Goal: Transaction & Acquisition: Purchase product/service

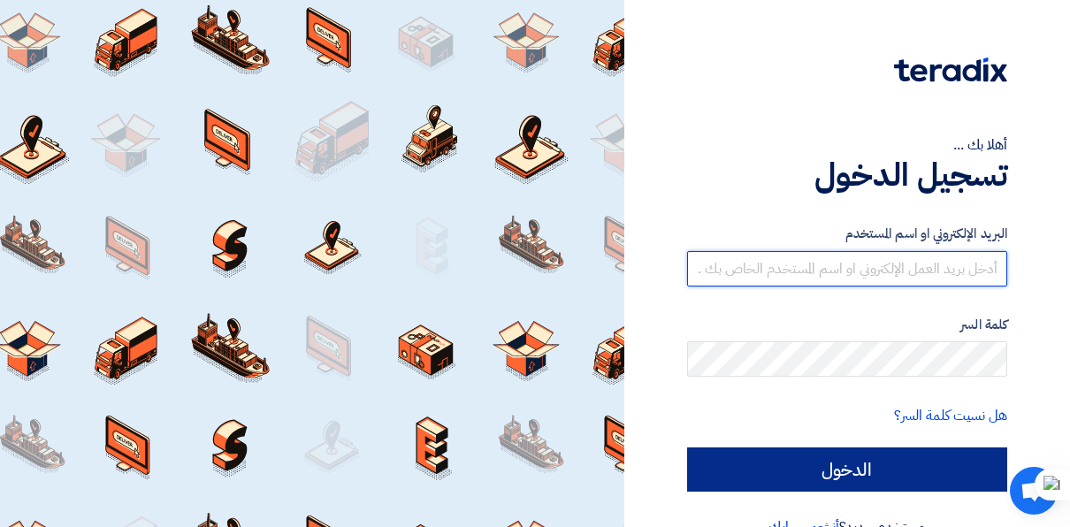
type input "[EMAIL_ADDRESS][DOMAIN_NAME]"
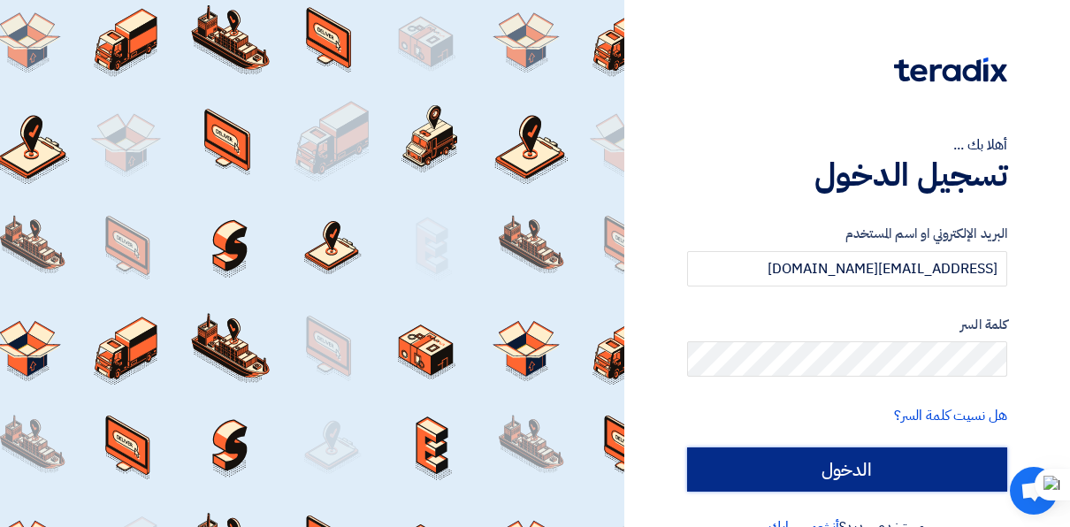
click at [813, 469] on input "الدخول" at bounding box center [847, 469] width 320 height 44
type input "Sign in"
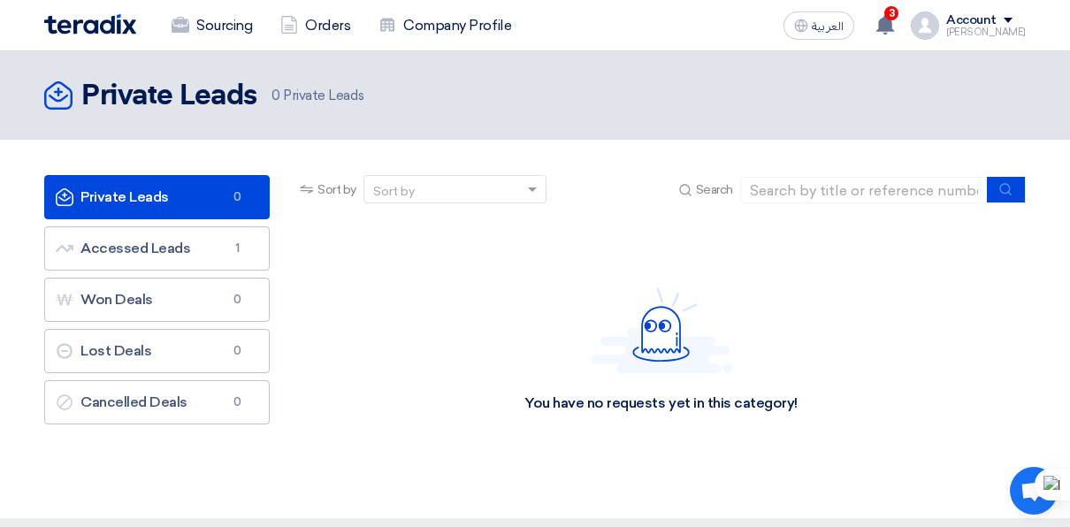
click at [813, 469] on div "You have no requests yet in this category!" at bounding box center [661, 350] width 730 height 265
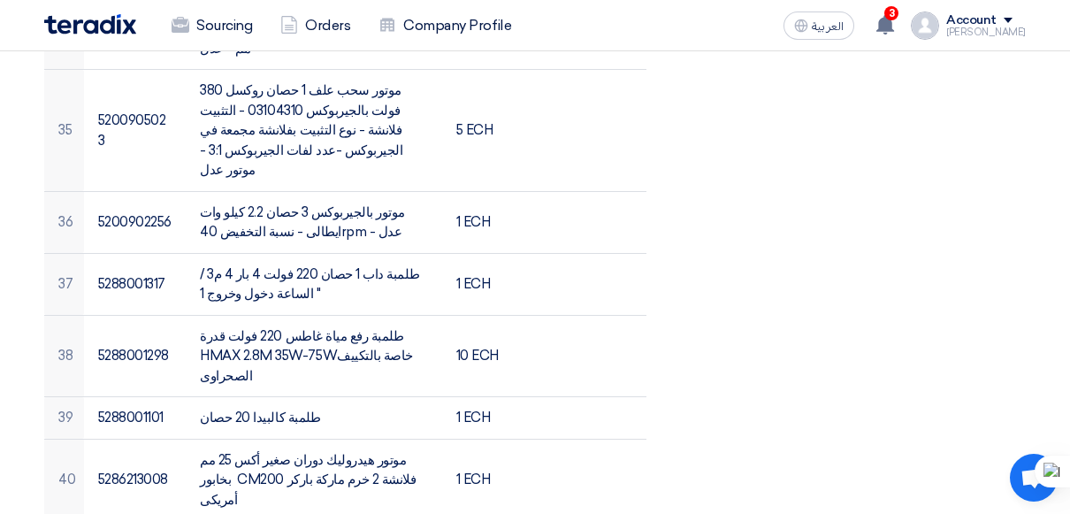
scroll to position [2661, 0]
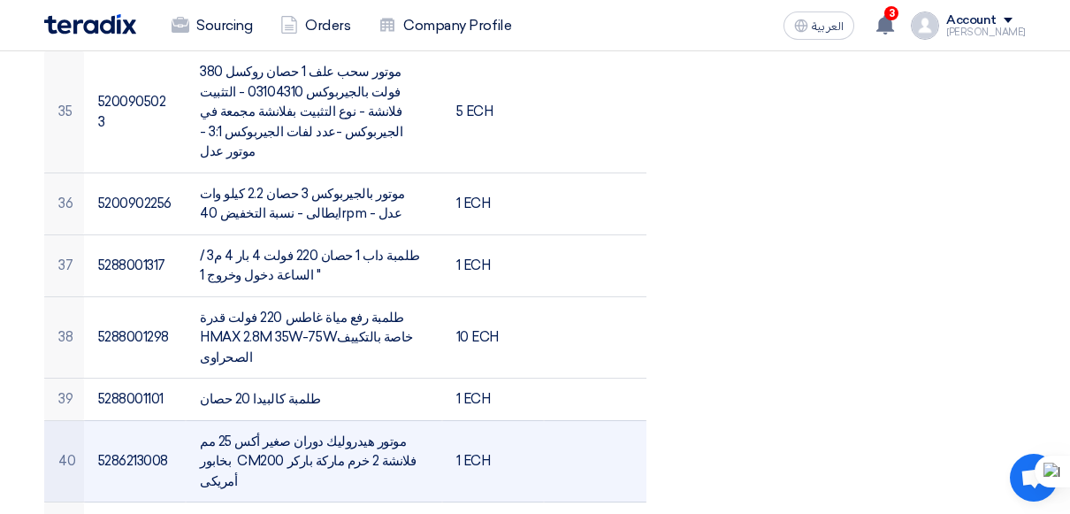
click at [487, 420] on td "1 ECH" at bounding box center [493, 461] width 103 height 82
click at [636, 420] on td at bounding box center [595, 461] width 103 height 82
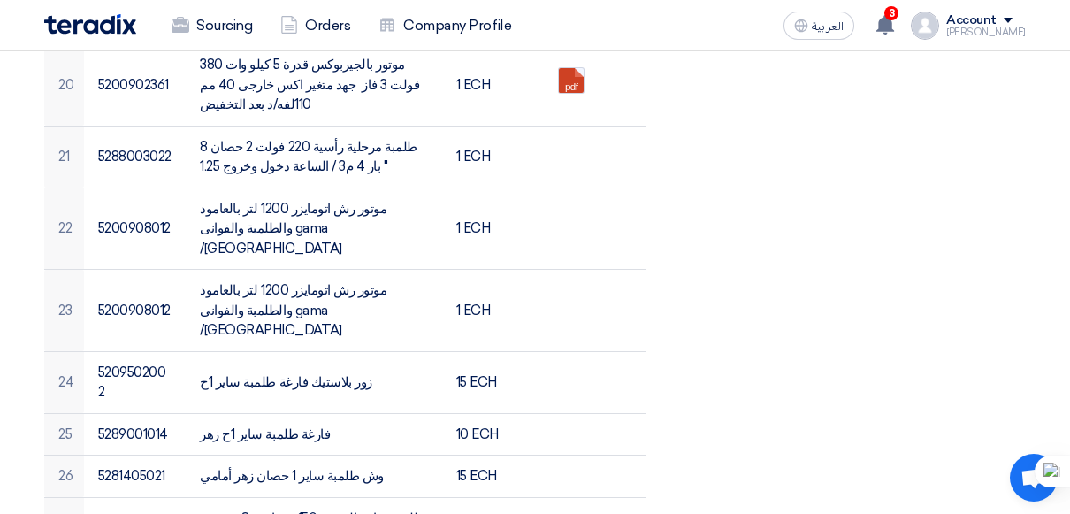
scroll to position [1680, 0]
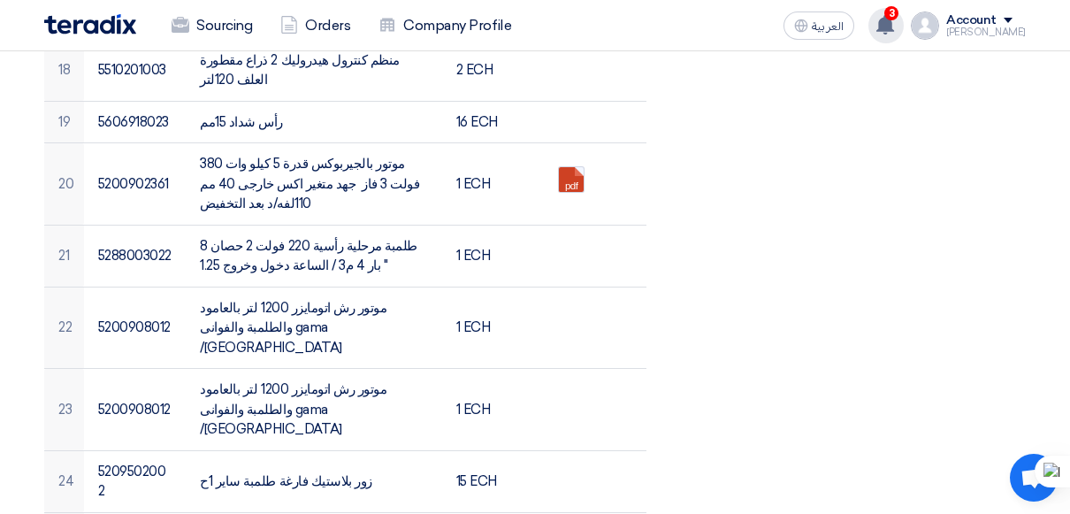
click at [895, 20] on icon at bounding box center [884, 24] width 19 height 19
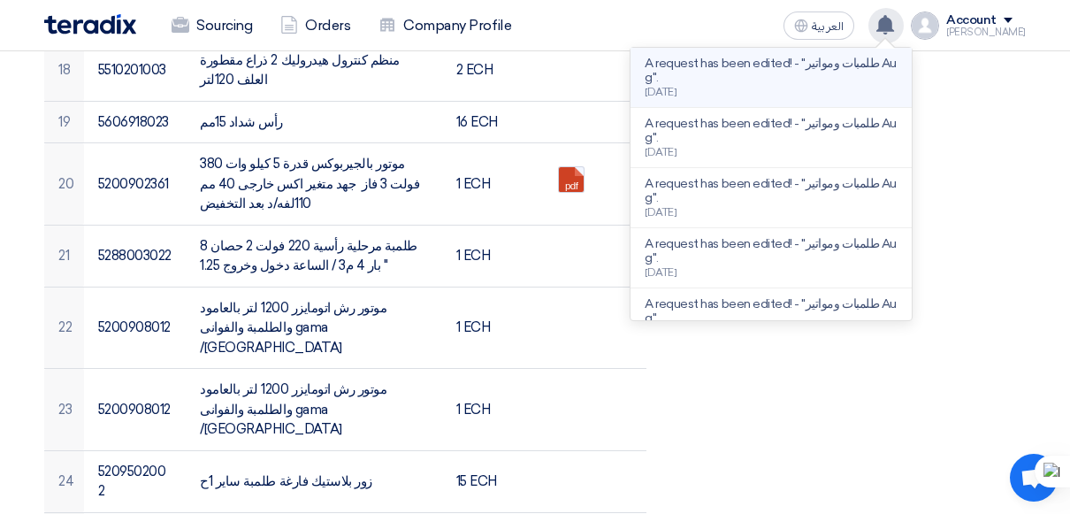
click at [834, 67] on p "A request has been edited! - "طلمبات ومواتير Aug"." at bounding box center [771, 71] width 253 height 28
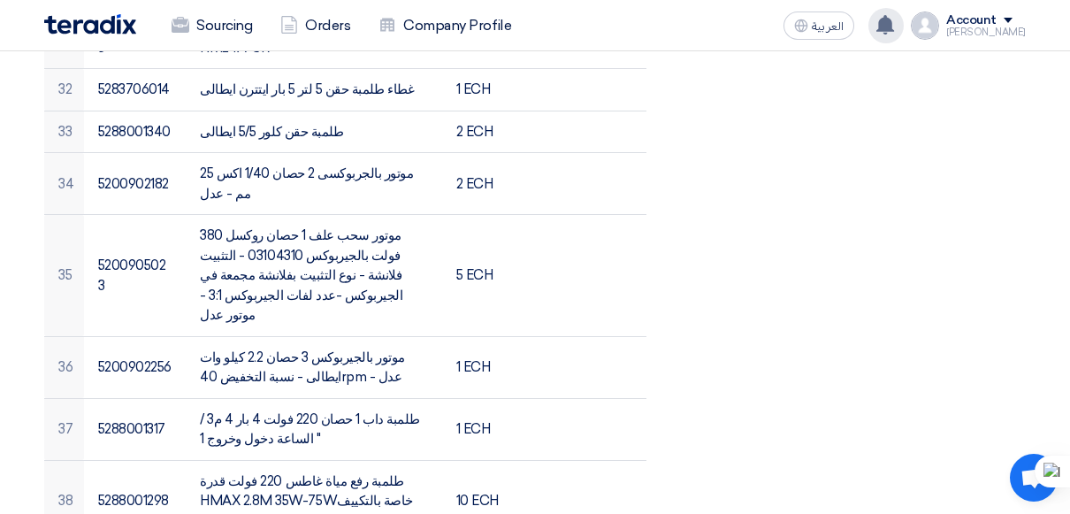
scroll to position [2502, 0]
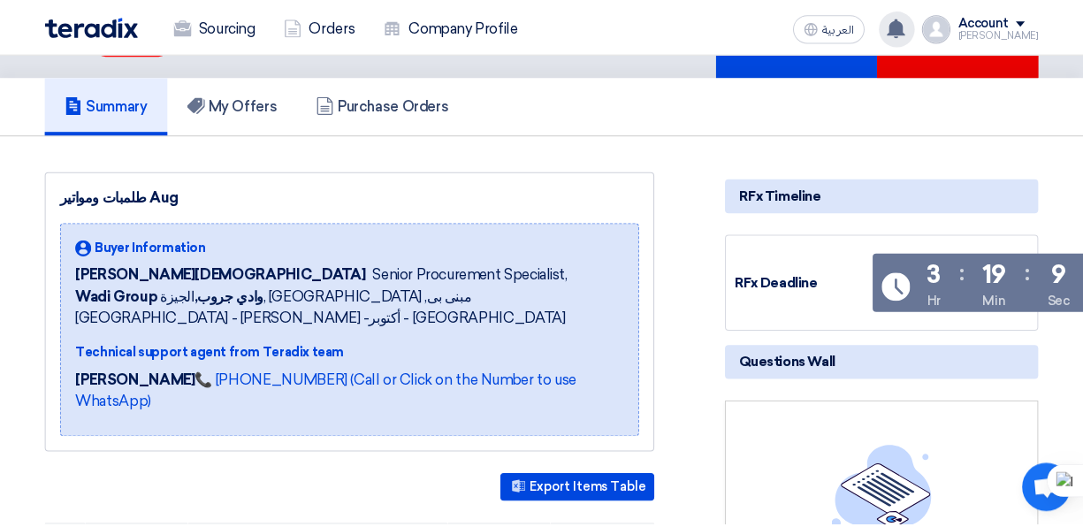
scroll to position [96, 0]
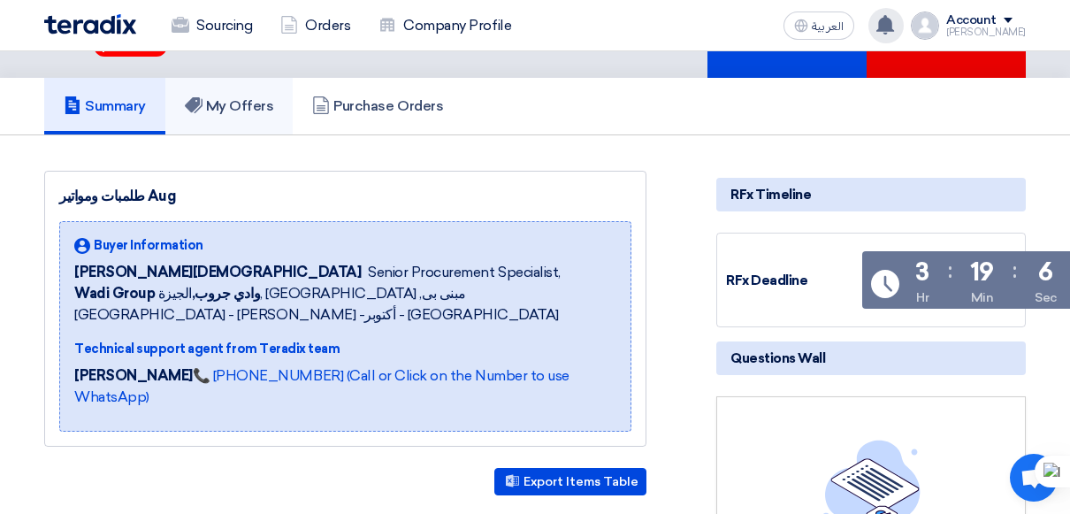
click at [271, 100] on h5 "My Offers" at bounding box center [229, 106] width 89 height 18
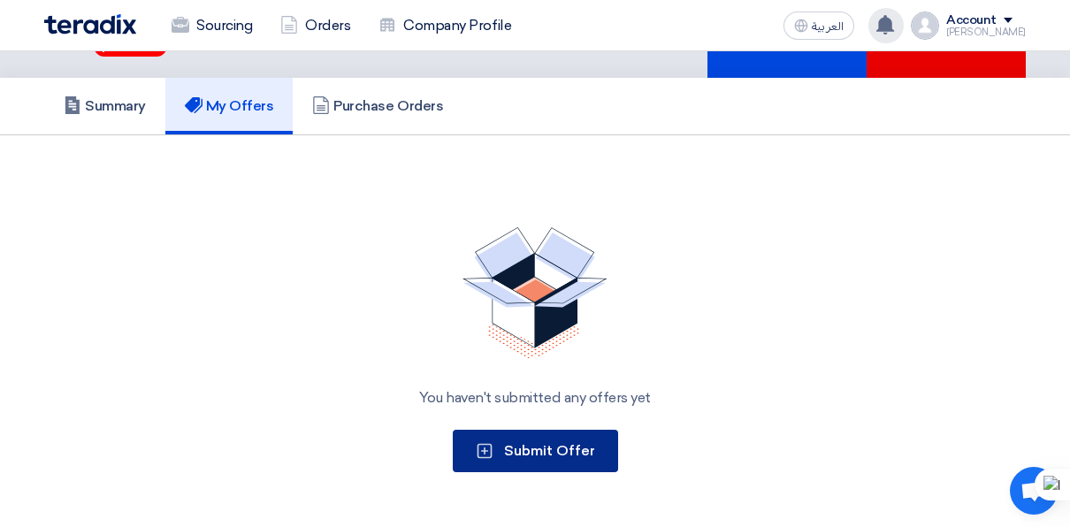
click at [559, 439] on button "Submit Offer" at bounding box center [535, 451] width 165 height 42
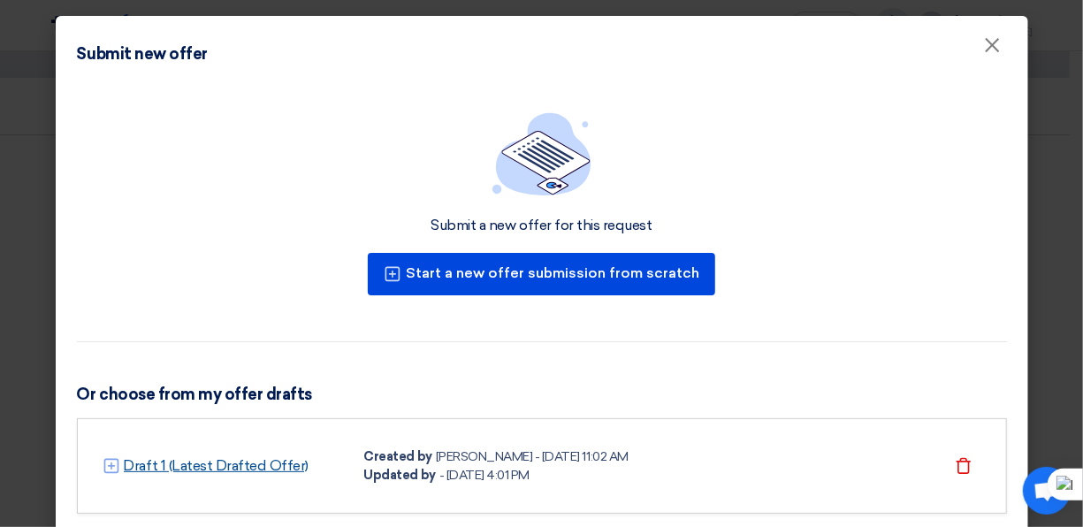
click at [252, 462] on link "Draft 1 (Latest Drafted Offer)" at bounding box center [217, 465] width 186 height 21
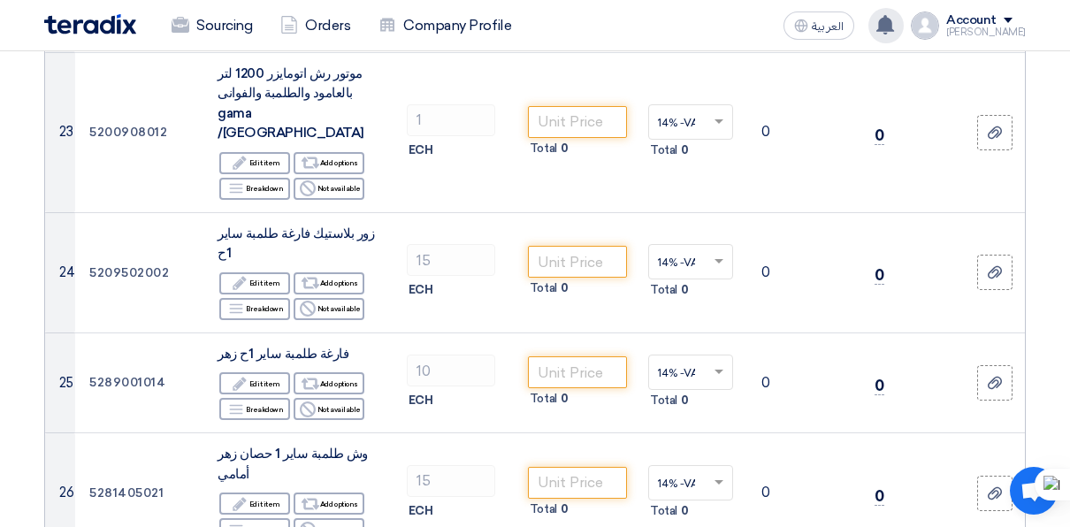
scroll to position [3160, 0]
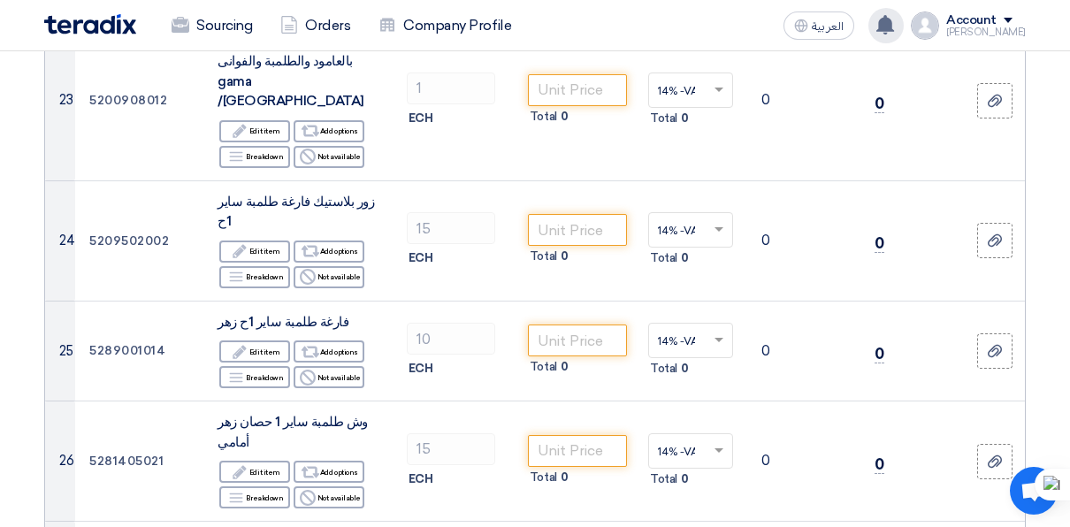
drag, startPoint x: 1060, startPoint y: 271, endPoint x: 1082, endPoint y: 300, distance: 36.6
click at [1069, 300] on html "Sourcing Orders Company Profile العربية ع A request has been edited! - "طلمبات …" at bounding box center [535, 388] width 1070 height 7096
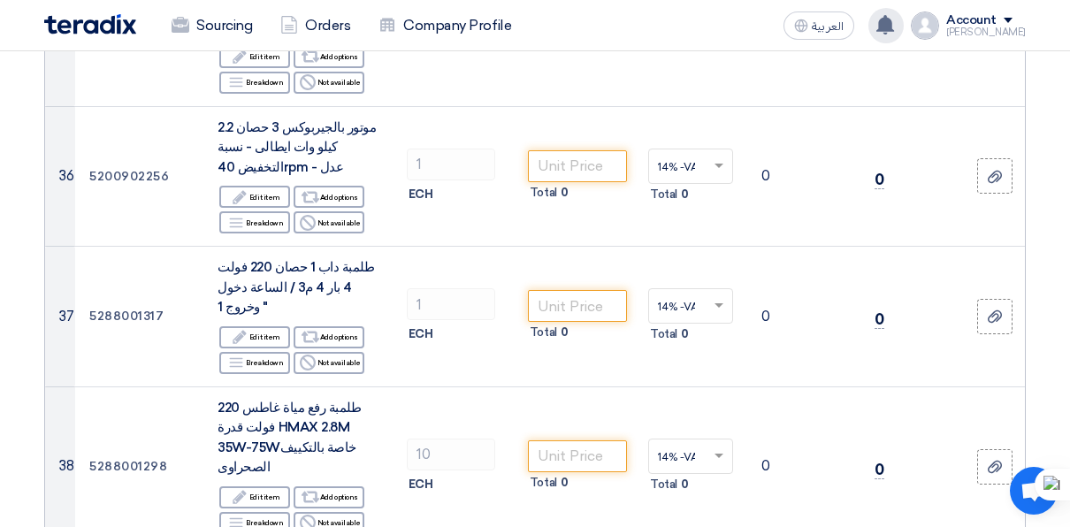
scroll to position [4765, 0]
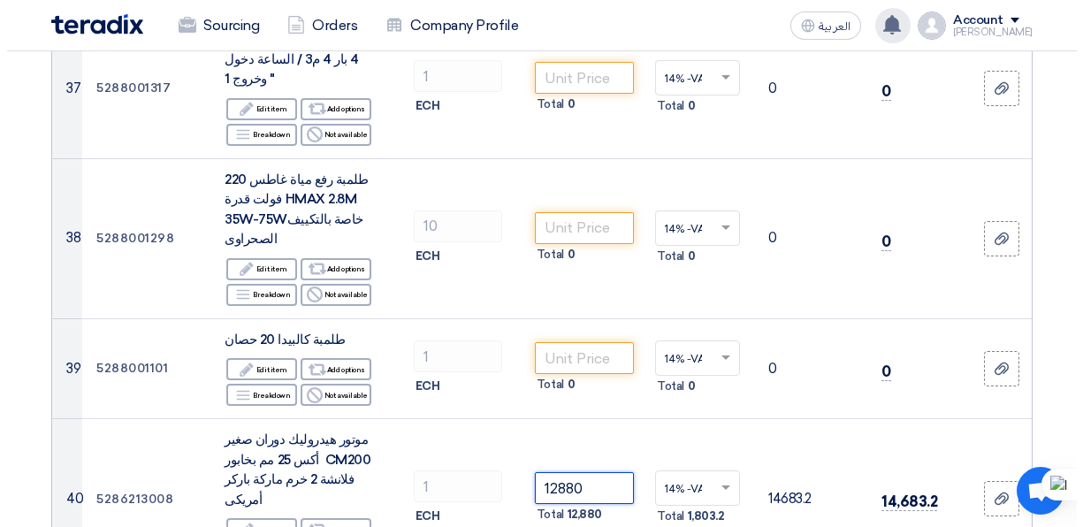
scroll to position [4879, 0]
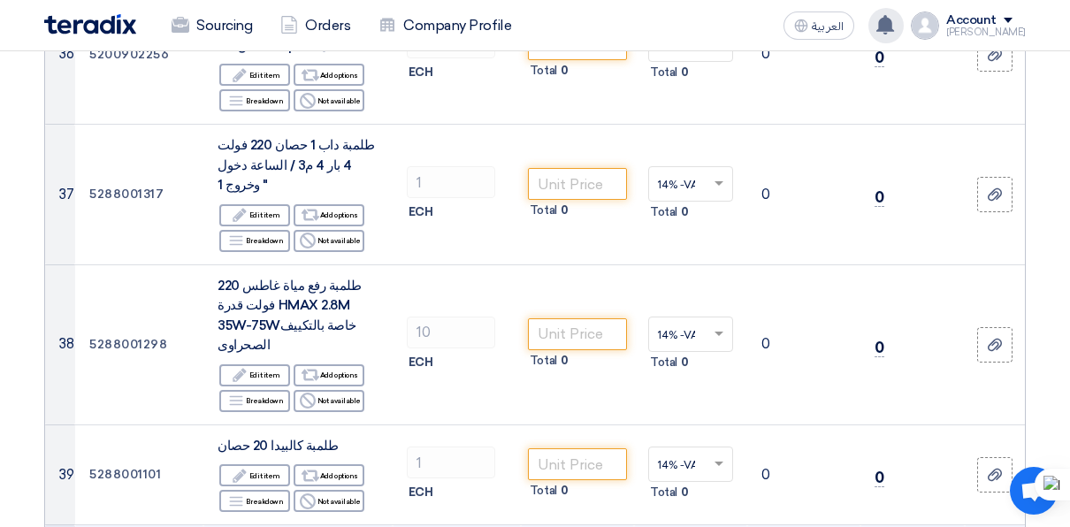
type input "12880"
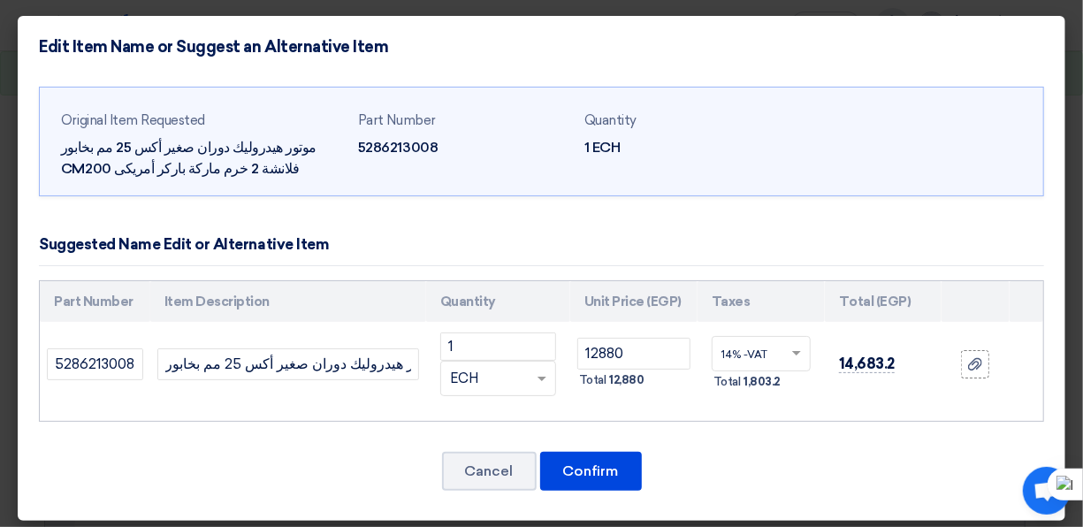
click at [1, 248] on modal-container "Edit Item Name or Suggest an Alternative Item Original Item Requested موتور هيد…" at bounding box center [541, 263] width 1083 height 527
click at [491, 479] on button "Cancel" at bounding box center [489, 471] width 95 height 39
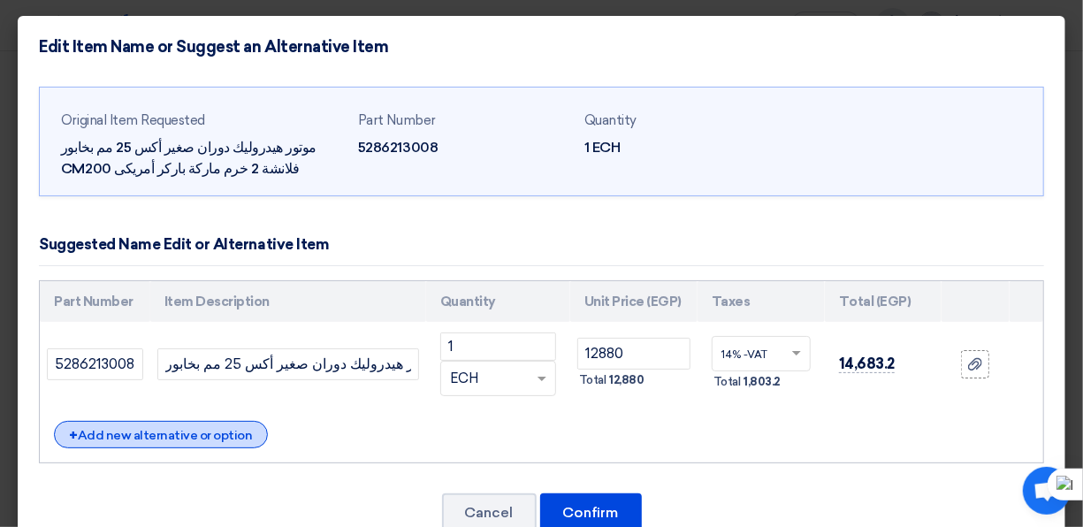
click at [235, 431] on div "+ Add new alternative or option" at bounding box center [161, 434] width 214 height 27
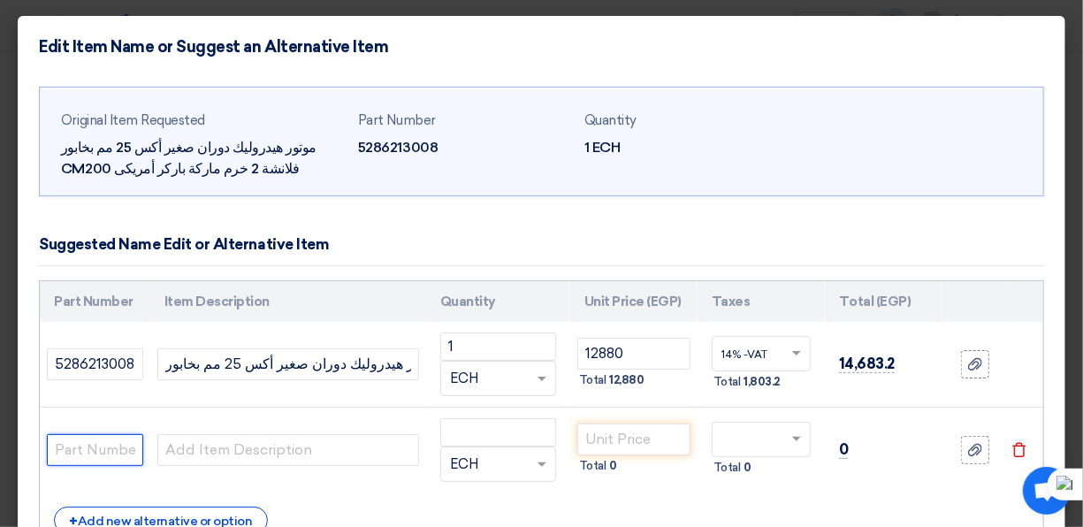
click at [132, 449] on input "text" at bounding box center [95, 450] width 96 height 32
type input "5286213008"
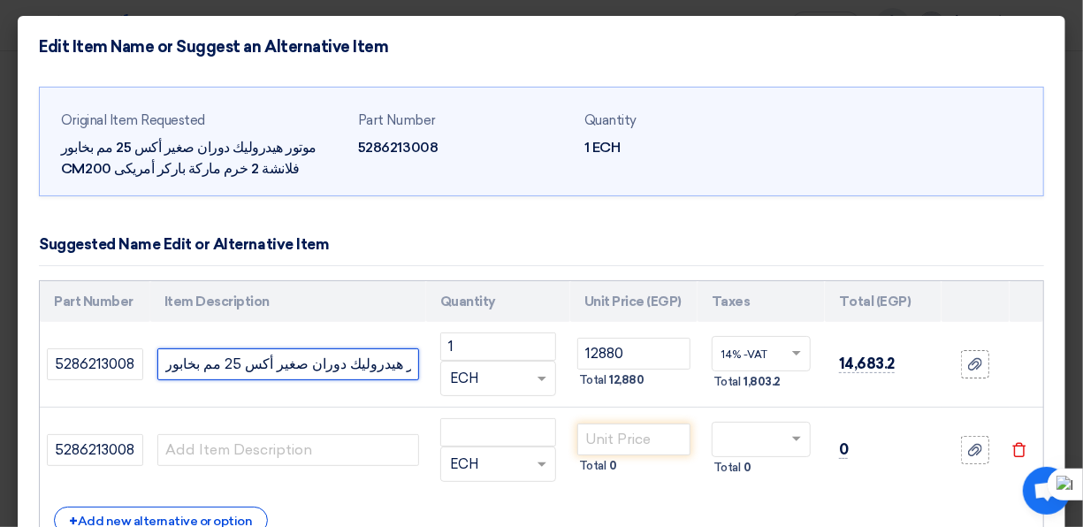
click at [293, 366] on input "موتور هيدروليك دوران صغير أكس 25 مم بخابور CM200 فلانشة 2 خرم ماركة باركر أمريكى" at bounding box center [288, 364] width 262 height 32
drag, startPoint x: 166, startPoint y: 359, endPoint x: 409, endPoint y: 364, distance: 242.3
click at [409, 364] on input "موتور هيدروليك دوران صغير أكس 25 مم بخابور CM200 فلانشة 2 خرم ماركة باركر أمريكى" at bounding box center [288, 364] width 262 height 32
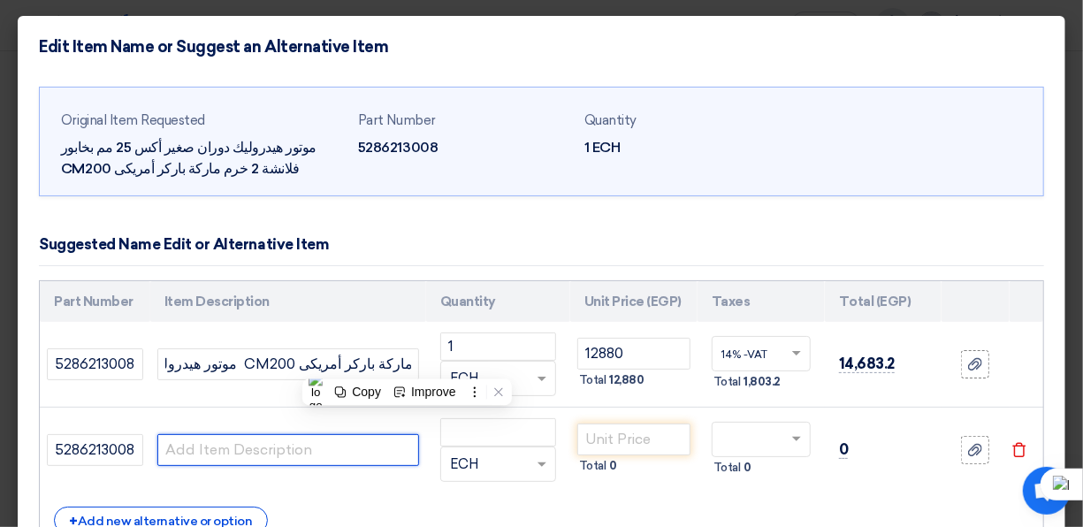
click at [360, 455] on input "text" at bounding box center [288, 450] width 262 height 32
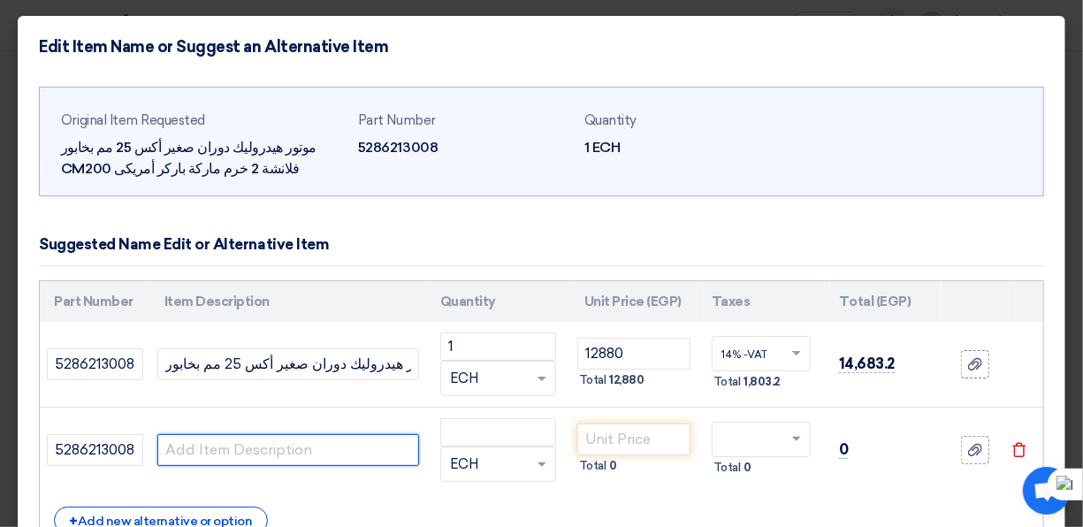
paste input "موتور هيدروليك دوران صغير أكس 25 مم بخابور CM200 فلانشة 2 خرم ماركة باركر أمريكى"
drag, startPoint x: 309, startPoint y: 447, endPoint x: 254, endPoint y: 449, distance: 54.9
click at [254, 449] on input "موتور هيدروليك دوران صغير أكس 25 مم بخابور CM200 فلانشة 2 خرم ماركة باركر أمريكى" at bounding box center [288, 450] width 262 height 32
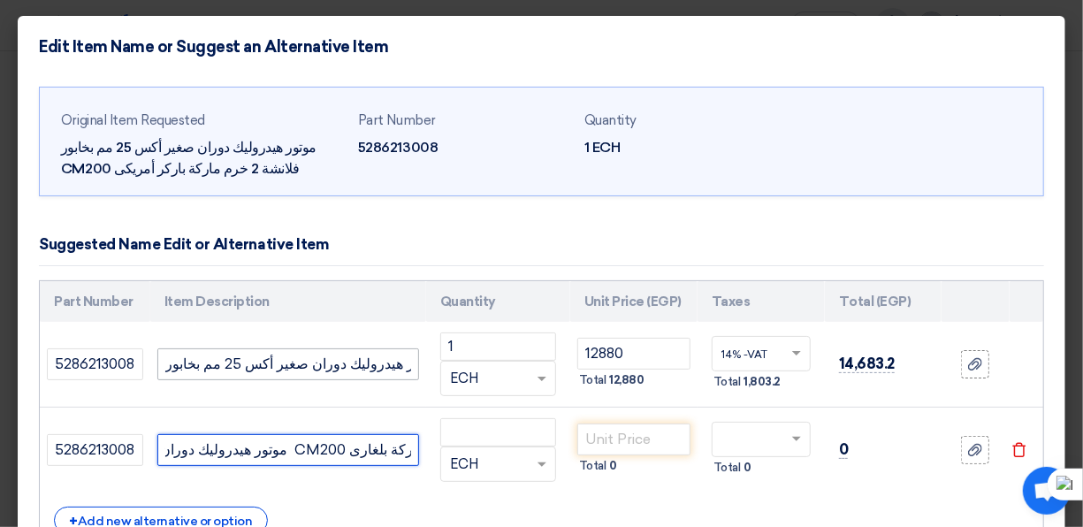
type input "موتور هيدروليك دوران صغير أكس 25 مم بخابور CM200 فلانشة 2 خرم ماركة بلغارى"
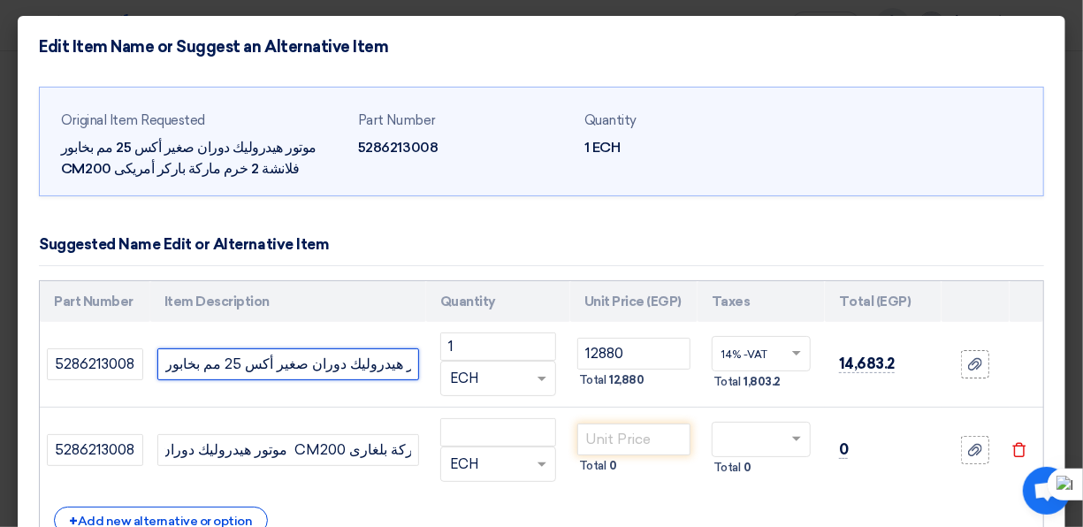
click at [279, 359] on input "موتور هيدروليك دوران صغير أكس 25 مم بخابور CM200 فلانشة 2 خرم ماركة باركر أمريكى" at bounding box center [288, 364] width 262 height 32
click at [395, 365] on input "موتور هيدروليك دوران صغير أكس 25 مم بخابور CM200 فلانشة 2 خرم ماركة باركر أمريكى" at bounding box center [288, 364] width 262 height 32
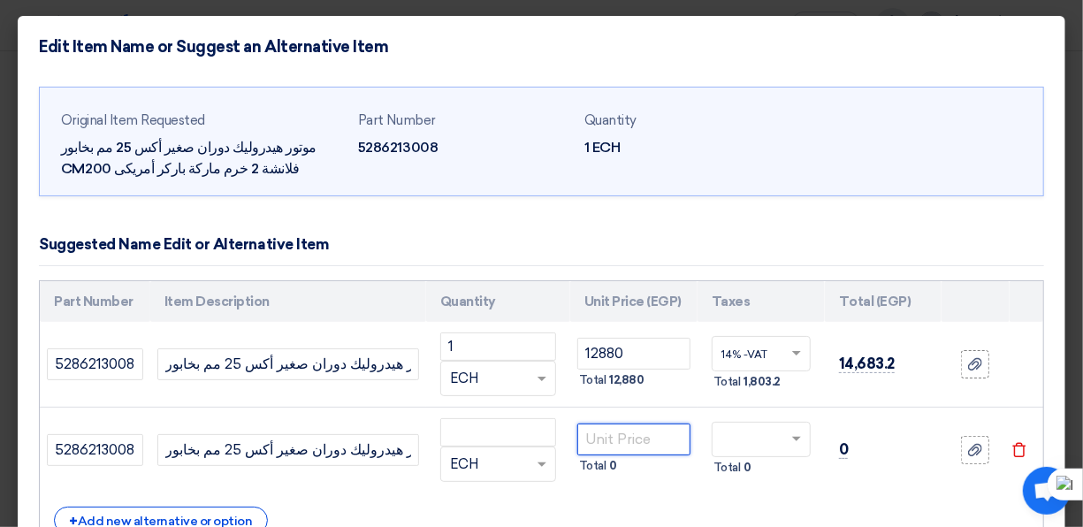
click at [635, 441] on input "number" at bounding box center [633, 440] width 113 height 32
click at [533, 433] on input "number" at bounding box center [498, 432] width 116 height 28
type input "1"
click at [647, 437] on input "number" at bounding box center [633, 440] width 113 height 32
type input "17400"
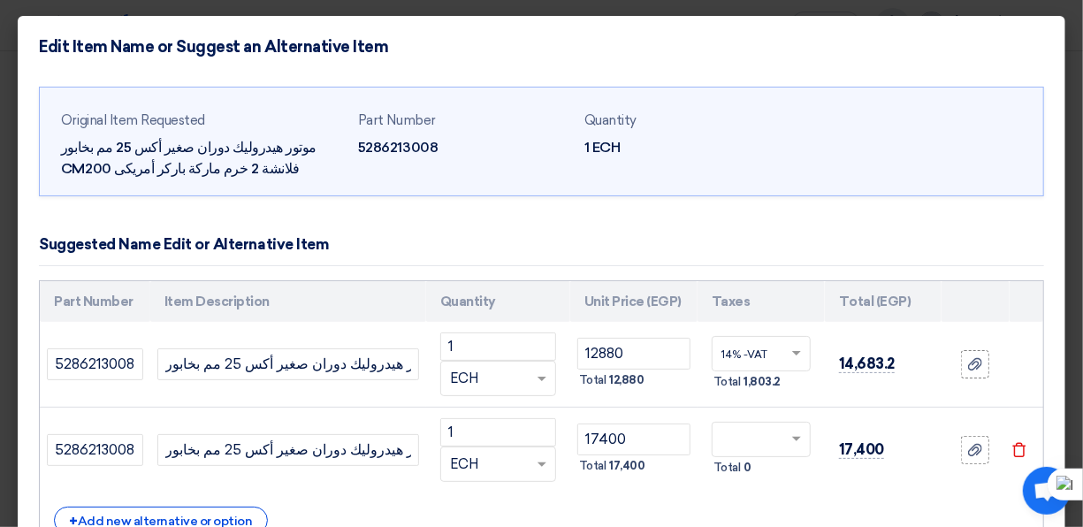
click at [825, 497] on div "Part Number Item Description Quantity Unit Price (EGP) Taxes Total (EGP) 1" at bounding box center [541, 415] width 1005 height 270
click at [788, 358] on span at bounding box center [799, 354] width 22 height 16
click at [778, 381] on div "14% -VAT" at bounding box center [761, 386] width 97 height 30
click at [968, 367] on icon at bounding box center [975, 364] width 14 height 14
click at [0, 0] on input "file" at bounding box center [0, 0] width 0 height 0
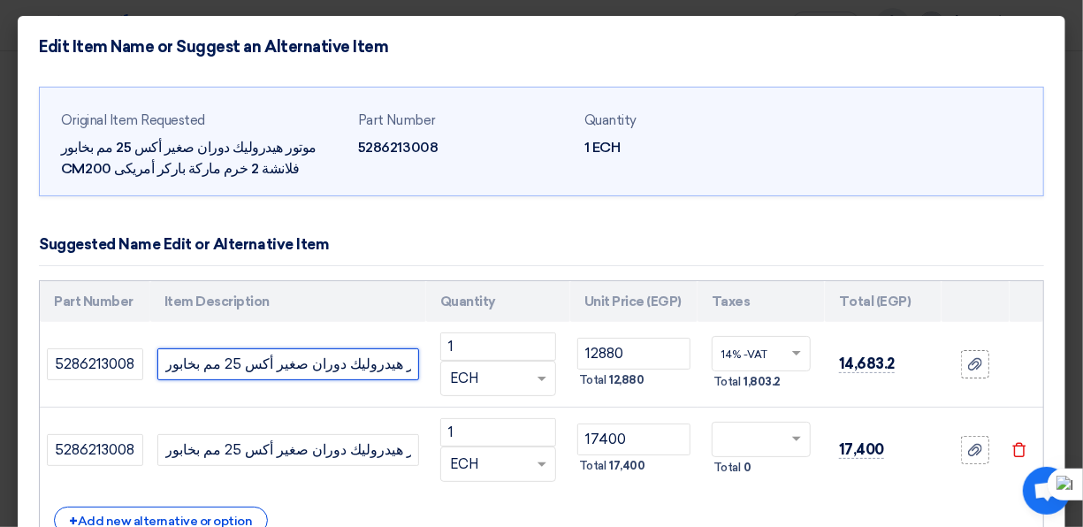
click at [315, 364] on input "موتور هيدروليك دوران صغير أكس 25 مم بخابور CM200 فلانشة 2 خرم ماركة باركر أمريكى" at bounding box center [288, 364] width 262 height 32
drag, startPoint x: 314, startPoint y: 364, endPoint x: 257, endPoint y: 360, distance: 56.8
click at [259, 360] on input "موتور هيدروليك دوران صغير أكس 25 مم بخابور CM200 فلانشة 2 خرم ماركة باركر أمريكى" at bounding box center [288, 364] width 262 height 32
click at [256, 360] on input "موتور هيدروليك دوران صغير أكس 25 مم بخابور CM200 فلانشة 2 خرم ماركة باركر أمريكى" at bounding box center [288, 364] width 262 height 32
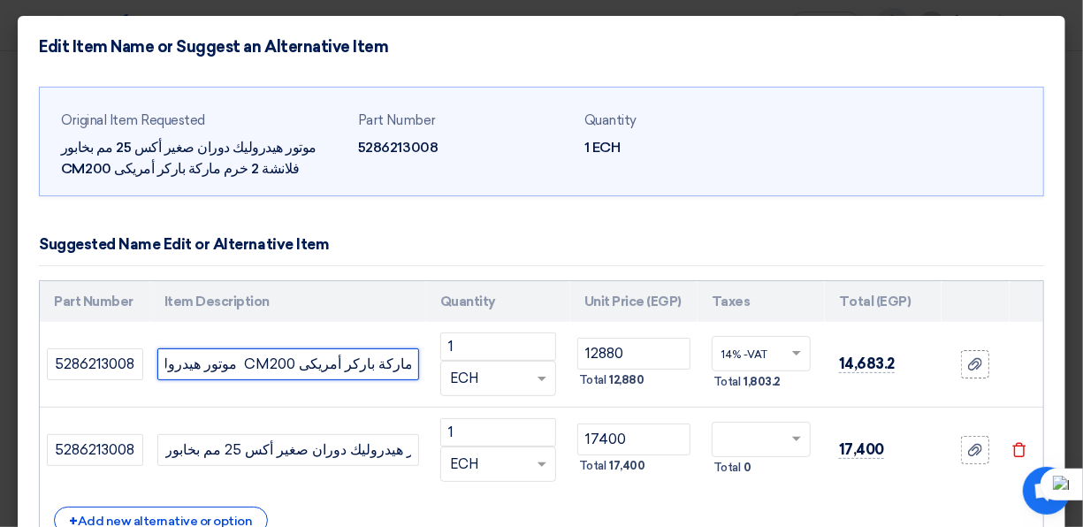
drag, startPoint x: 256, startPoint y: 360, endPoint x: 248, endPoint y: 362, distance: 9.0
click at [247, 362] on input "موتور هيدروليك دوران صغير أكس 25 مم بخابور CM200 فلانشة 2 خرم ماركة باركر أمريكى" at bounding box center [288, 364] width 262 height 32
click at [317, 363] on input "موتور هيدروليك دوران صغير أكس 25 مم بخابور CM200 فلانشة 2 خرم ماركةبلغاري" at bounding box center [288, 364] width 262 height 32
click at [312, 363] on input "موتور هيدروليك دوران صغير أكس 25 مم بخابور CM200 فلانشة 2 خرم ماركةبلغاري" at bounding box center [288, 364] width 262 height 32
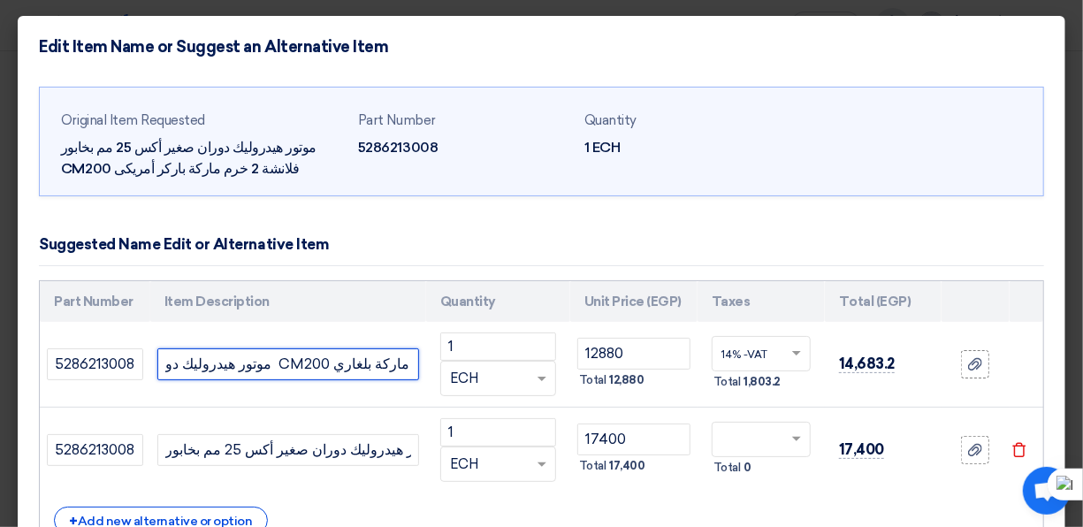
type input "موتور هيدروليك دوران صغير أكس 25 مم بخابور CM200 فلانشة 2 خرم ماركة بلغاري"
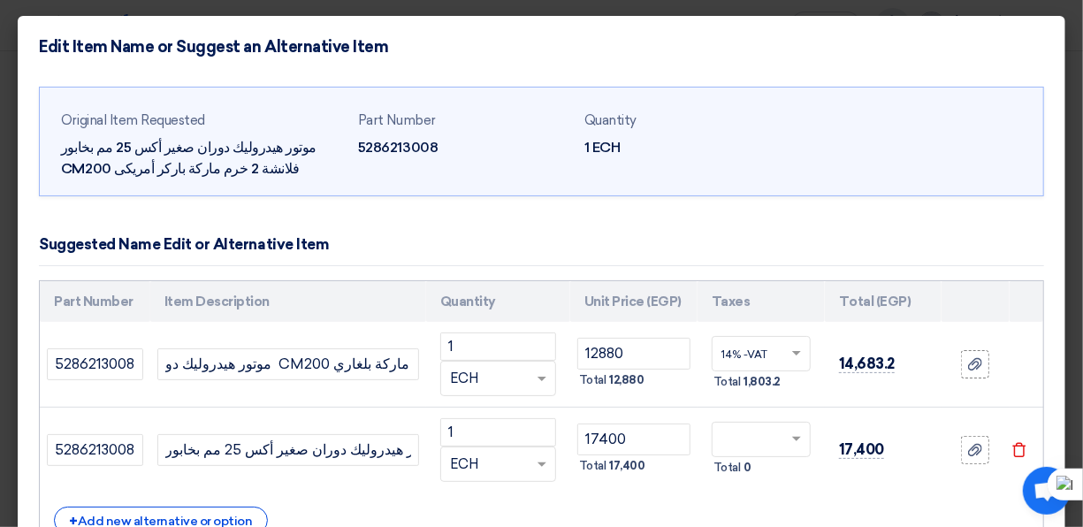
scroll to position [0, 0]
click at [789, 359] on span at bounding box center [799, 354] width 22 height 16
click at [839, 332] on td "12,880" at bounding box center [883, 365] width 117 height 86
click at [968, 360] on use at bounding box center [975, 364] width 14 height 12
click at [0, 0] on input "file" at bounding box center [0, 0] width 0 height 0
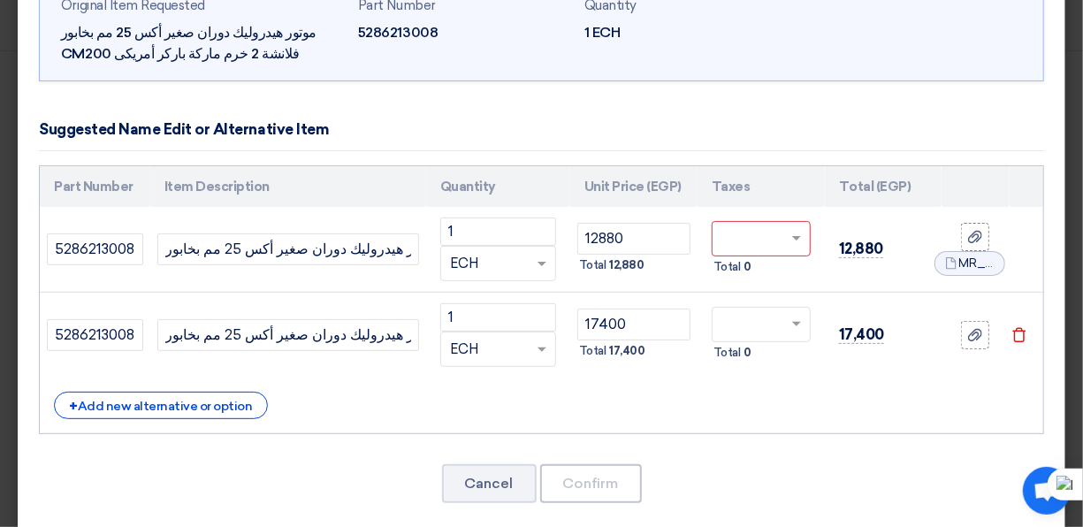
scroll to position [116, 0]
click at [825, 358] on td "17,400" at bounding box center [883, 335] width 117 height 86
click at [827, 424] on div "Part Number Item Description Quantity Unit Price (EGP) Taxes Total (EGP) 1" at bounding box center [541, 299] width 1005 height 270
click at [788, 240] on span at bounding box center [799, 238] width 22 height 16
type input "0"
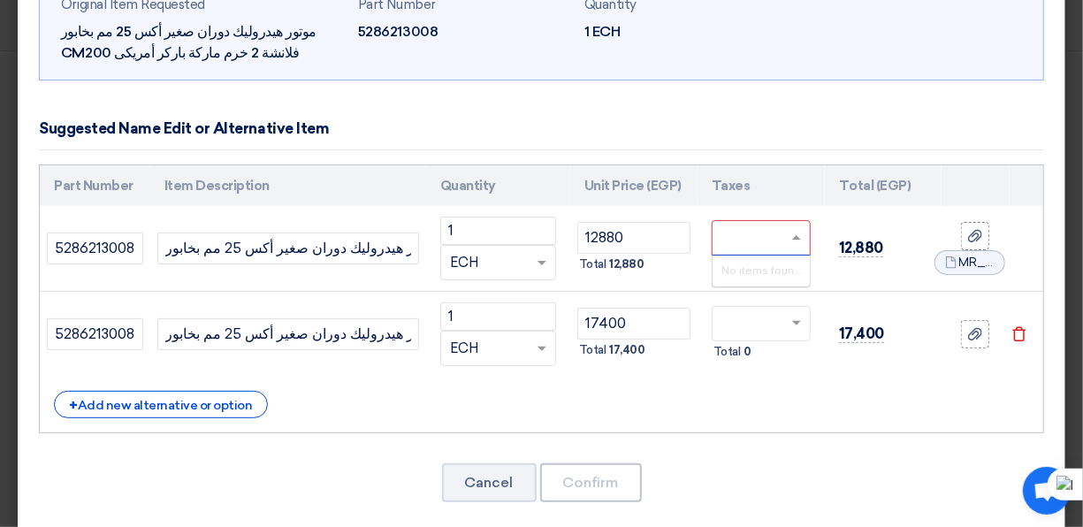
click at [753, 320] on input "text" at bounding box center [751, 325] width 58 height 28
type input "0"
click at [784, 380] on div "Part Number Item Description Quantity Unit Price (EGP) Taxes Total (EGP) 1" at bounding box center [541, 299] width 1005 height 270
click at [839, 382] on div "Part Number Item Description Quantity Unit Price (EGP) Taxes Total (EGP) 1" at bounding box center [541, 299] width 1005 height 270
click at [788, 240] on span at bounding box center [799, 238] width 22 height 16
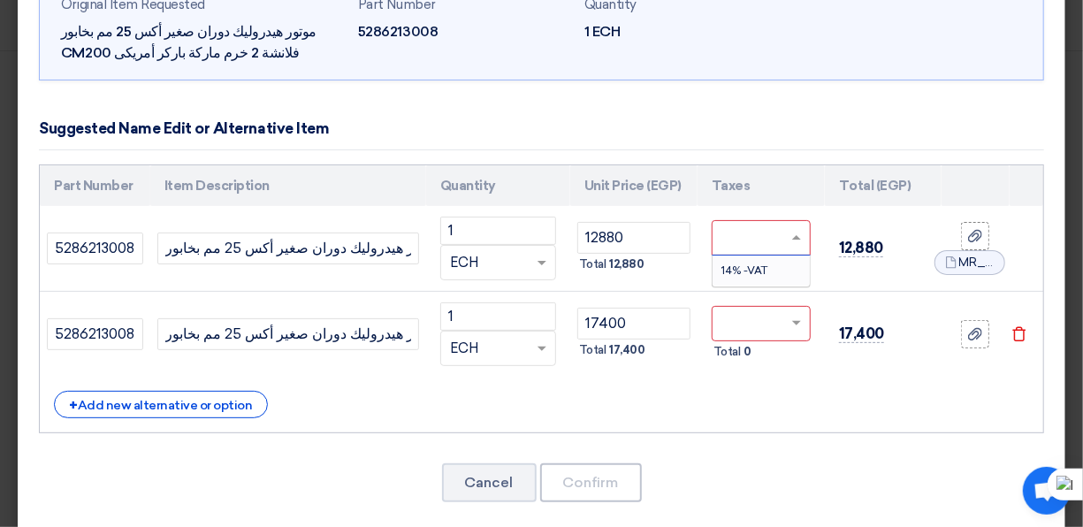
click at [788, 239] on span at bounding box center [799, 238] width 22 height 16
click at [832, 269] on td "12,880" at bounding box center [883, 249] width 117 height 86
click at [792, 235] on span at bounding box center [796, 238] width 9 height 6
click at [732, 277] on div "14% -VAT" at bounding box center [761, 271] width 97 height 30
click at [792, 321] on span at bounding box center [796, 324] width 9 height 6
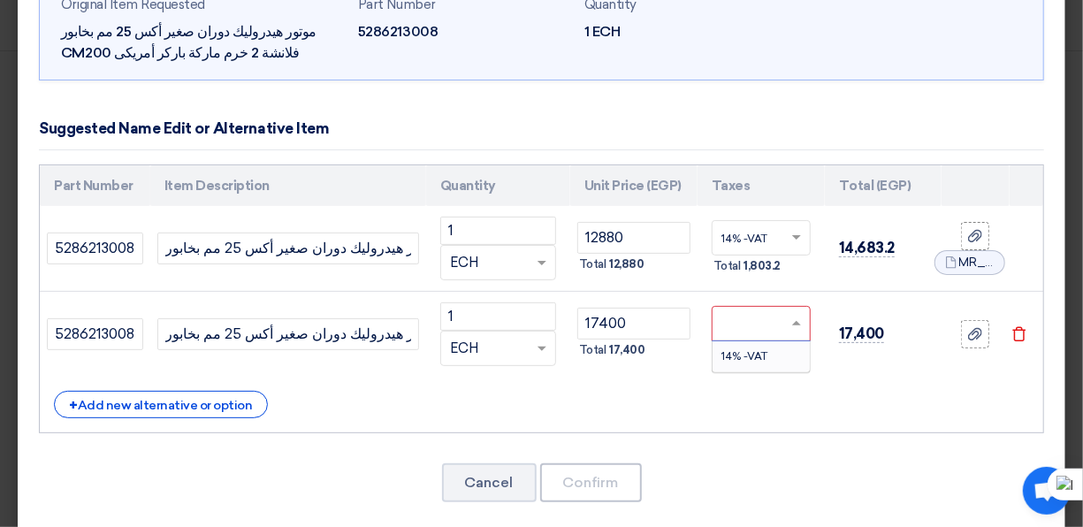
click at [775, 352] on div "14% -VAT" at bounding box center [761, 356] width 97 height 30
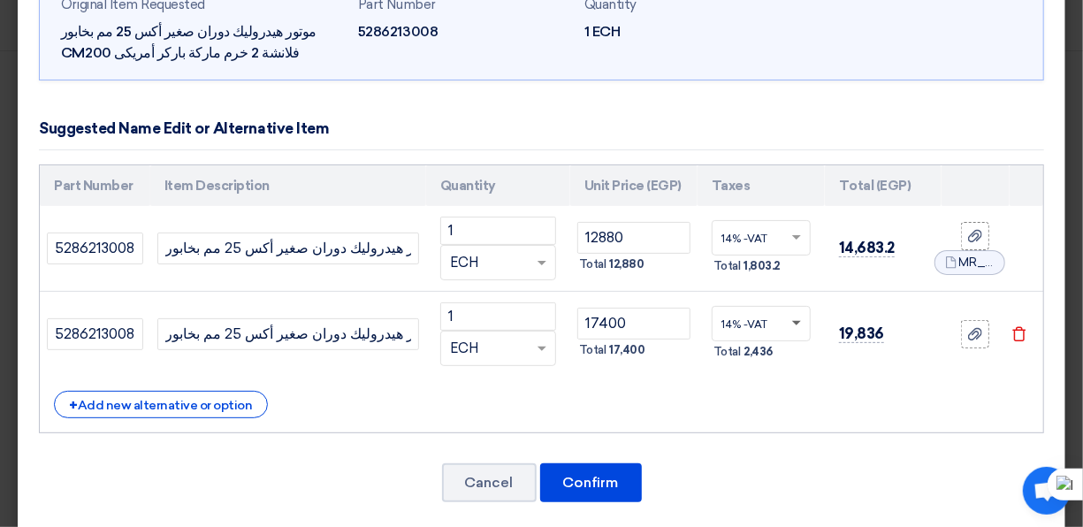
click at [792, 321] on span at bounding box center [796, 324] width 9 height 6
click at [758, 354] on div "14% -VAT" at bounding box center [761, 356] width 97 height 30
click at [788, 318] on span at bounding box center [799, 324] width 22 height 16
click at [756, 320] on input "text" at bounding box center [751, 325] width 58 height 28
click at [754, 323] on input "text" at bounding box center [751, 325] width 58 height 28
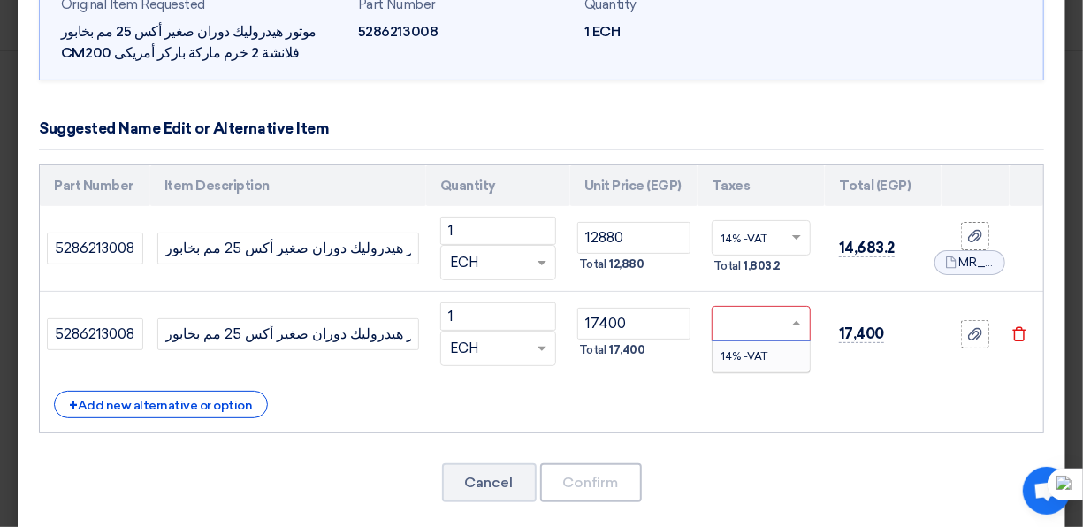
type input "0"
click at [765, 238] on input "text" at bounding box center [751, 239] width 58 height 28
type input "0"
click at [809, 270] on td "0 × No items found Total 0" at bounding box center [761, 249] width 127 height 86
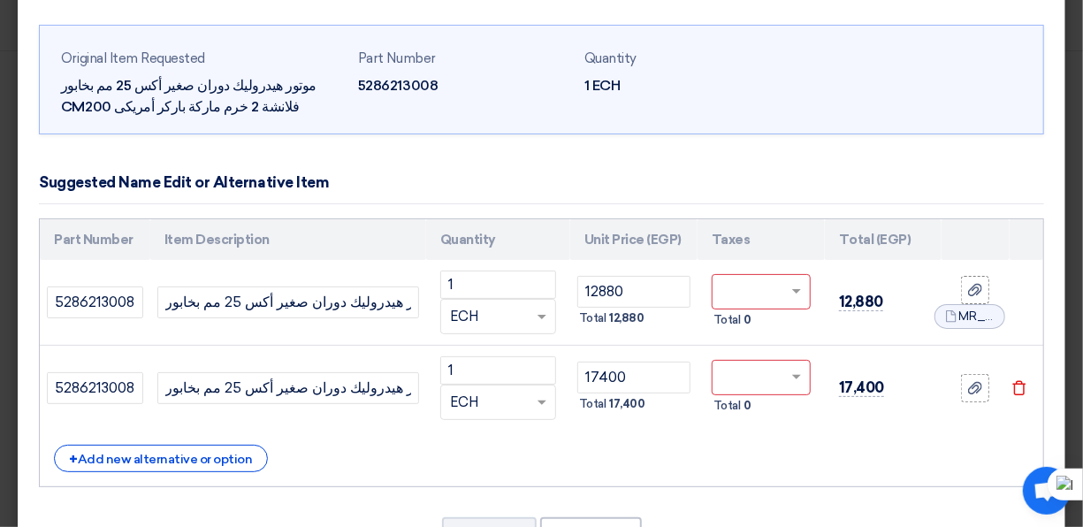
scroll to position [87, 0]
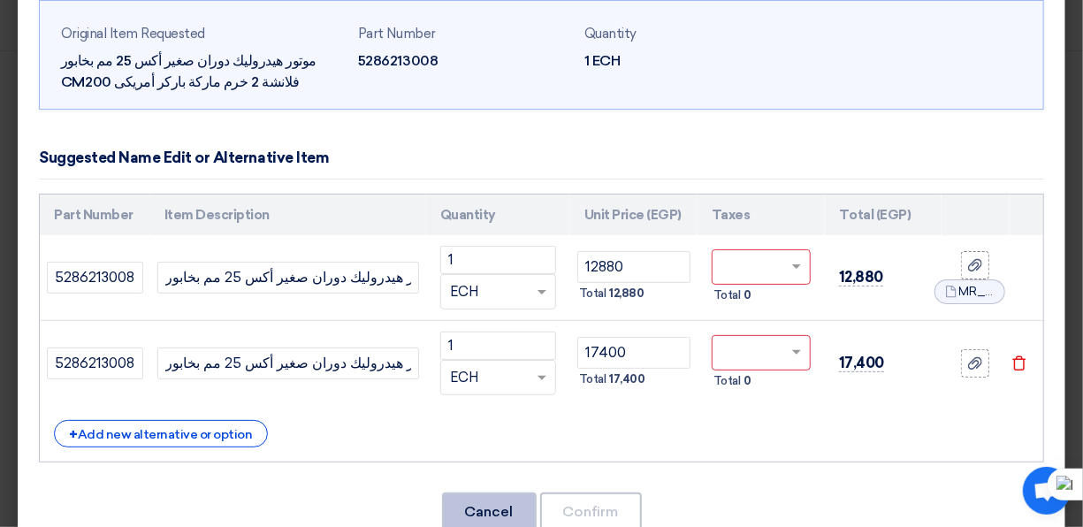
click at [484, 509] on button "Cancel" at bounding box center [489, 512] width 95 height 39
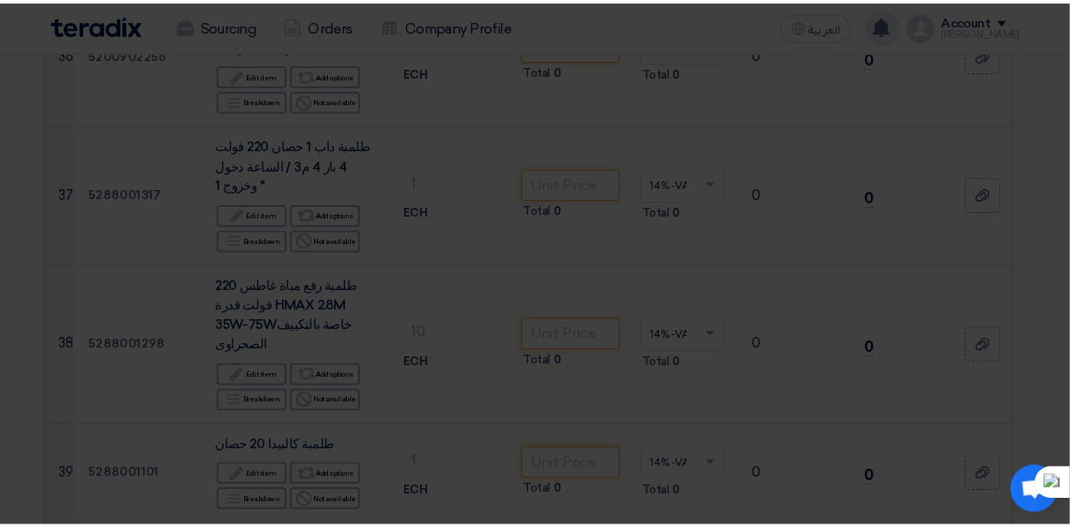
scroll to position [0, 0]
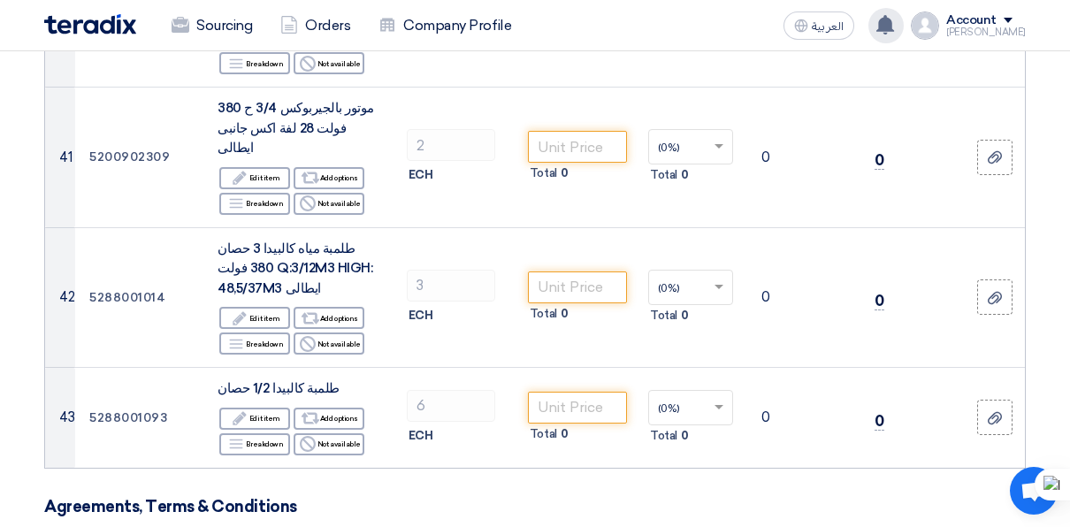
scroll to position [5016, 0]
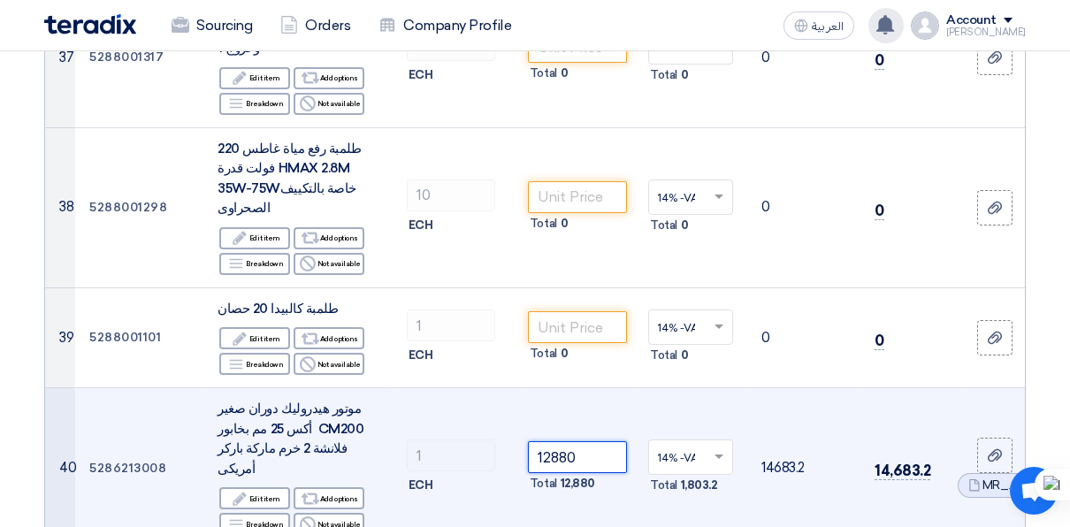
drag, startPoint x: 581, startPoint y: 159, endPoint x: 522, endPoint y: 152, distance: 59.7
click at [549, 441] on input "12880" at bounding box center [577, 457] width 99 height 32
type input "1"
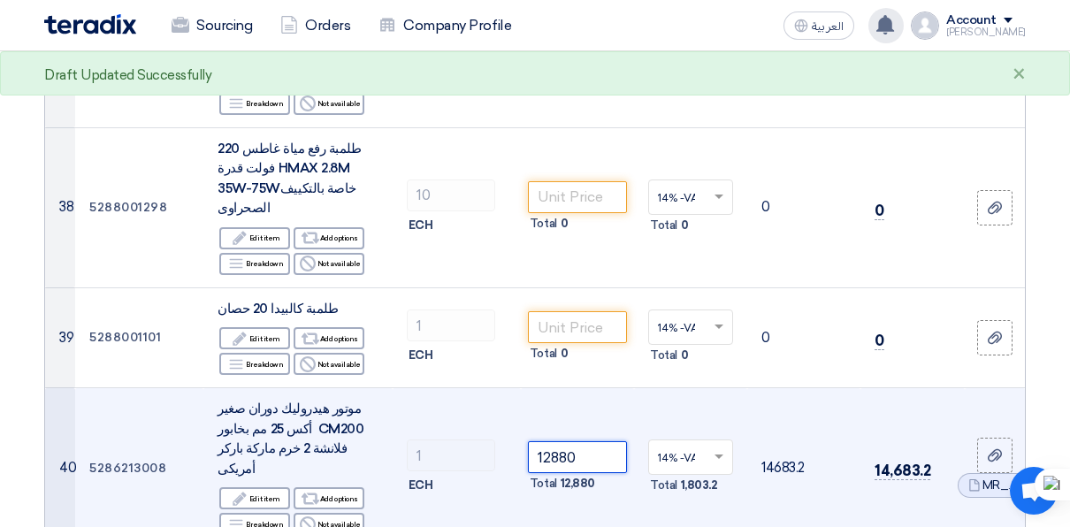
type input "12880"
click at [632, 388] on td "12880 Total 12,880" at bounding box center [577, 468] width 113 height 160
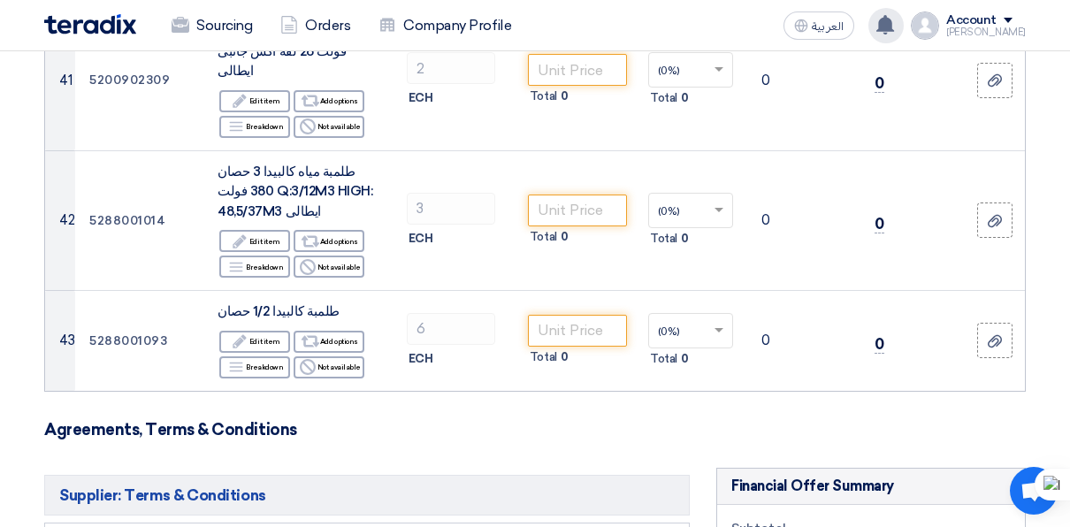
scroll to position [5571, 0]
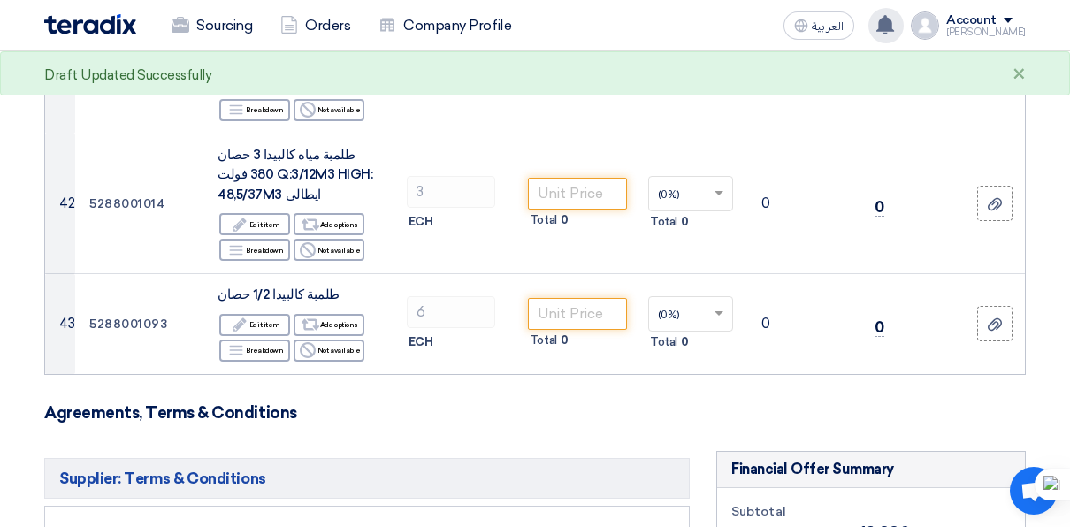
type input "9/9/2025"
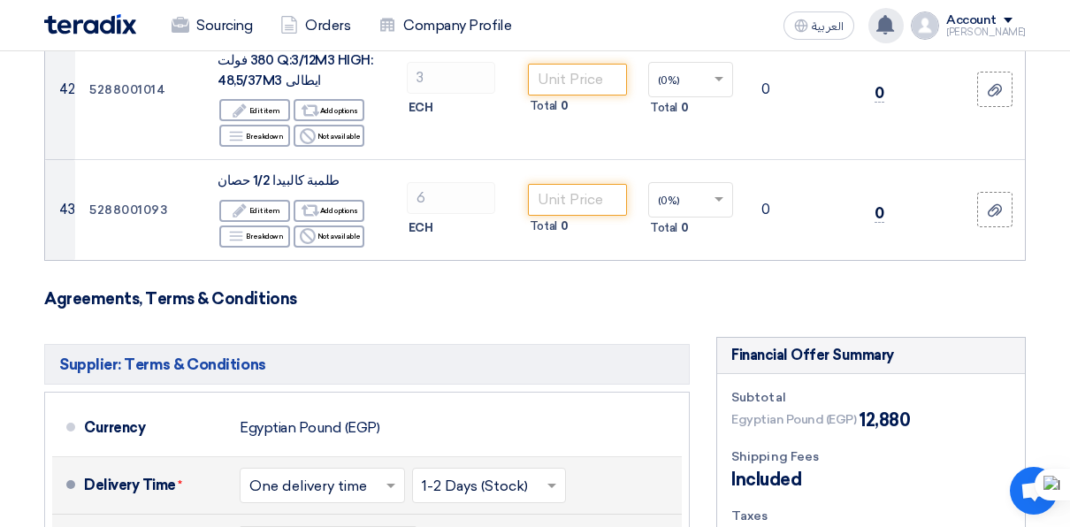
scroll to position [5668, 0]
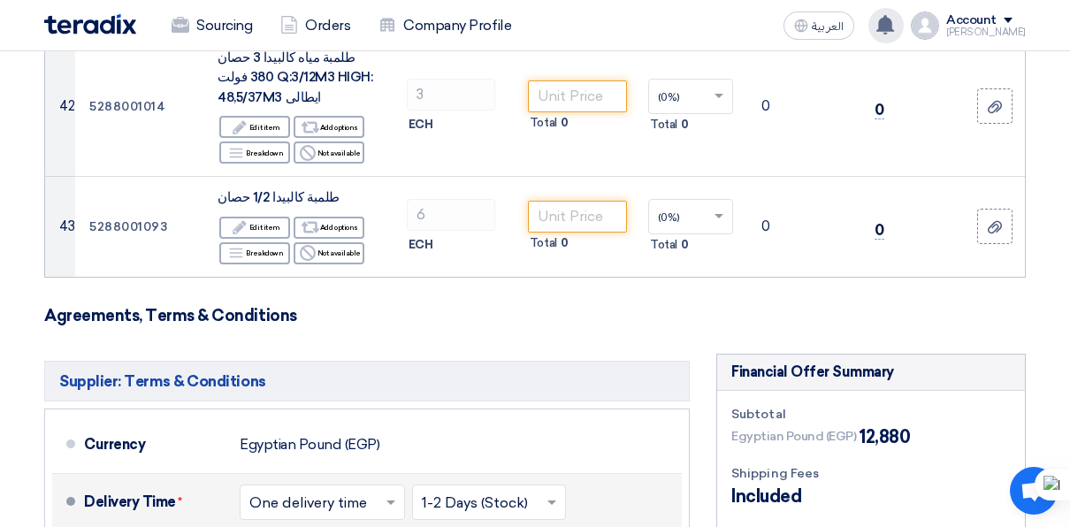
click at [0, 0] on input "Add attachments (Optional) Add attachments (Optional)" at bounding box center [0, 0] width 0 height 0
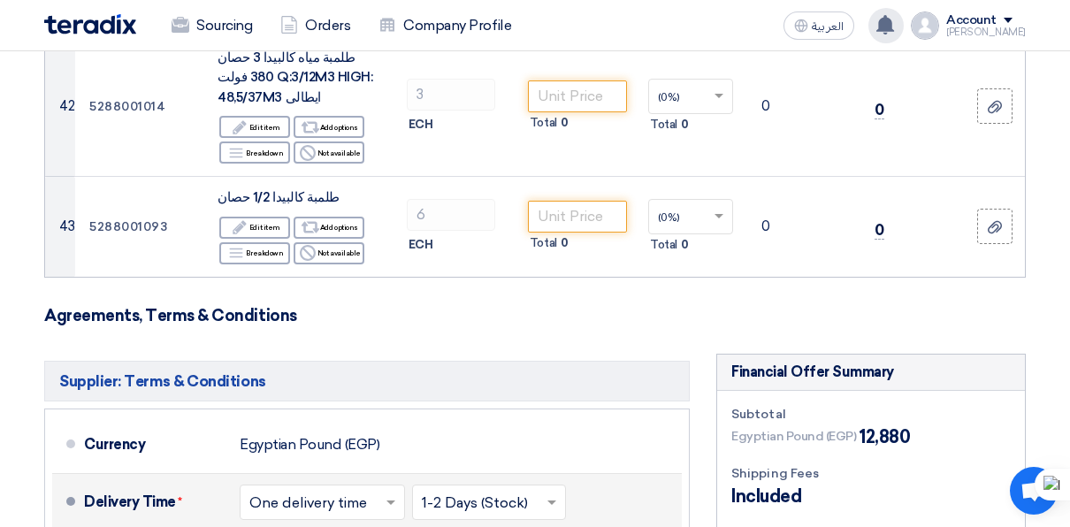
checkbox input "true"
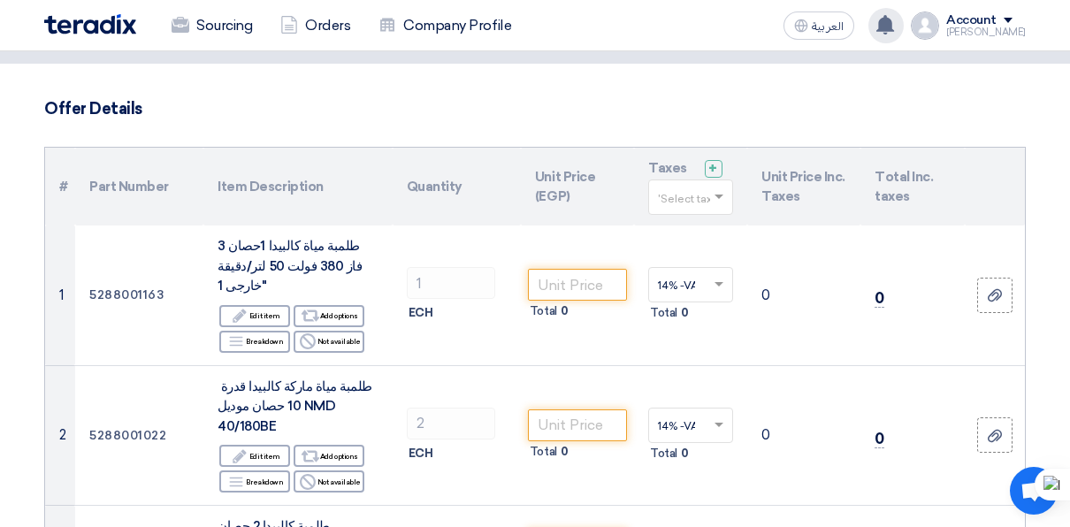
scroll to position [58, 0]
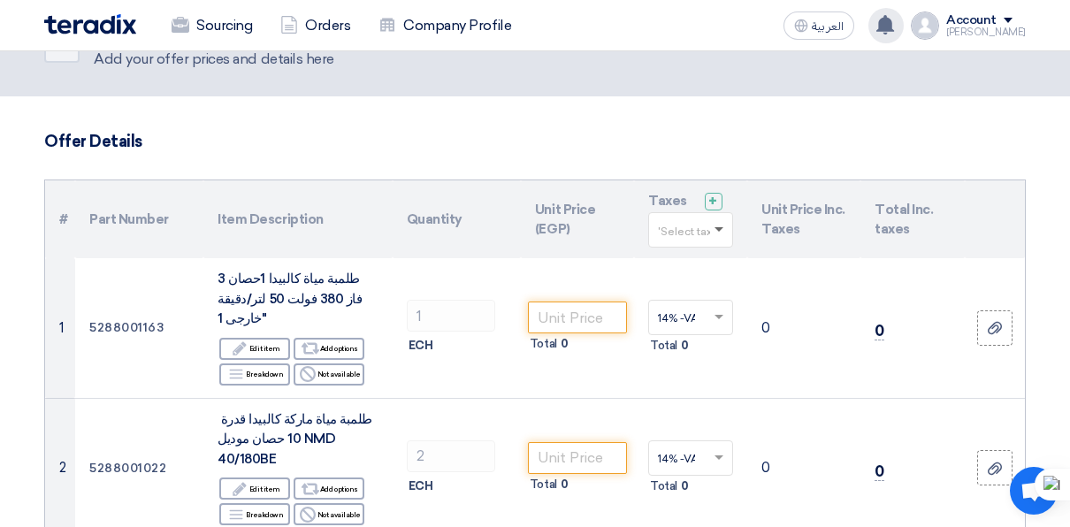
click at [717, 228] on span at bounding box center [718, 230] width 9 height 6
click at [719, 229] on span at bounding box center [718, 229] width 9 height 4
click at [719, 229] on span at bounding box center [718, 230] width 9 height 6
click at [697, 251] on div "14% -VAT" at bounding box center [690, 263] width 83 height 30
click at [714, 227] on span at bounding box center [721, 230] width 22 height 16
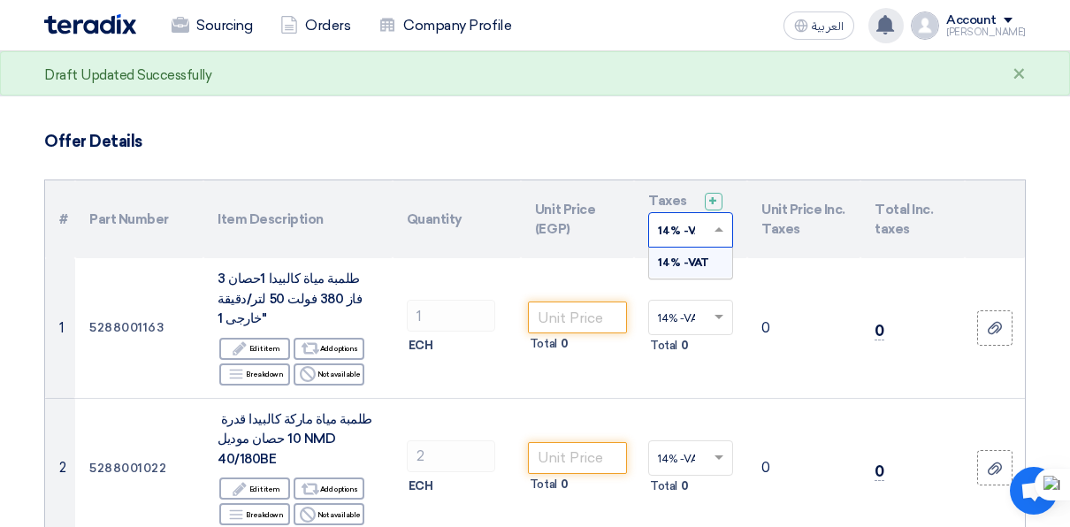
click at [695, 245] on ng-select "'Select taxes... 14% -VAT × 14% -VAT" at bounding box center [690, 229] width 85 height 35
drag, startPoint x: 692, startPoint y: 230, endPoint x: 649, endPoint y: 228, distance: 43.4
click at [653, 228] on div at bounding box center [690, 230] width 83 height 29
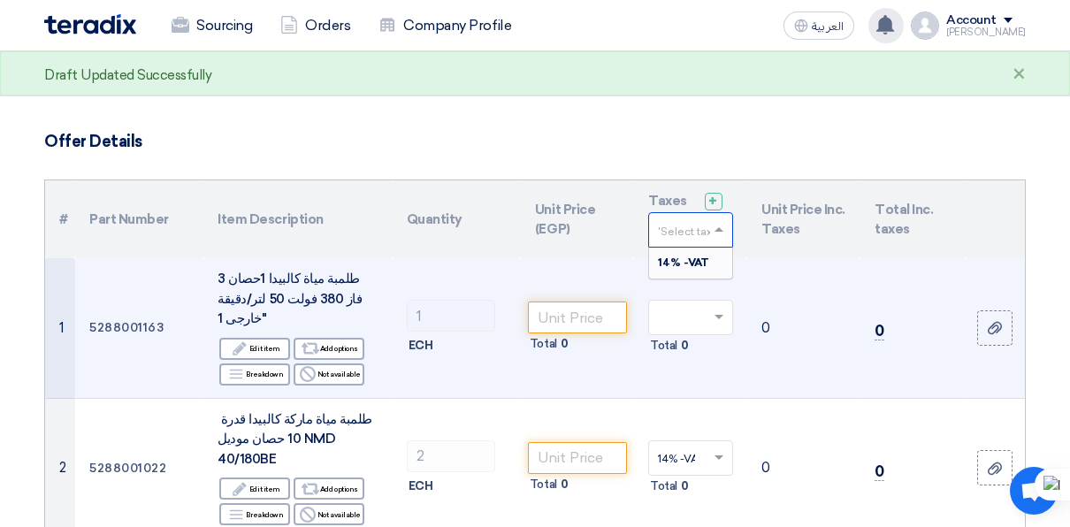
click at [793, 291] on td "0" at bounding box center [803, 328] width 113 height 140
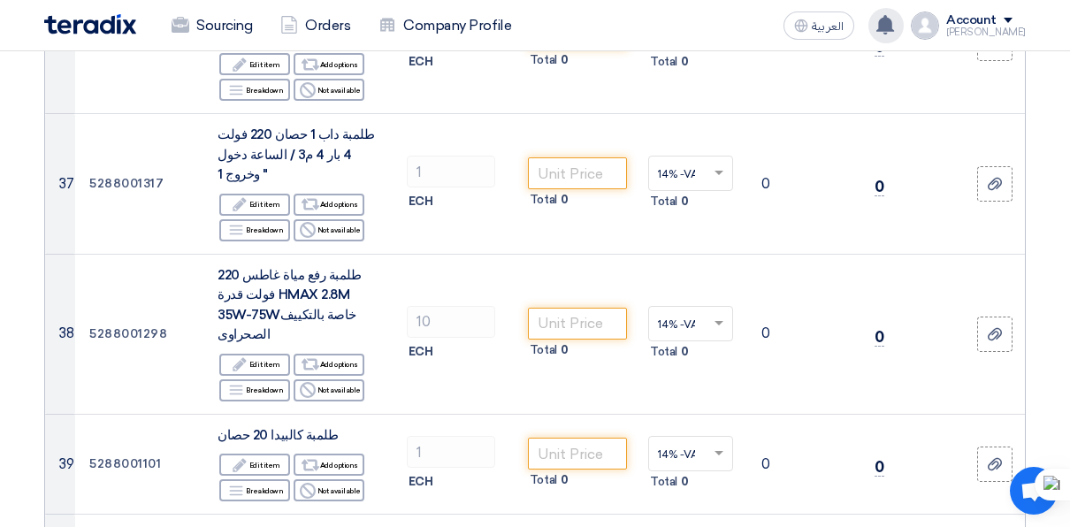
scroll to position [4898, 0]
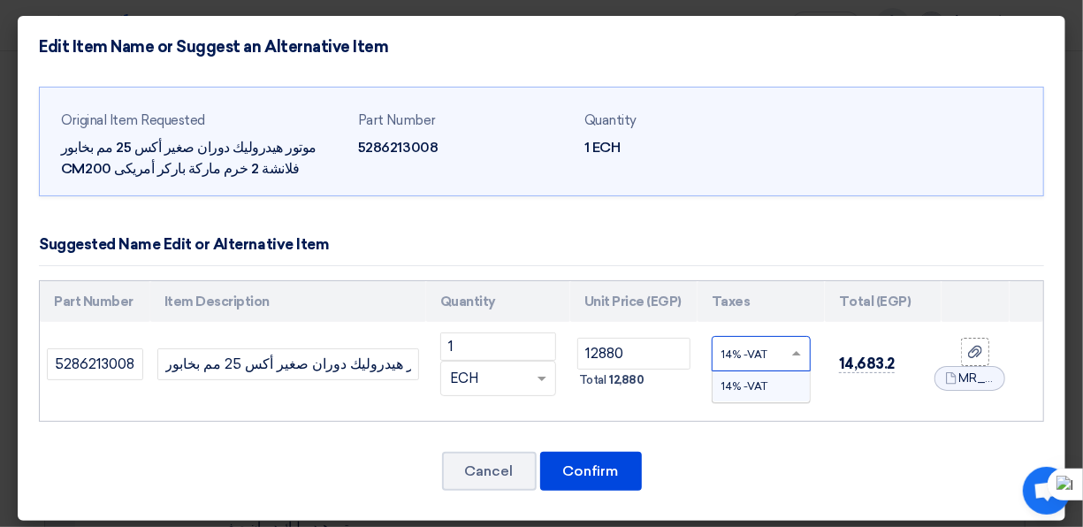
click at [776, 352] on div at bounding box center [761, 354] width 97 height 28
click at [792, 352] on span at bounding box center [796, 354] width 9 height 6
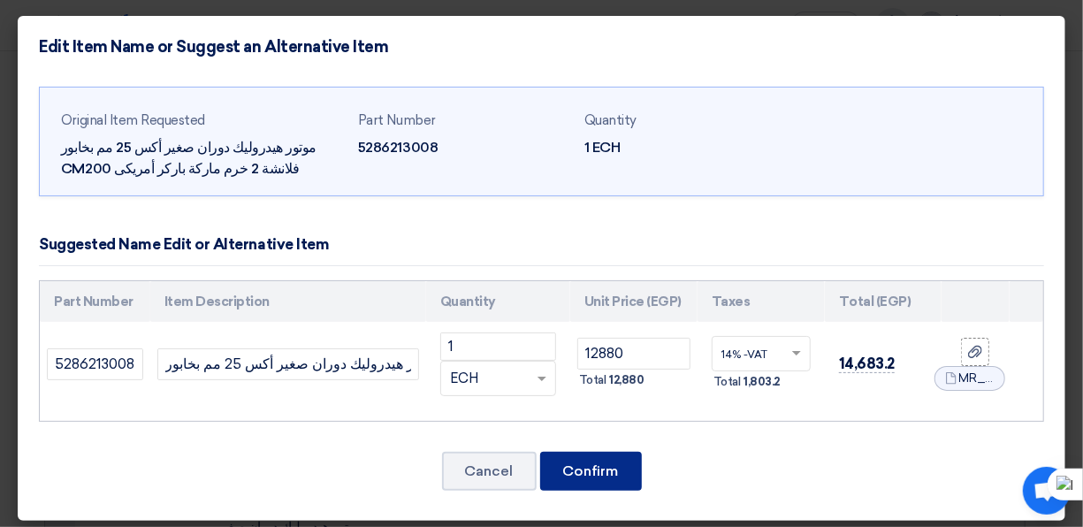
click at [592, 463] on button "Confirm" at bounding box center [591, 471] width 102 height 39
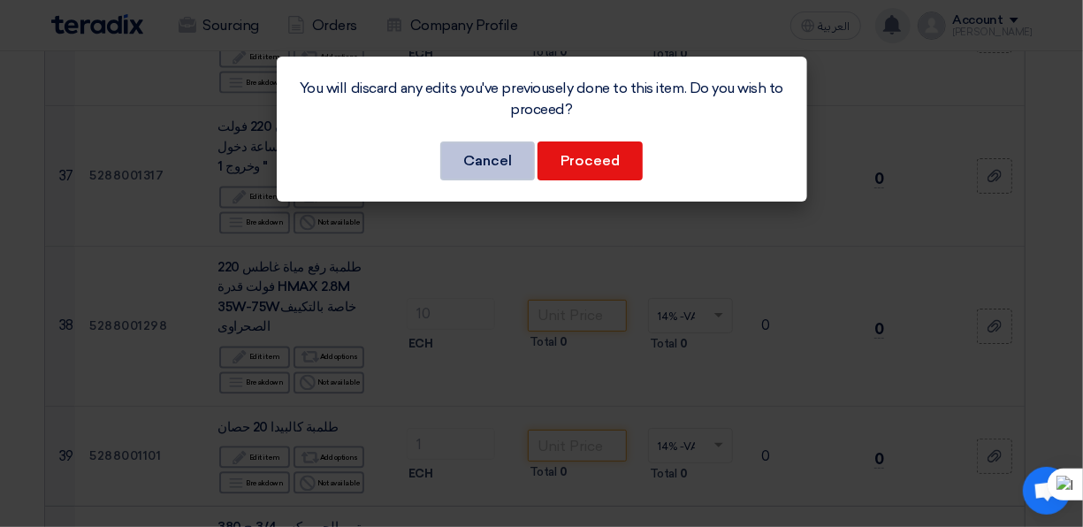
click at [511, 154] on button "Cancel" at bounding box center [487, 160] width 95 height 39
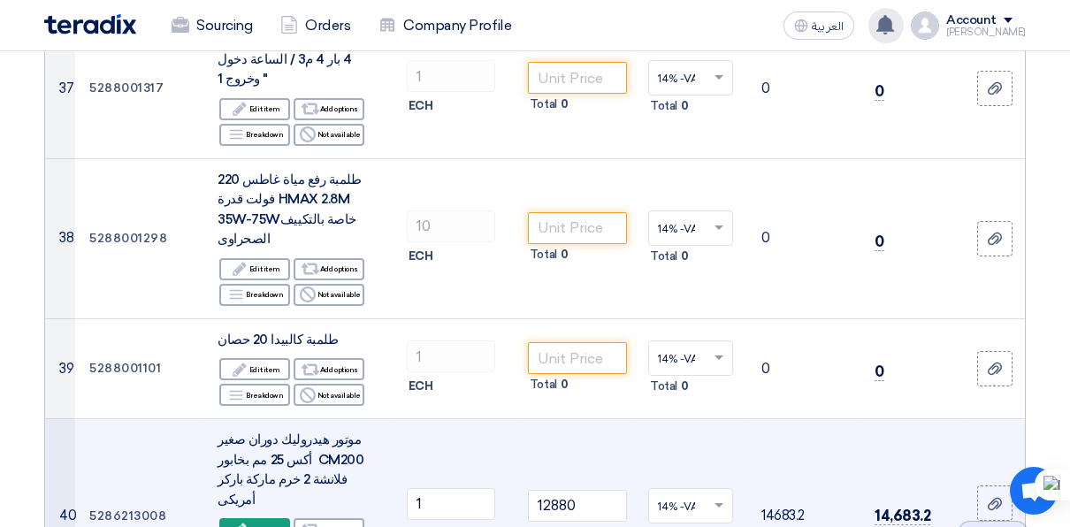
scroll to position [4961, 0]
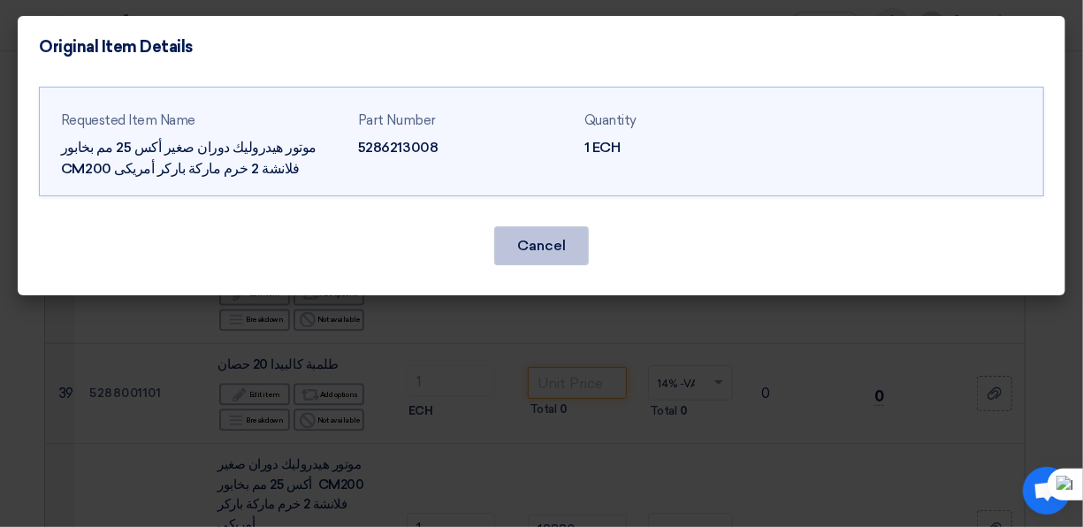
click at [558, 230] on button "Cancel" at bounding box center [541, 245] width 95 height 39
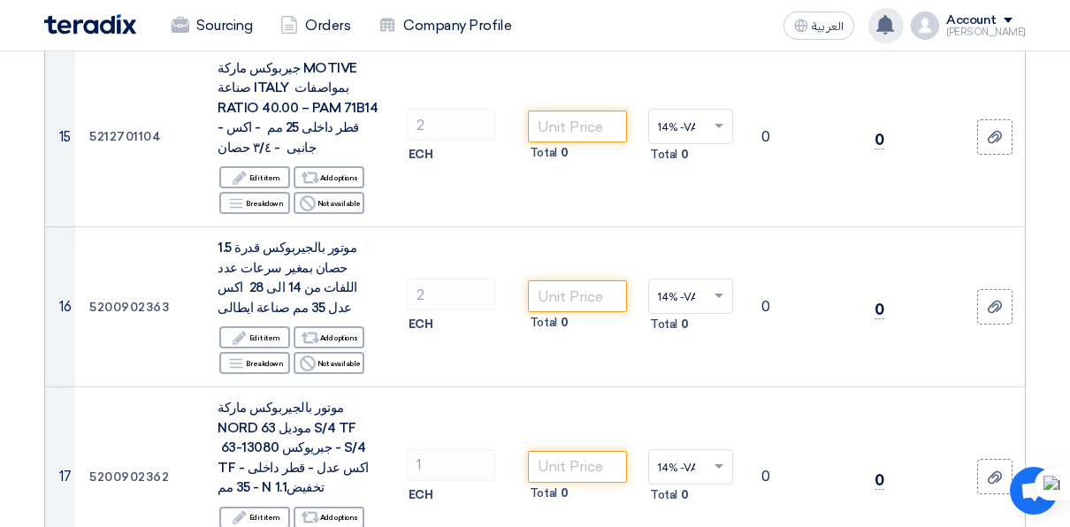
scroll to position [1852, 0]
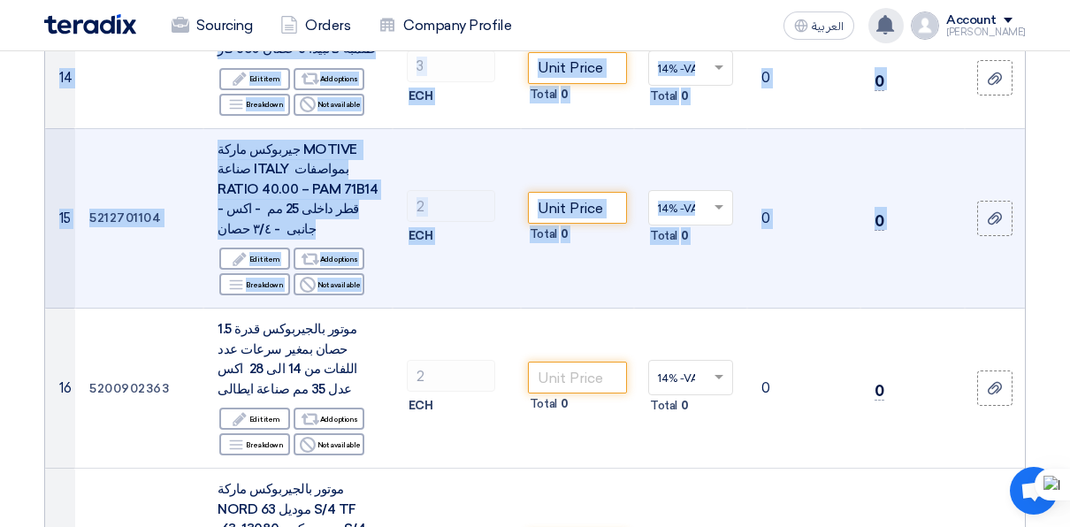
drag, startPoint x: 1032, startPoint y: 161, endPoint x: 1016, endPoint y: 75, distance: 87.2
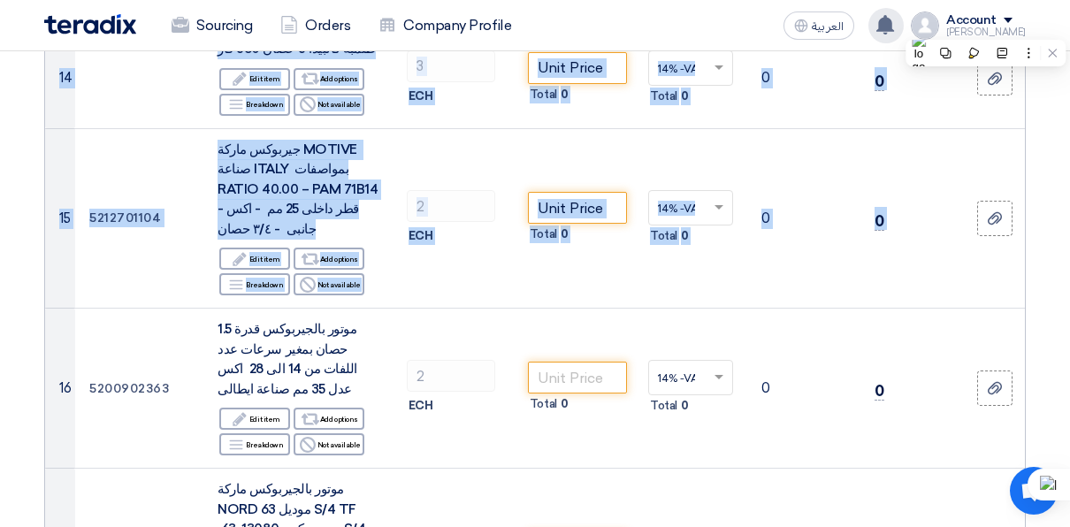
drag, startPoint x: 1016, startPoint y: 75, endPoint x: 1065, endPoint y: 88, distance: 50.4
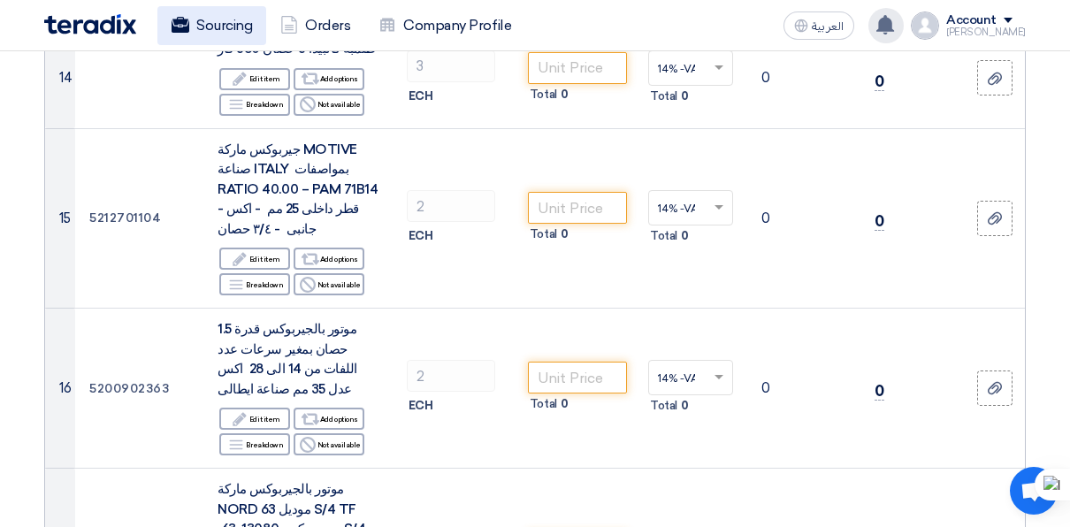
click at [234, 28] on link "Sourcing" at bounding box center [211, 25] width 109 height 39
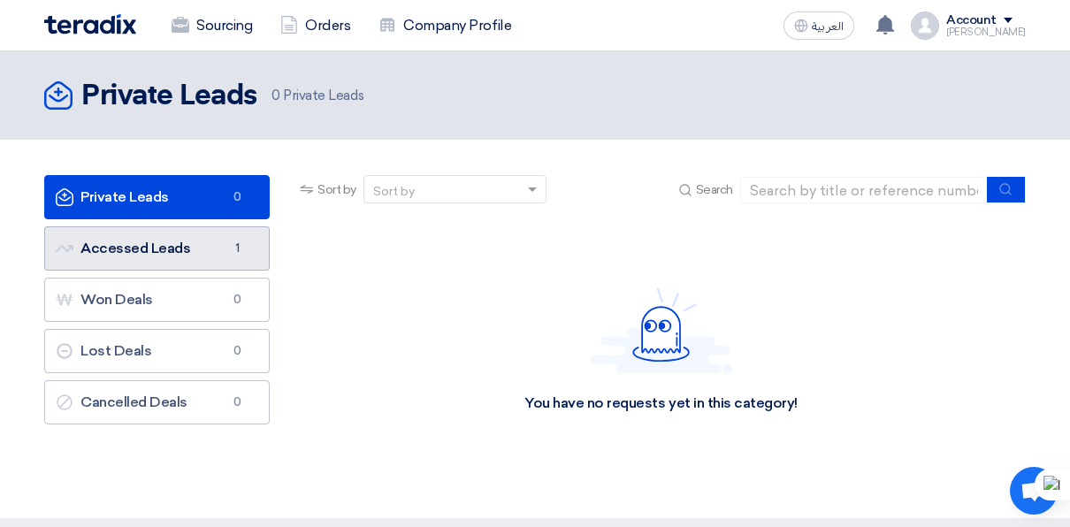
click at [191, 242] on link "Accessed Leads Accessed Leads 1" at bounding box center [156, 248] width 225 height 44
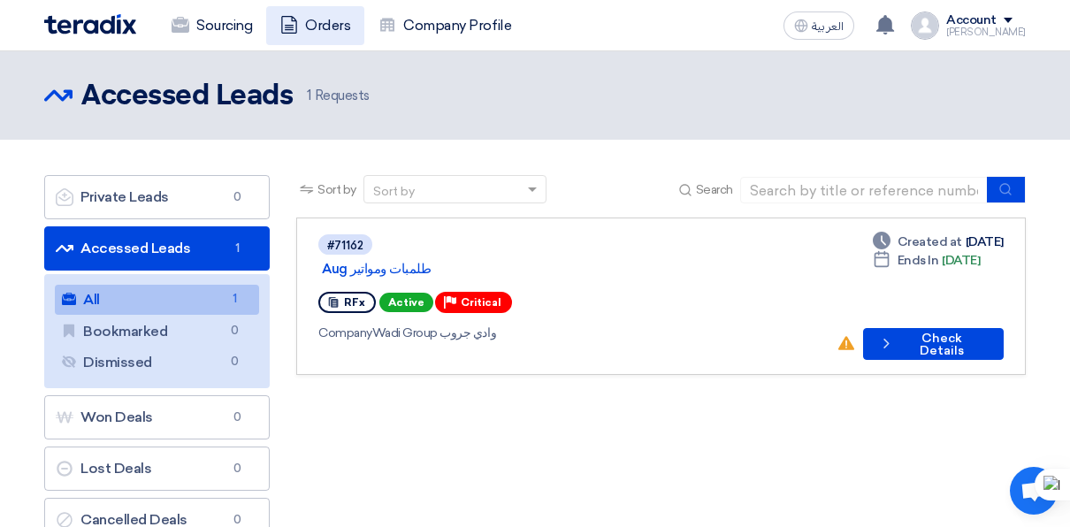
click at [316, 23] on link "Orders" at bounding box center [315, 25] width 98 height 39
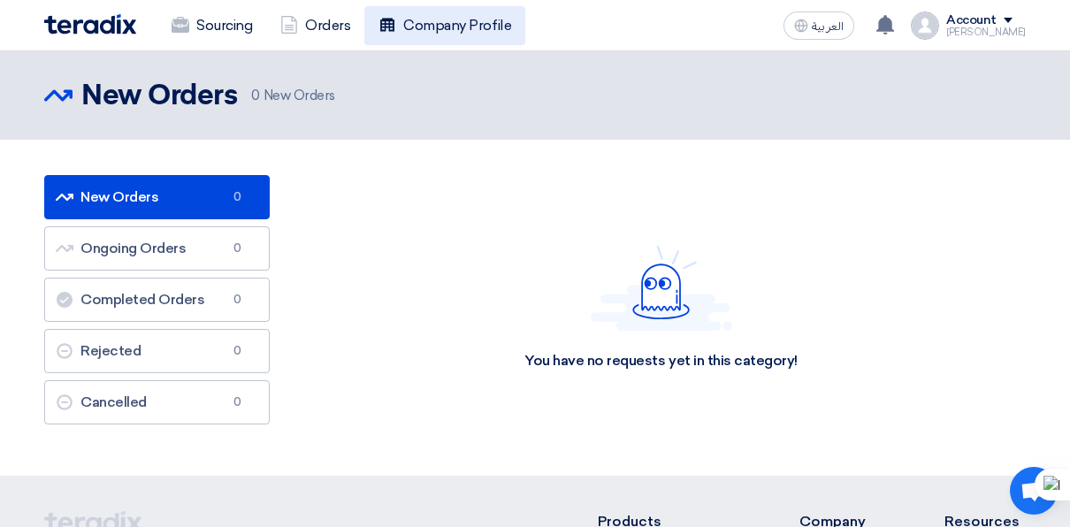
click at [440, 19] on link "Company Profile" at bounding box center [444, 25] width 161 height 39
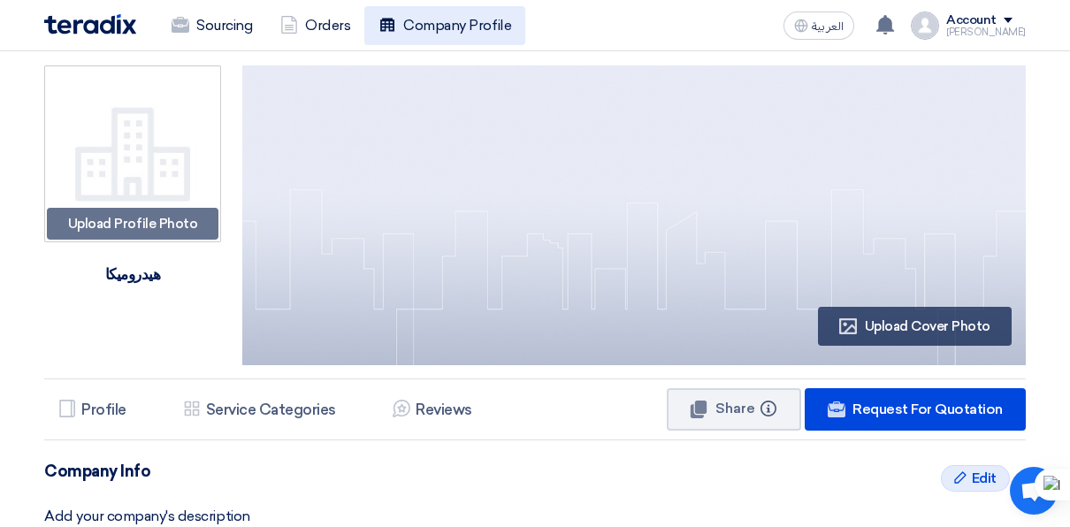
click at [443, 16] on link "Company Profile" at bounding box center [444, 25] width 161 height 39
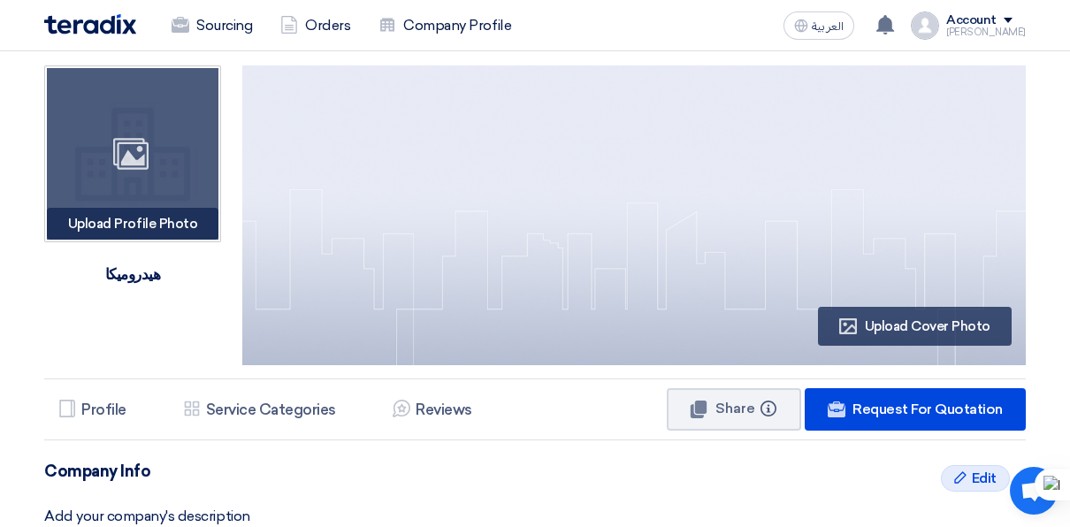
click at [181, 219] on div "Upload Profile Photo Image" at bounding box center [133, 224] width 172 height 32
type input "C:\fakepath\pic.jpeg"
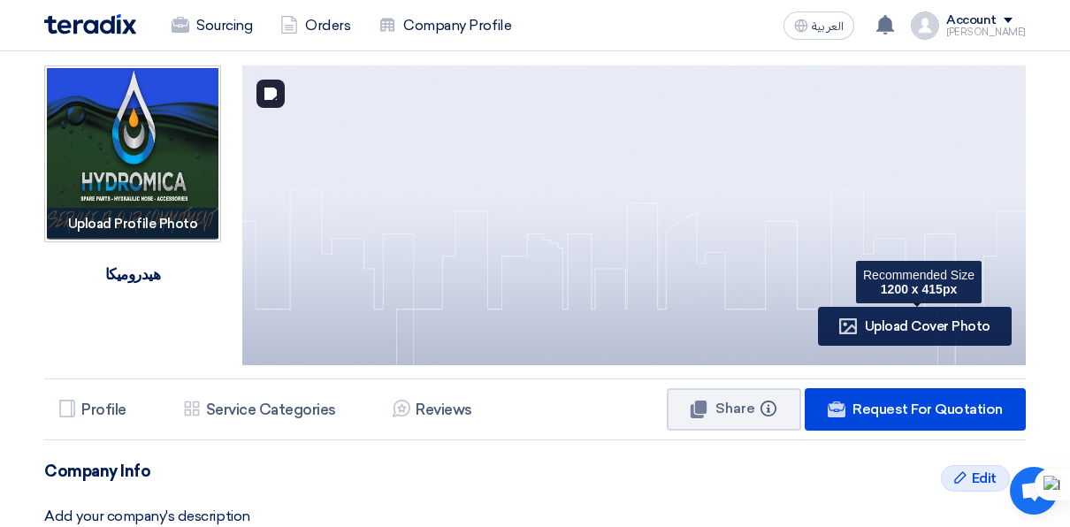
click at [871, 338] on div "Profile Upload Cover Photo" at bounding box center [915, 326] width 194 height 39
type input "C:\fakepath\pic.jpeg"
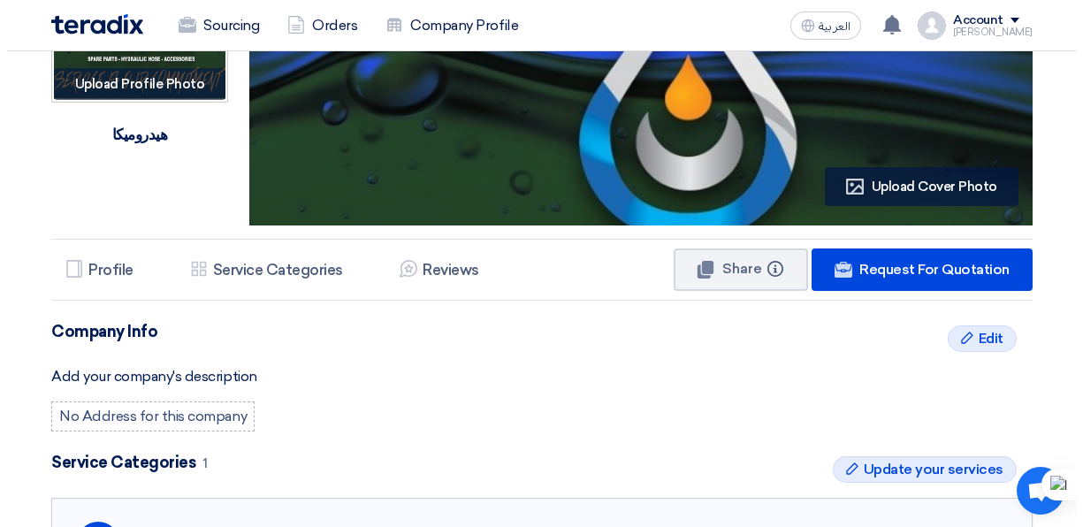
scroll to position [160, 0]
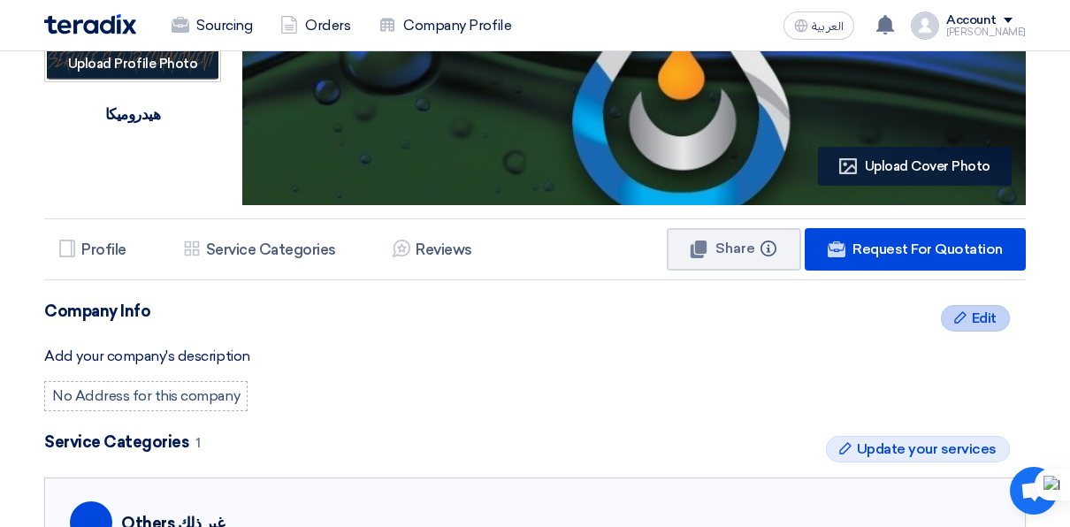
click at [982, 320] on span "Edit" at bounding box center [984, 318] width 25 height 21
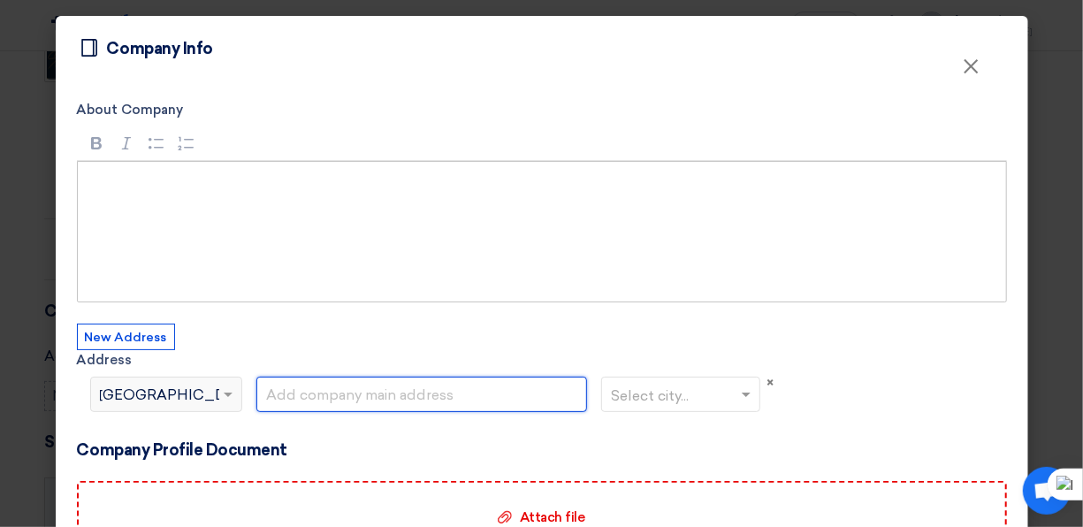
click at [463, 387] on input "text" at bounding box center [422, 394] width 332 height 35
drag, startPoint x: 415, startPoint y: 396, endPoint x: 266, endPoint y: 396, distance: 148.6
click at [266, 396] on input "CRM@GMAIL.COM" at bounding box center [422, 394] width 332 height 35
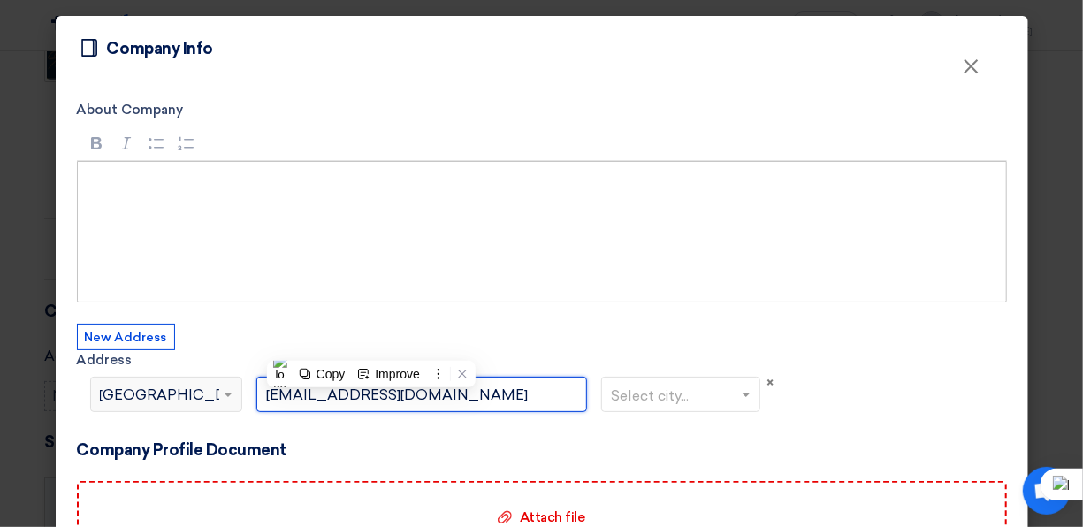
type input "C"
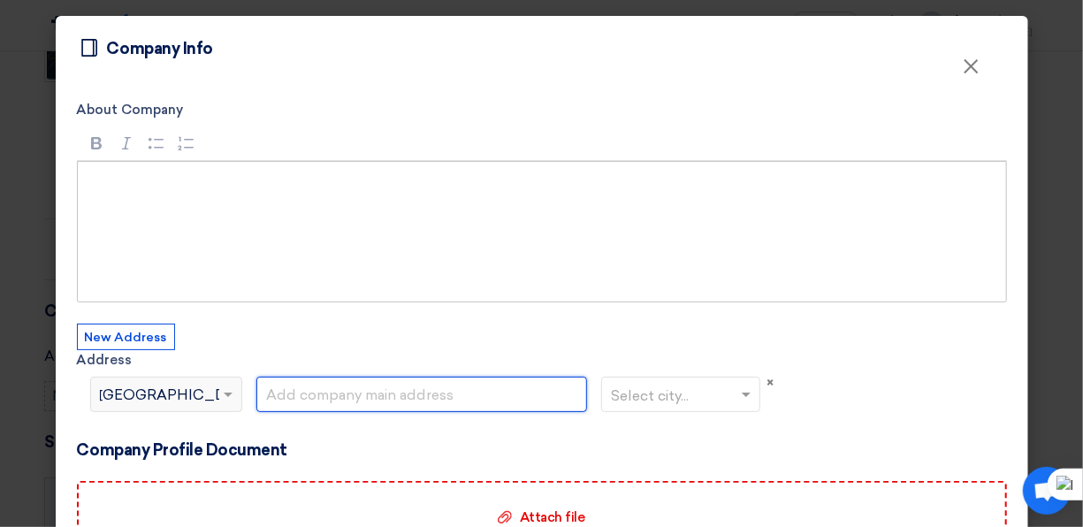
paste input "[EMAIL_ADDRESS][DOMAIN_NAME]"
type input "[EMAIL_ADDRESS][DOMAIN_NAME]"
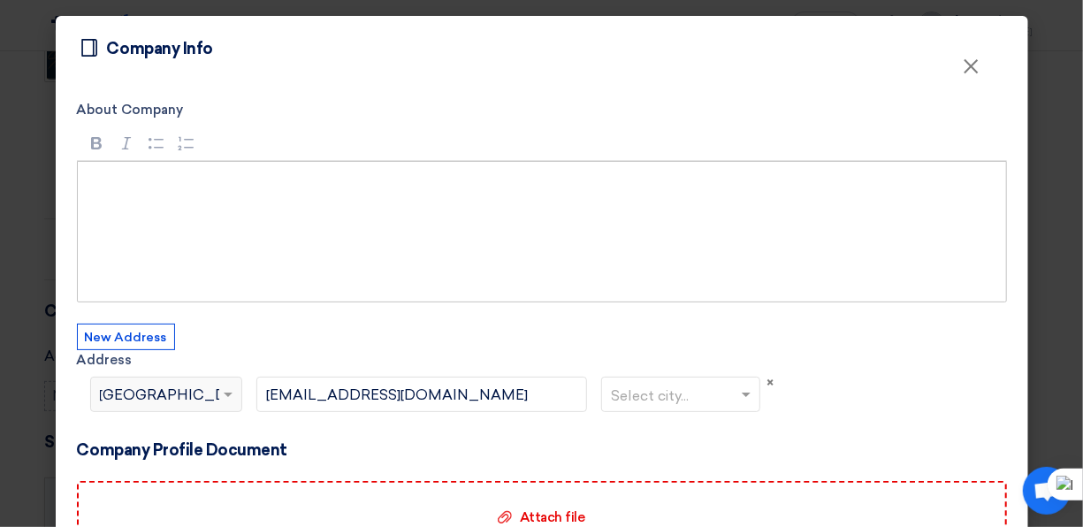
click at [662, 391] on input "text" at bounding box center [671, 396] width 121 height 29
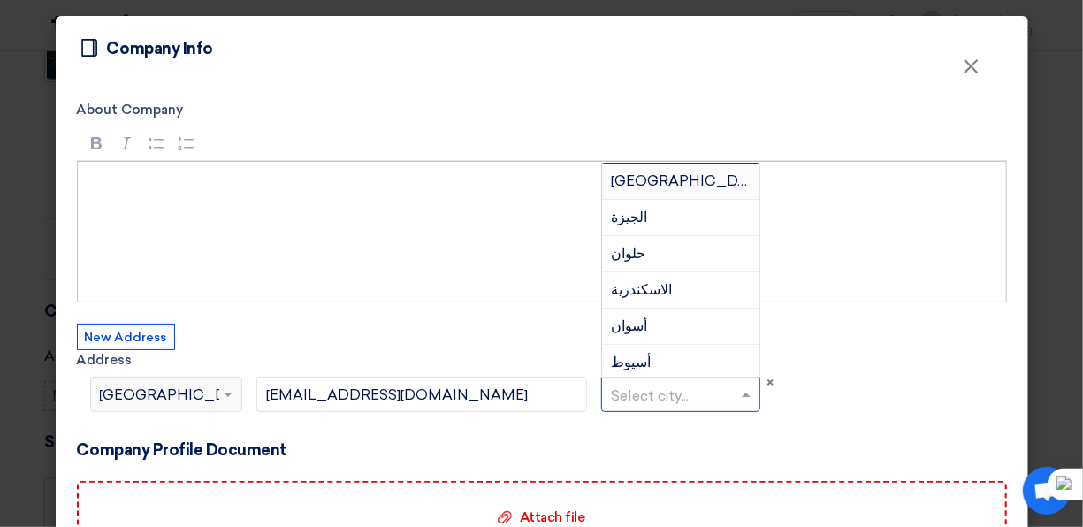
click at [703, 187] on div "القاهرة" at bounding box center [680, 182] width 157 height 36
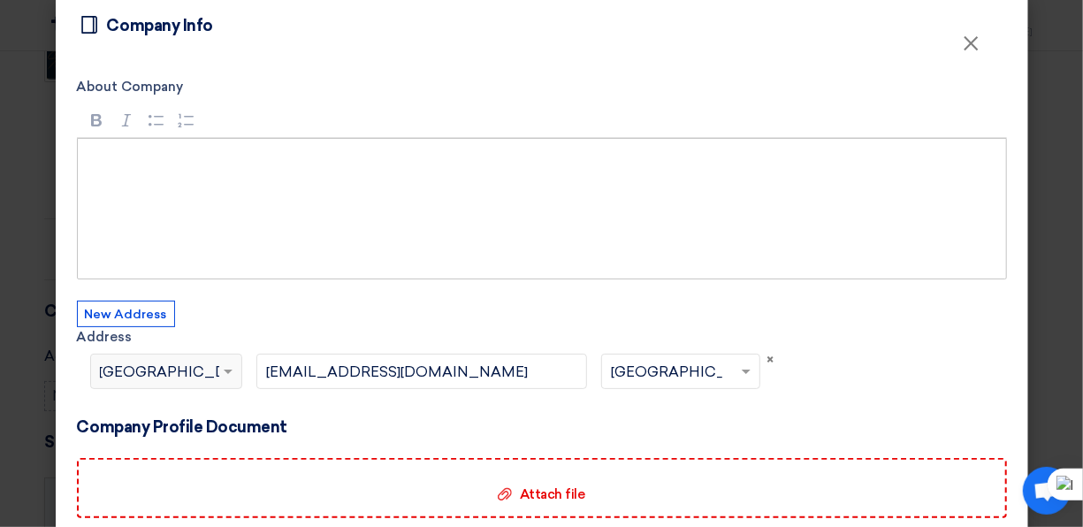
scroll to position [0, 0]
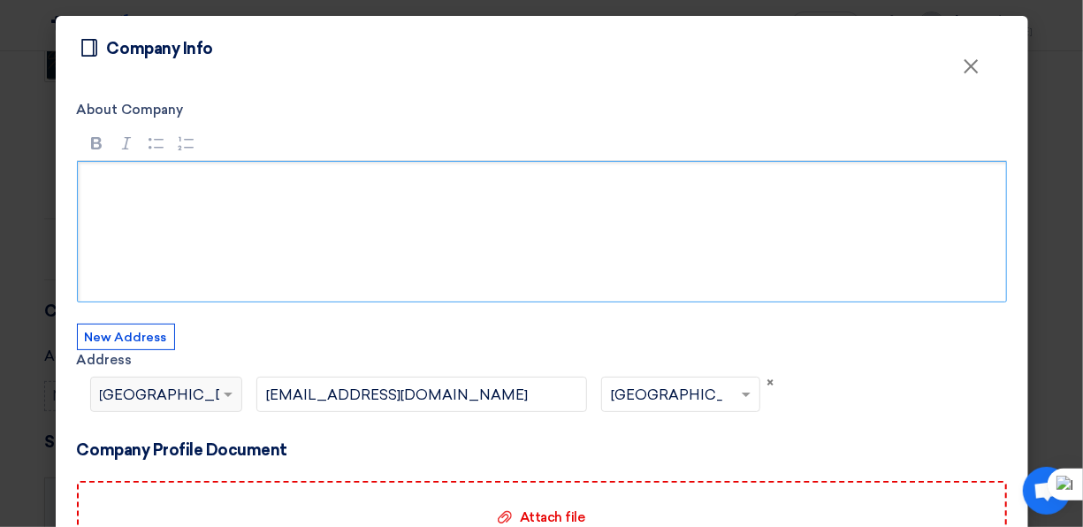
click at [309, 196] on div "Rich Text Editor, main" at bounding box center [542, 231] width 930 height 141
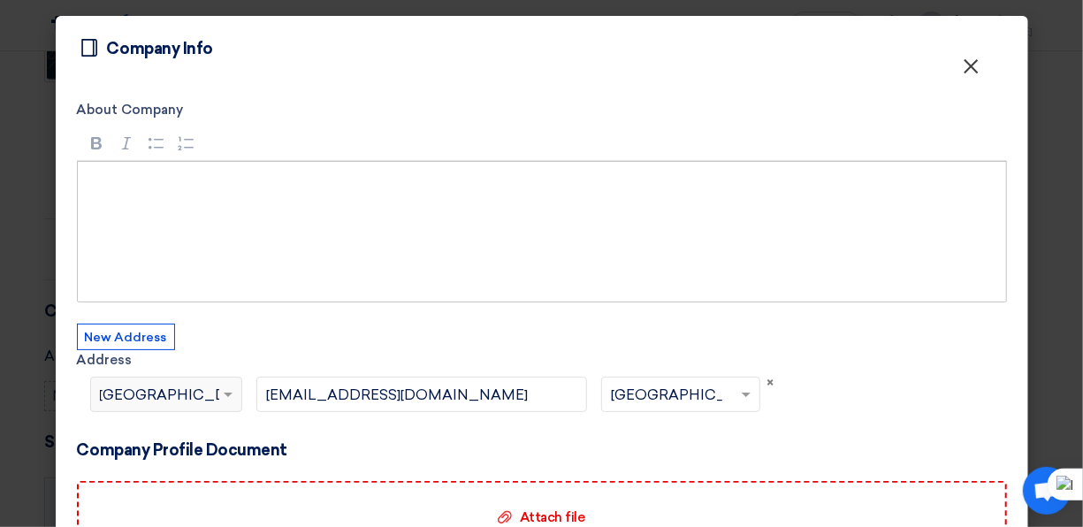
click at [967, 69] on span "×" at bounding box center [972, 70] width 18 height 35
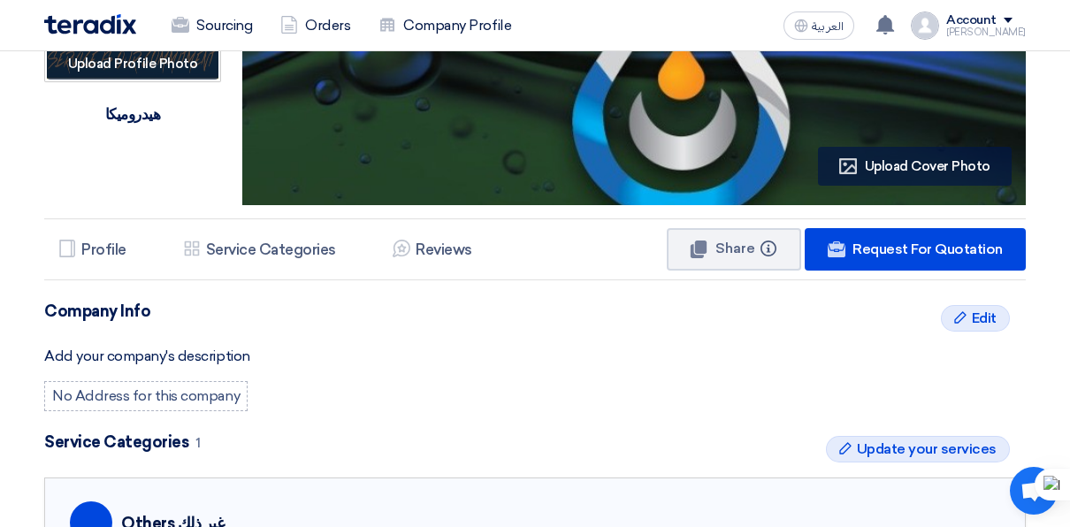
click at [218, 398] on div "No Address for this company" at bounding box center [145, 396] width 203 height 30
click at [116, 257] on li "Profile Profile" at bounding box center [92, 249] width 96 height 35
click at [993, 317] on span "Edit" at bounding box center [984, 318] width 25 height 21
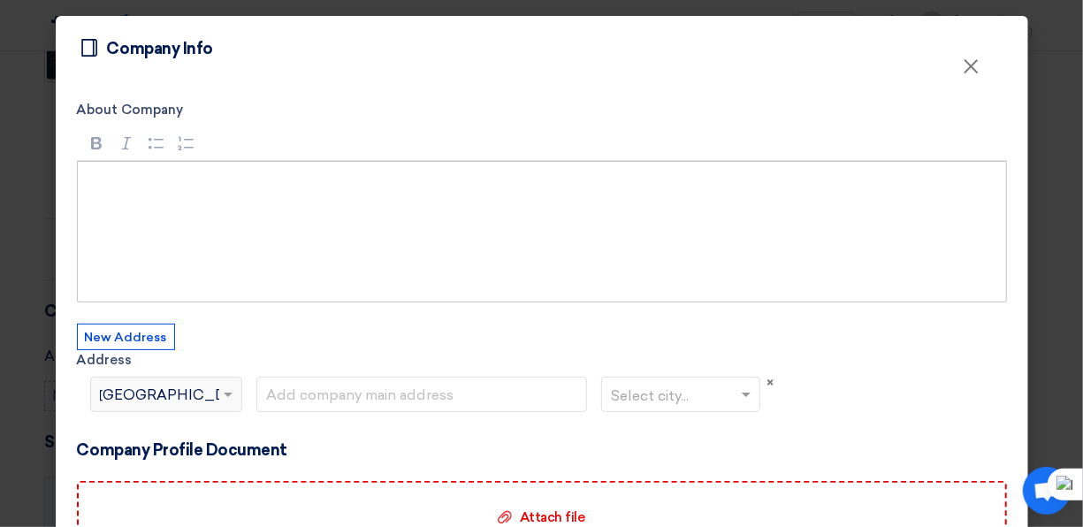
click at [494, 193] on p "Rich Text Editor, main" at bounding box center [548, 184] width 898 height 21
click at [964, 69] on span "×" at bounding box center [972, 70] width 18 height 35
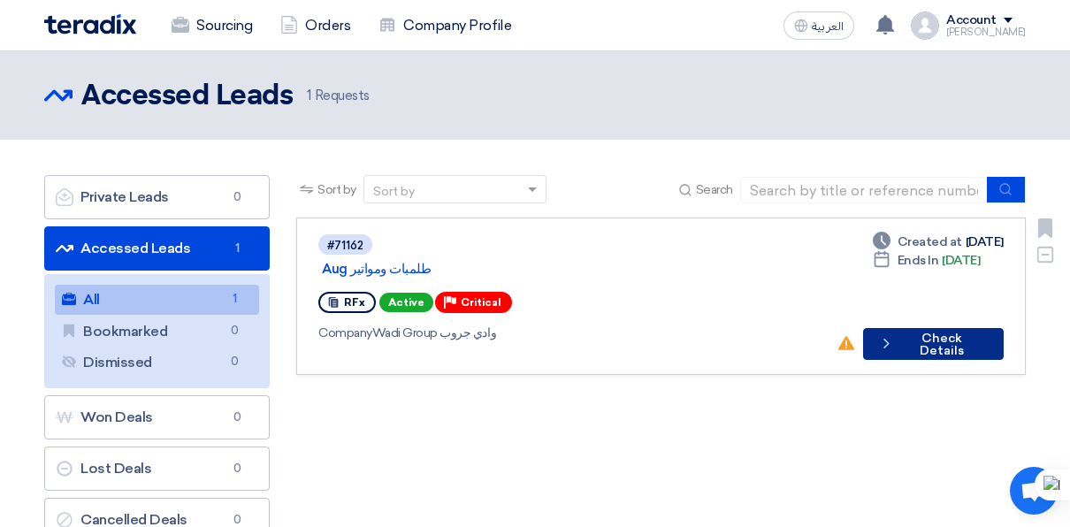
click at [892, 335] on icon "Check details" at bounding box center [886, 343] width 17 height 17
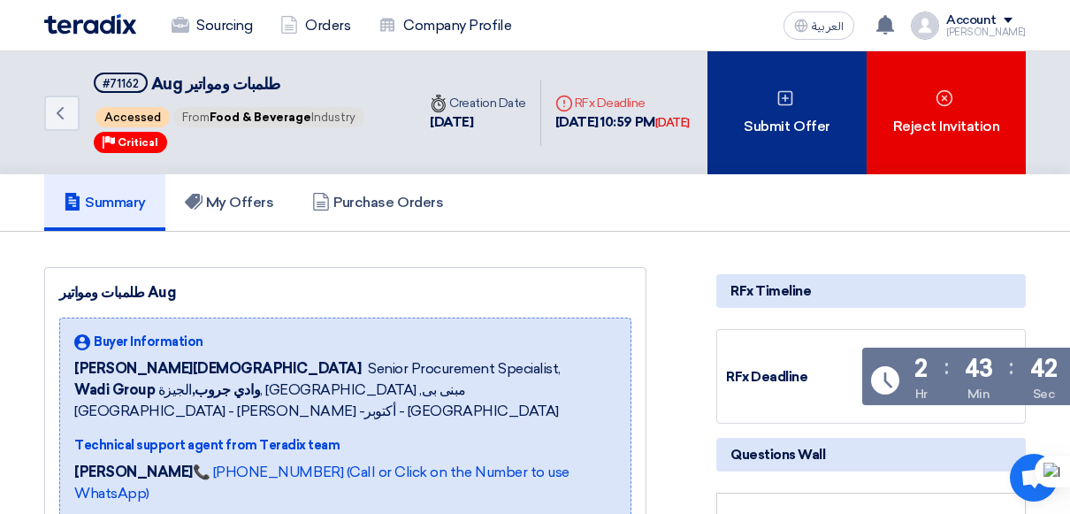
click at [791, 112] on div "Submit Offer" at bounding box center [786, 112] width 159 height 123
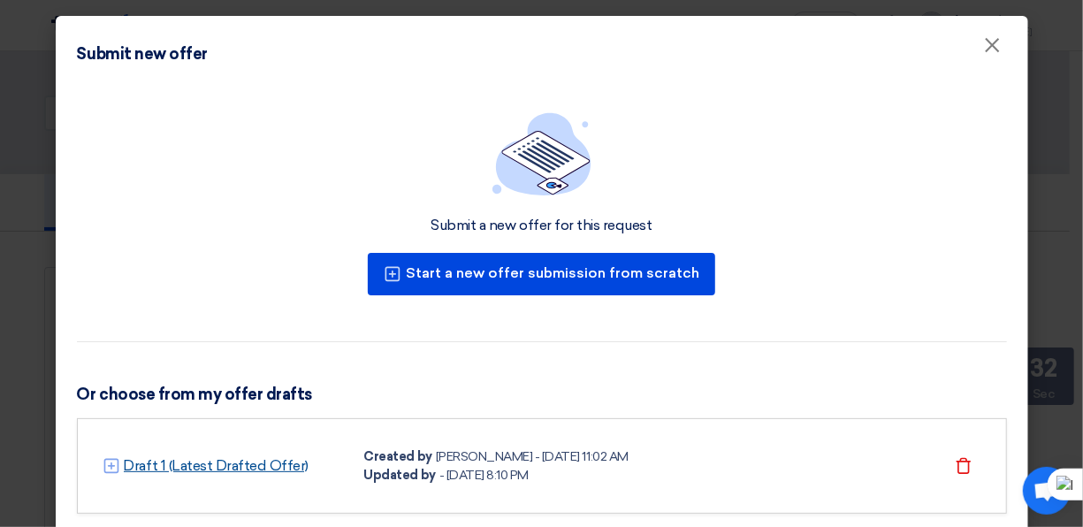
click at [264, 458] on link "Draft 1 (Latest Drafted Offer)" at bounding box center [217, 465] width 186 height 21
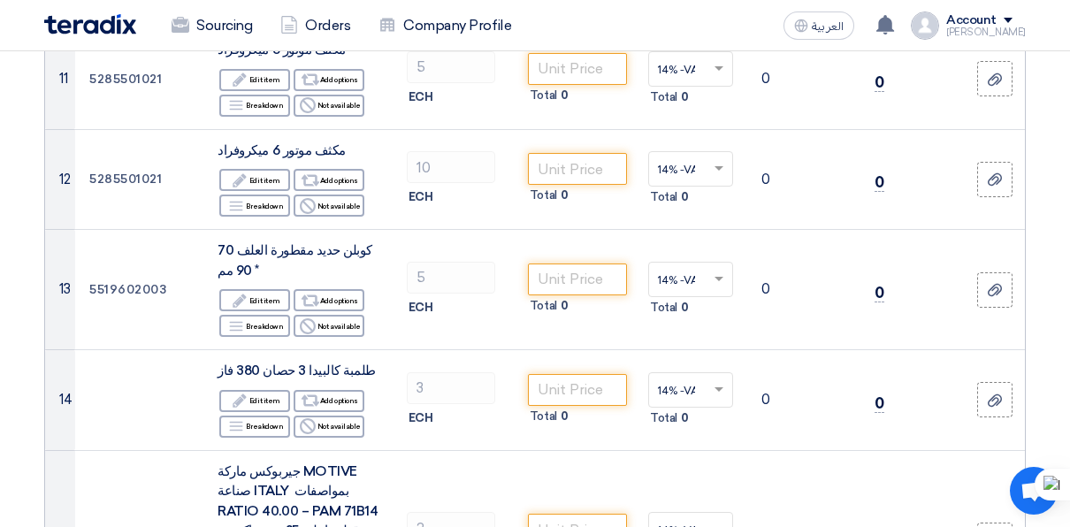
scroll to position [2552, 0]
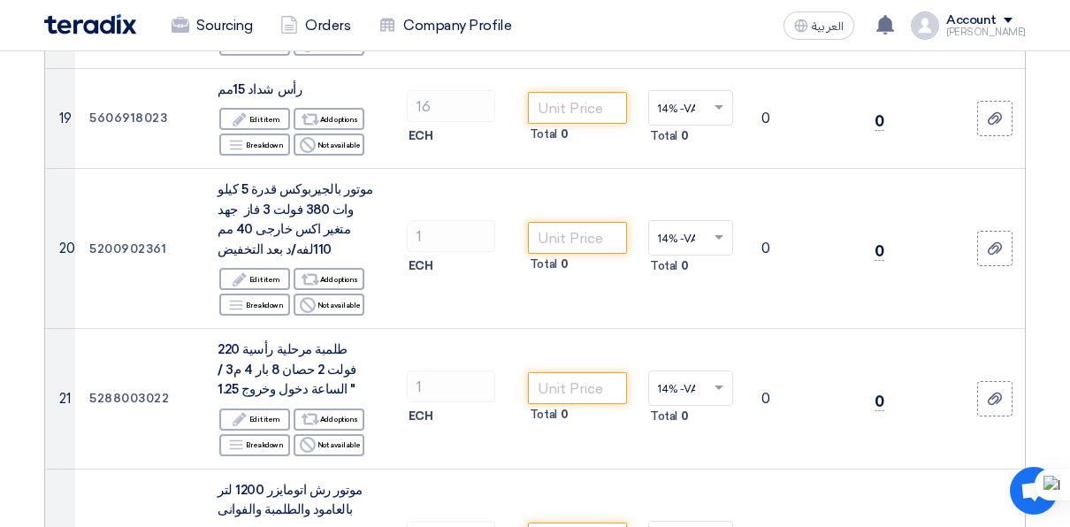
drag, startPoint x: 1066, startPoint y: 211, endPoint x: 1066, endPoint y: 246, distance: 34.5
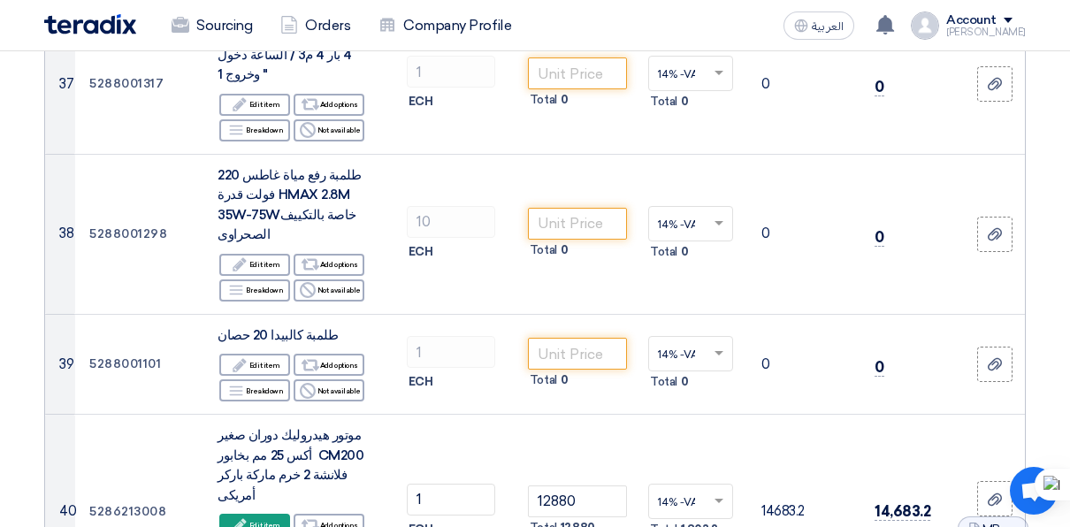
scroll to position [4982, 0]
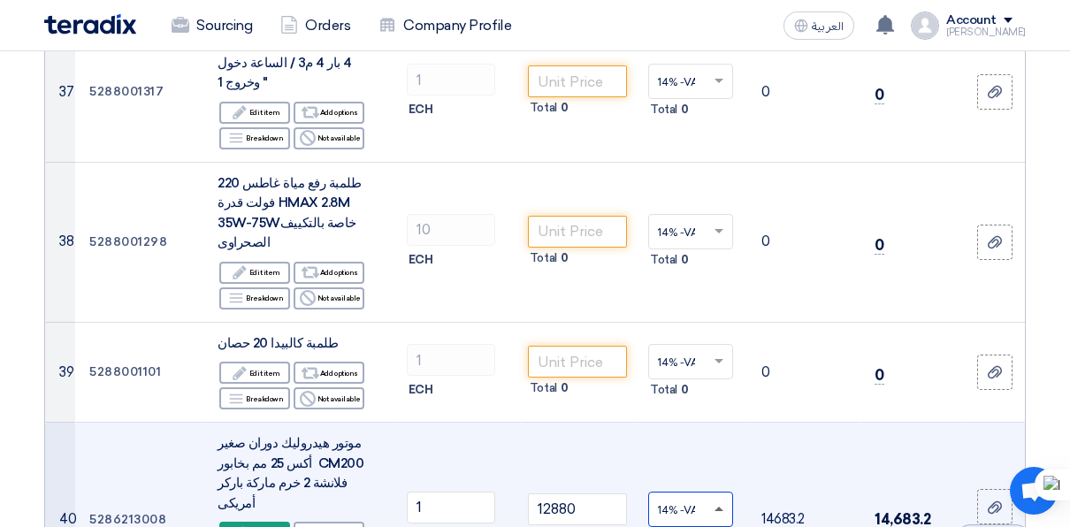
click at [719, 501] on span at bounding box center [721, 509] width 22 height 16
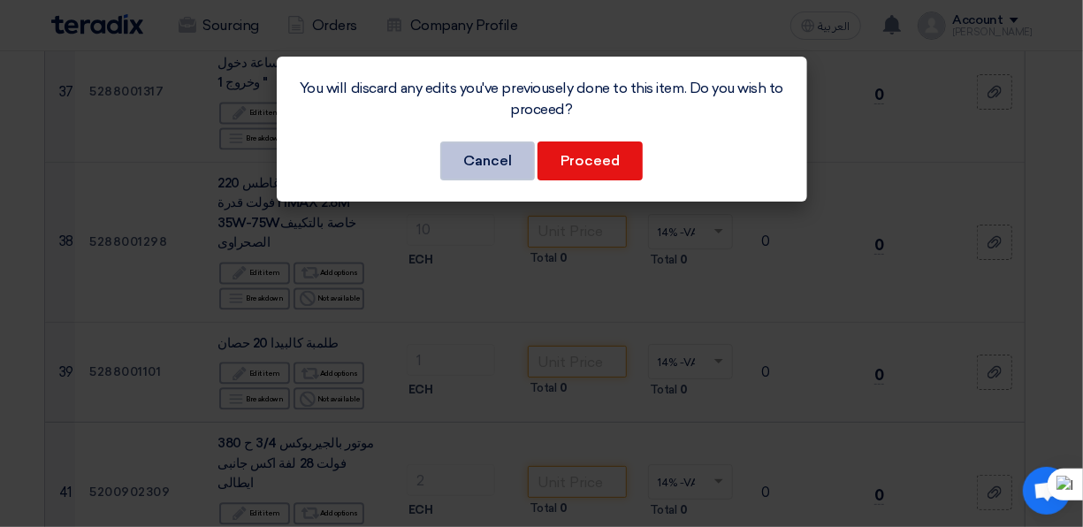
click at [493, 160] on button "Cancel" at bounding box center [487, 160] width 95 height 39
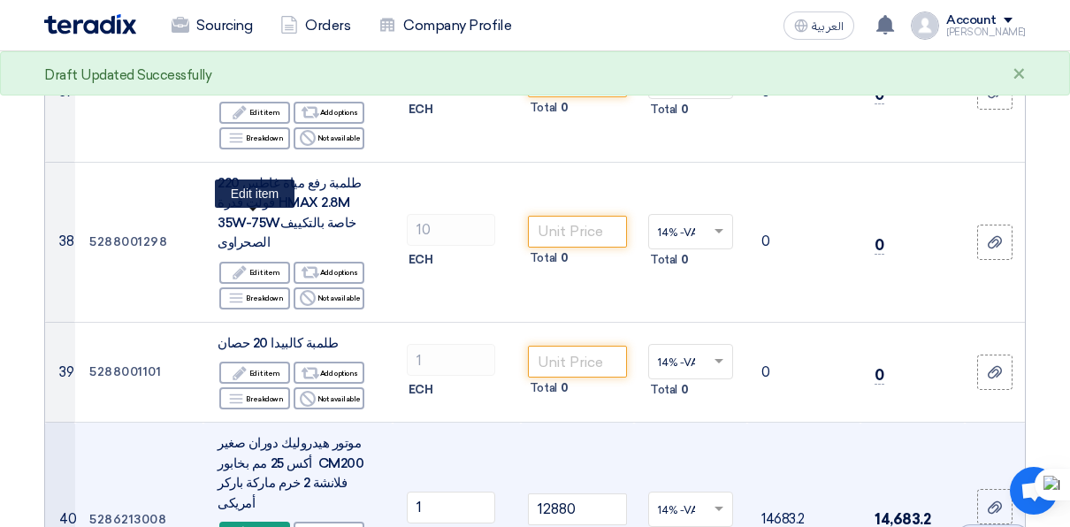
click at [248, 513] on icon "Edit" at bounding box center [240, 533] width 16 height 16
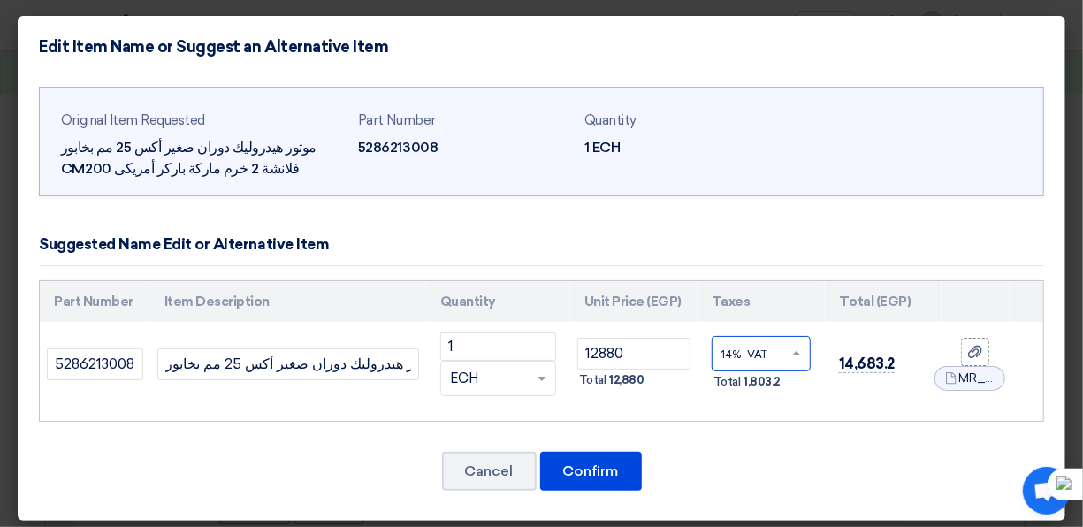
click at [790, 355] on span at bounding box center [799, 354] width 22 height 16
click at [457, 469] on button "Cancel" at bounding box center [489, 471] width 95 height 39
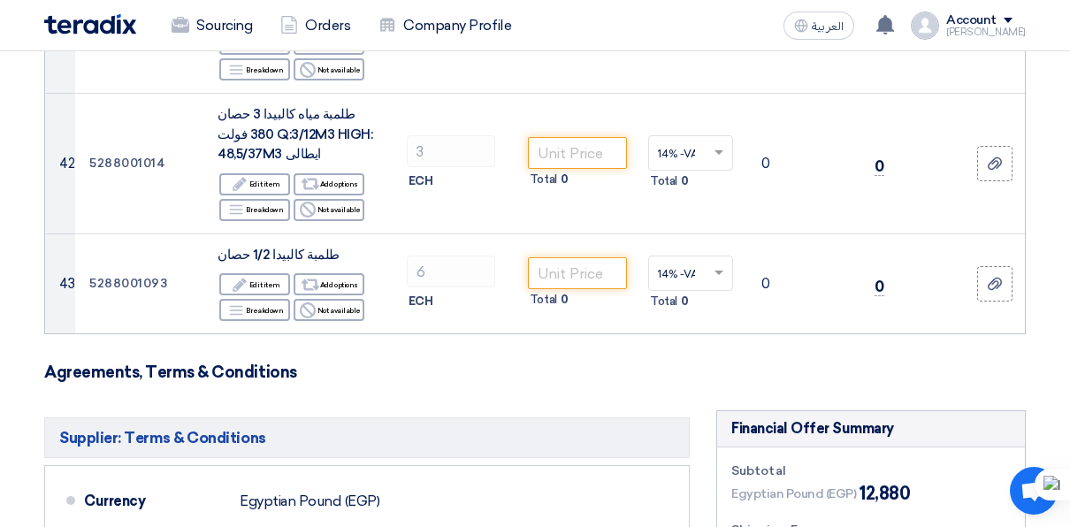
scroll to position [5636, 0]
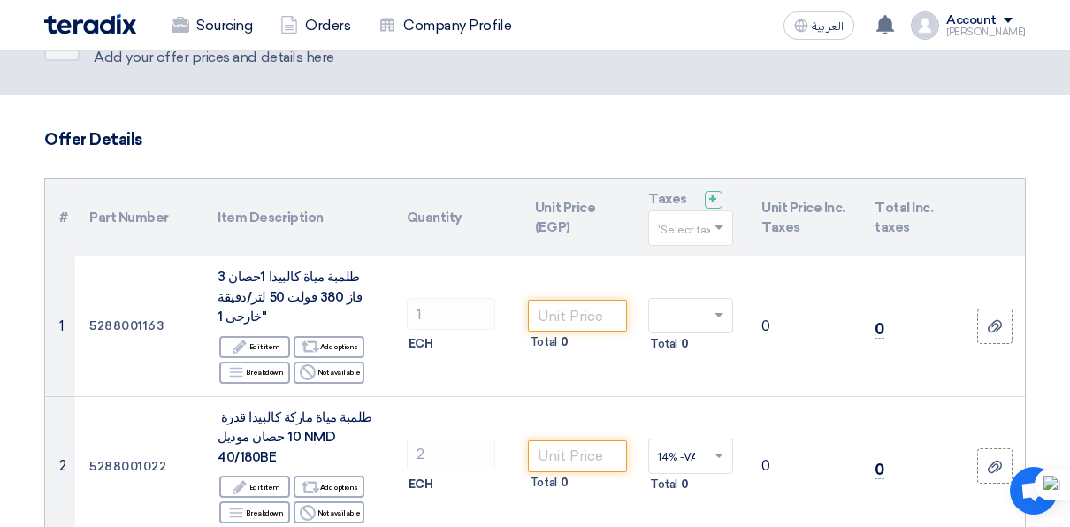
scroll to position [0, 0]
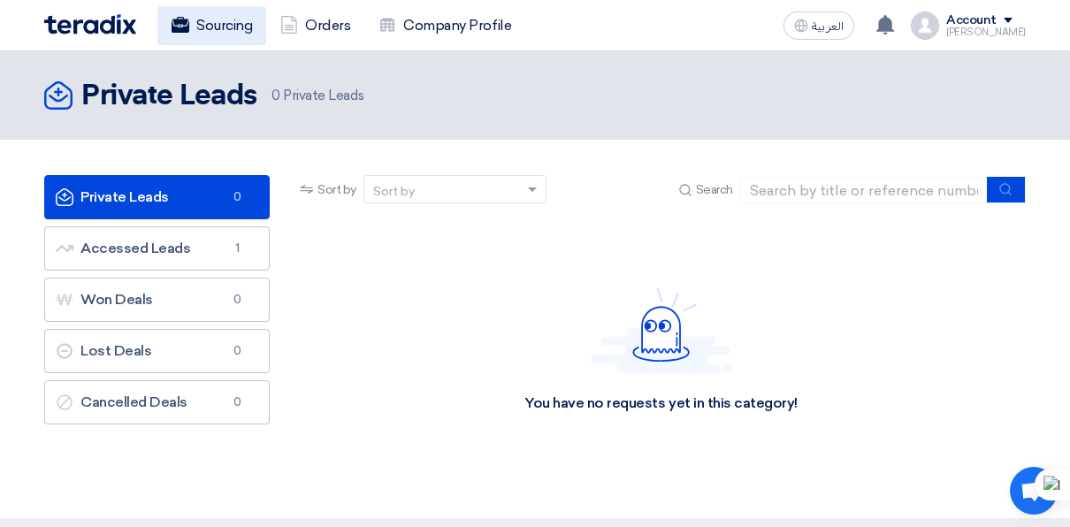
click at [236, 23] on link "Sourcing" at bounding box center [211, 25] width 109 height 39
click at [939, 25] on img at bounding box center [925, 25] width 28 height 28
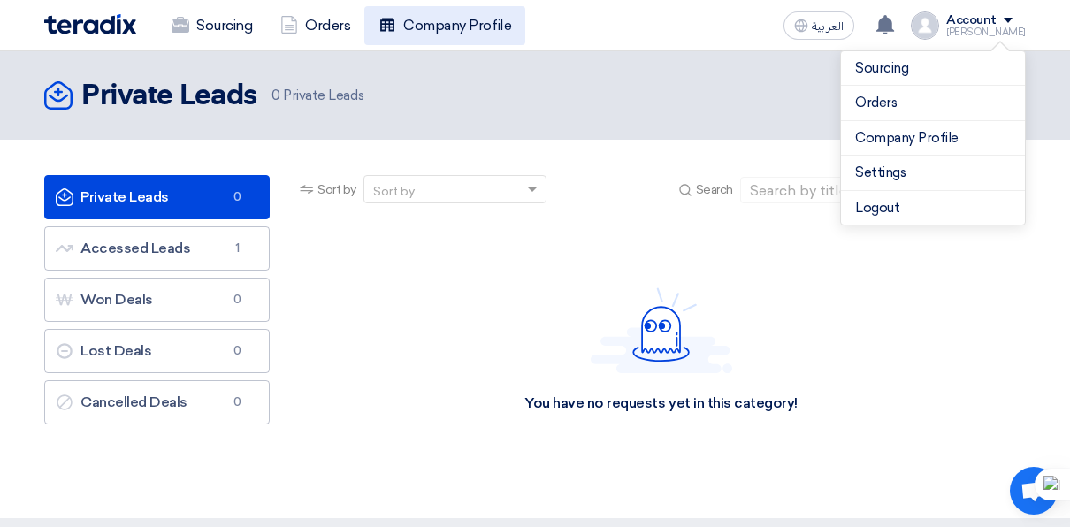
click at [455, 30] on link "Company Profile" at bounding box center [444, 25] width 161 height 39
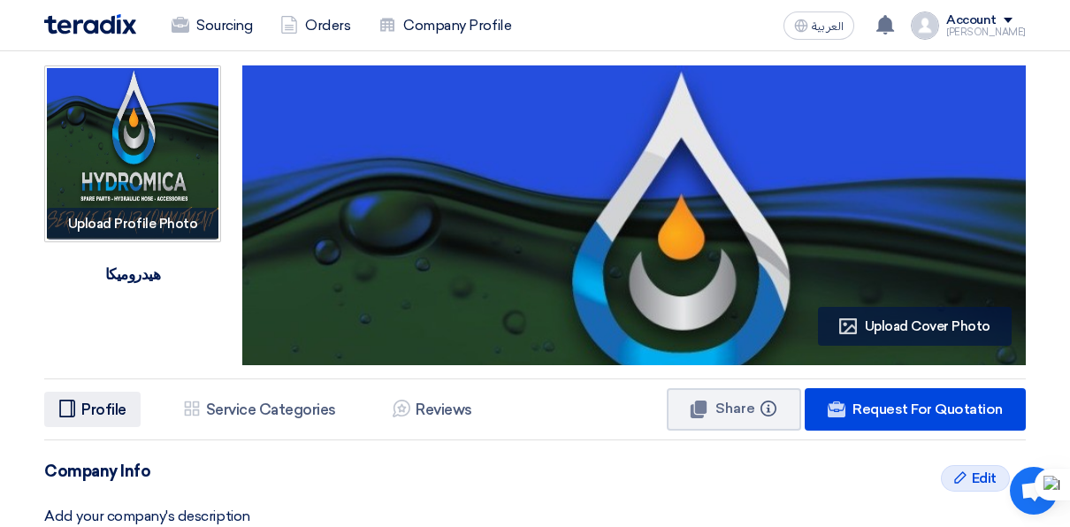
click at [121, 412] on h5 "Profile" at bounding box center [103, 410] width 45 height 18
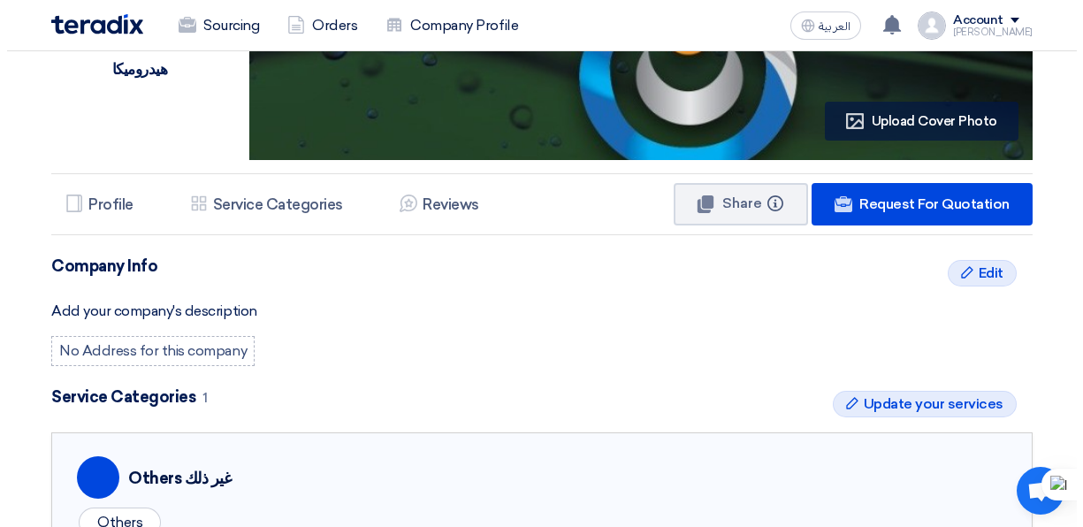
scroll to position [223, 0]
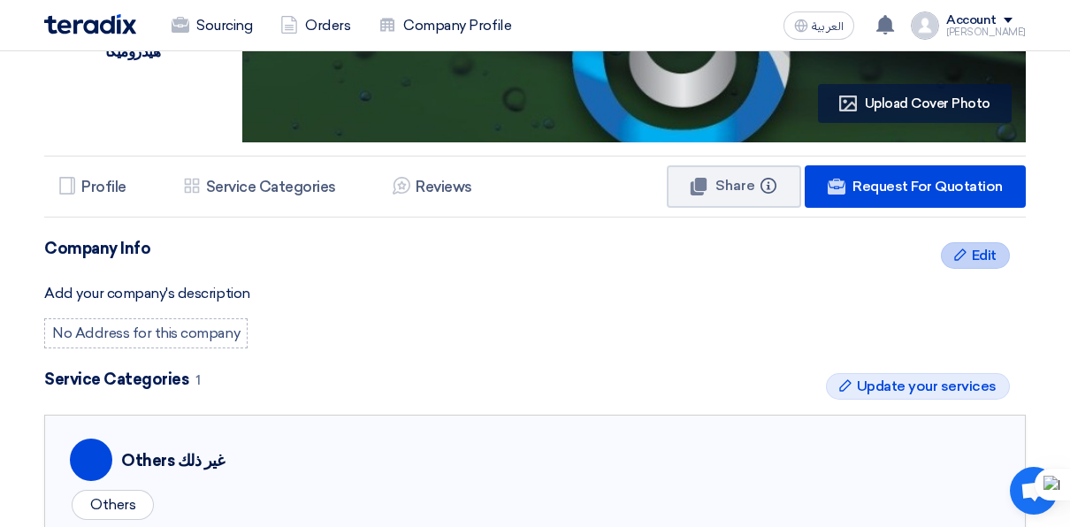
click at [957, 255] on icon "Edit" at bounding box center [960, 255] width 14 height 14
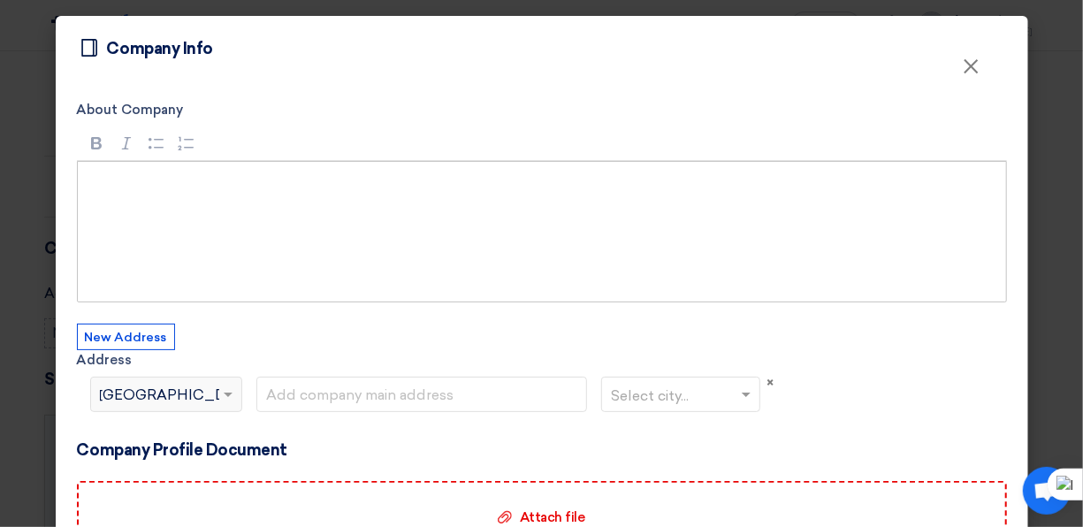
click at [289, 262] on div "Rich Text Editor, main" at bounding box center [542, 231] width 930 height 141
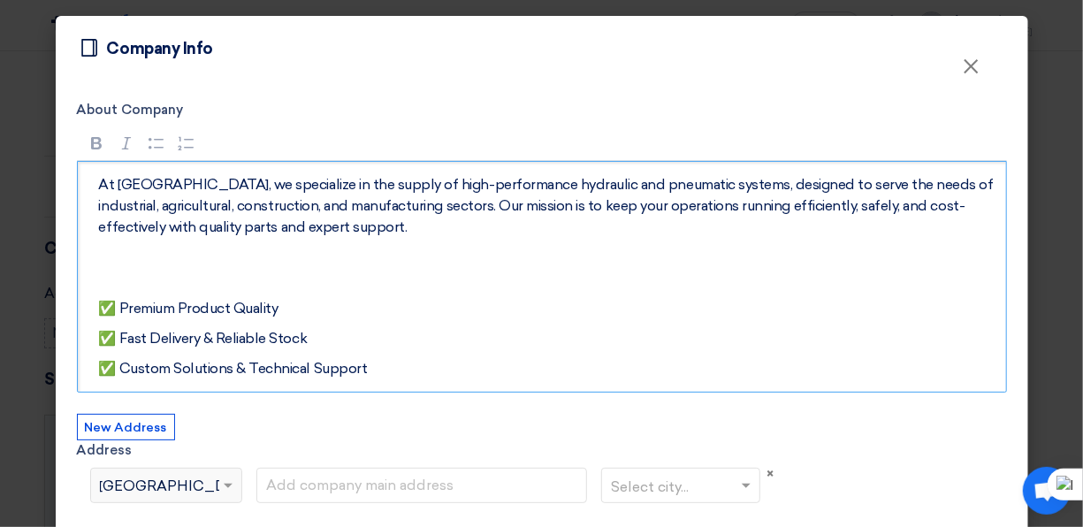
click at [218, 265] on p "Rich Text Editor, main" at bounding box center [548, 268] width 898 height 42
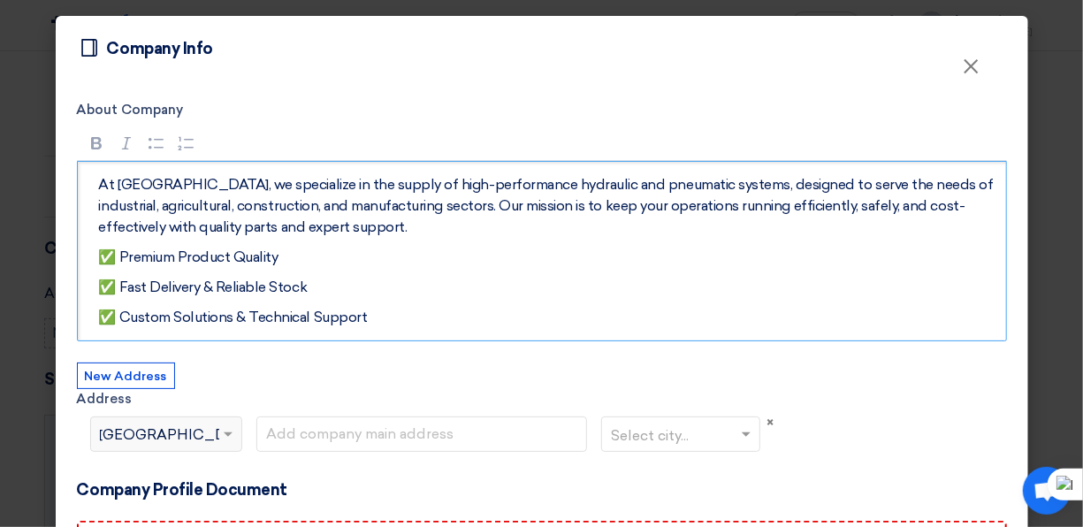
click at [223, 430] on span at bounding box center [230, 434] width 22 height 21
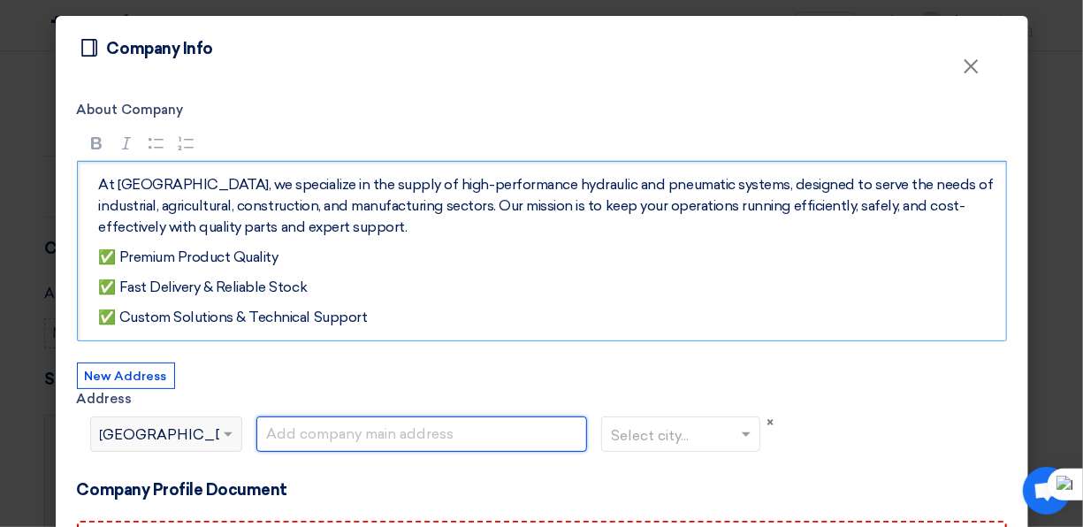
click at [305, 439] on input "text" at bounding box center [422, 433] width 332 height 35
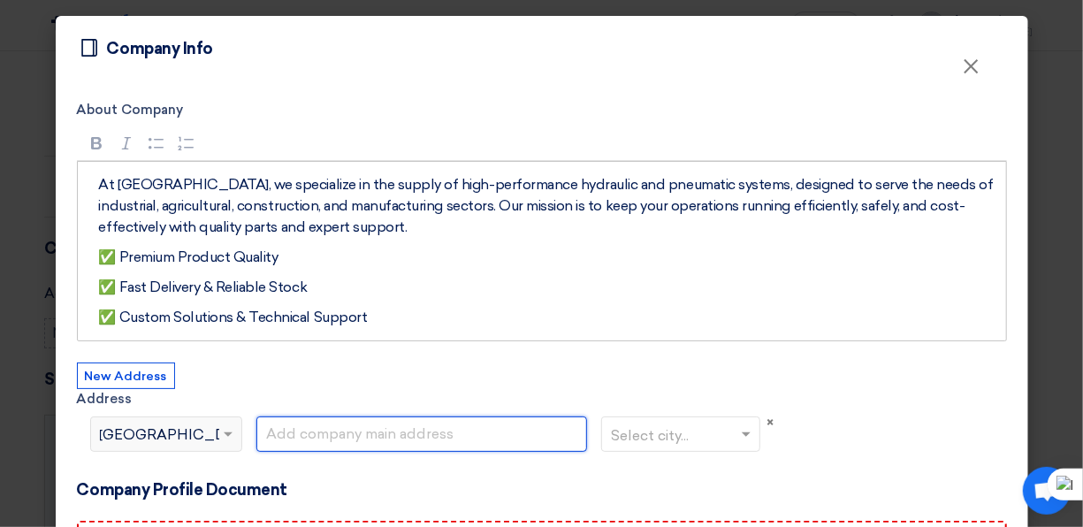
type input "[EMAIL_ADDRESS][DOMAIN_NAME]"
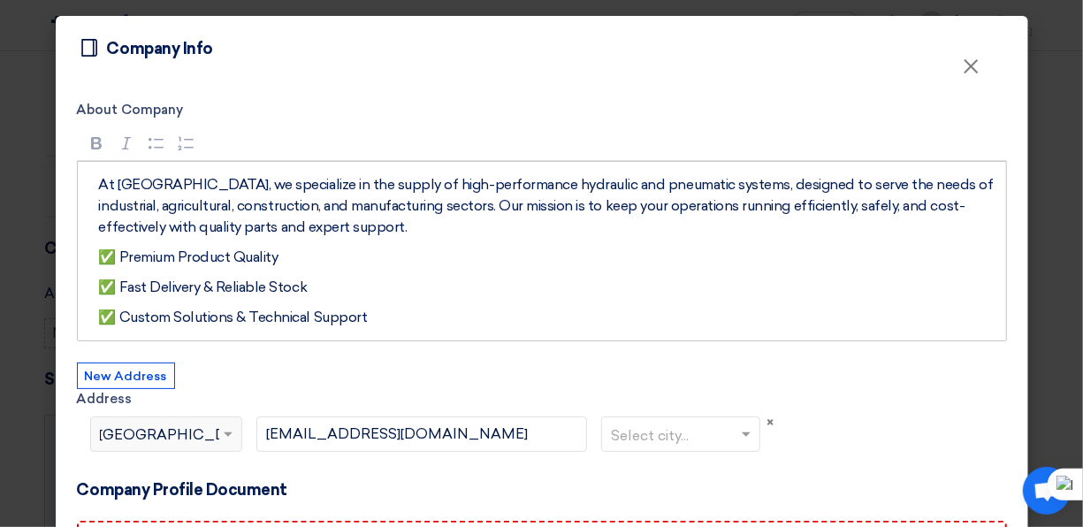
click at [643, 432] on input "text" at bounding box center [671, 435] width 121 height 29
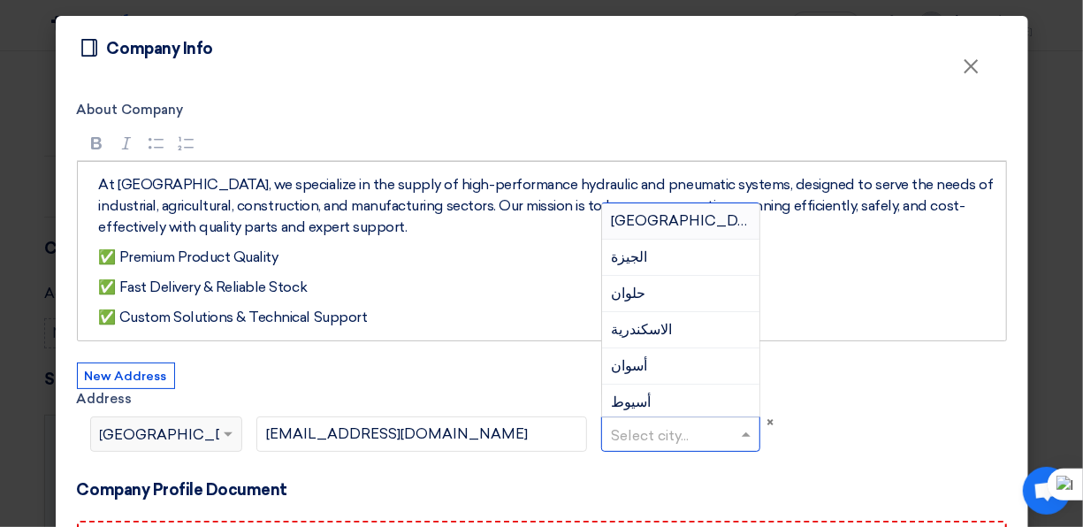
click at [653, 216] on div "القاهرة" at bounding box center [680, 221] width 157 height 36
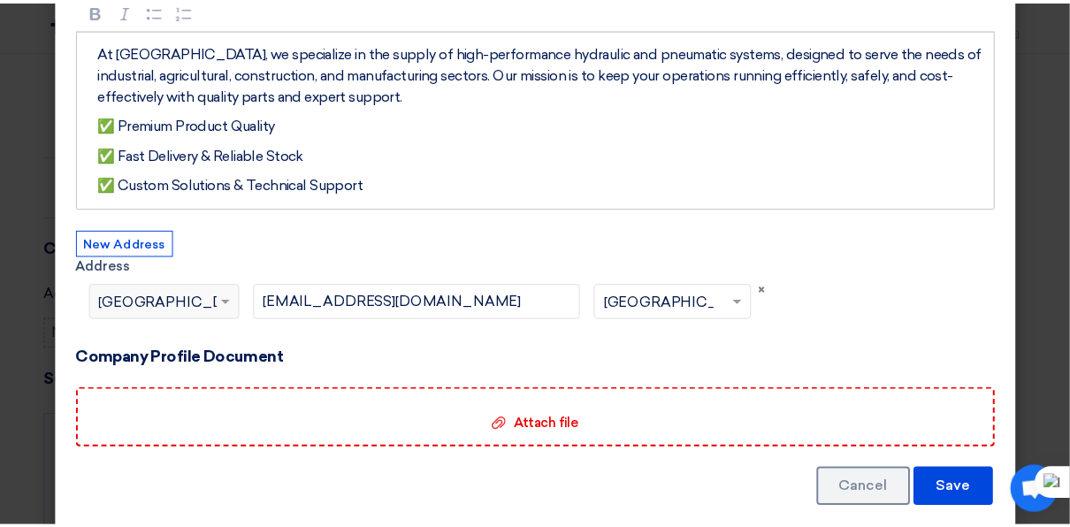
scroll to position [134, 0]
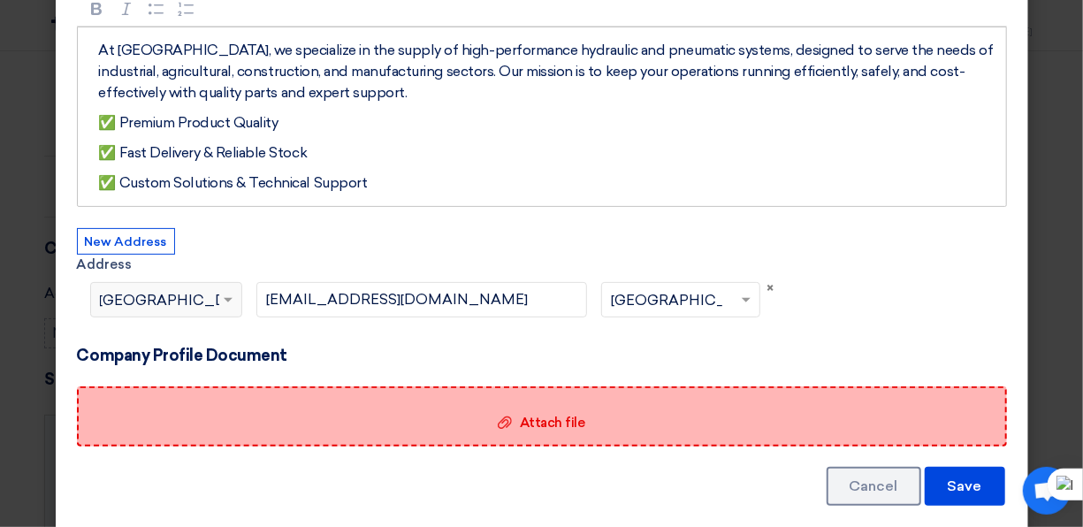
click at [562, 416] on span "Attach file" at bounding box center [552, 423] width 65 height 16
click at [0, 0] on input "Attach file Attach file" at bounding box center [0, 0] width 0 height 0
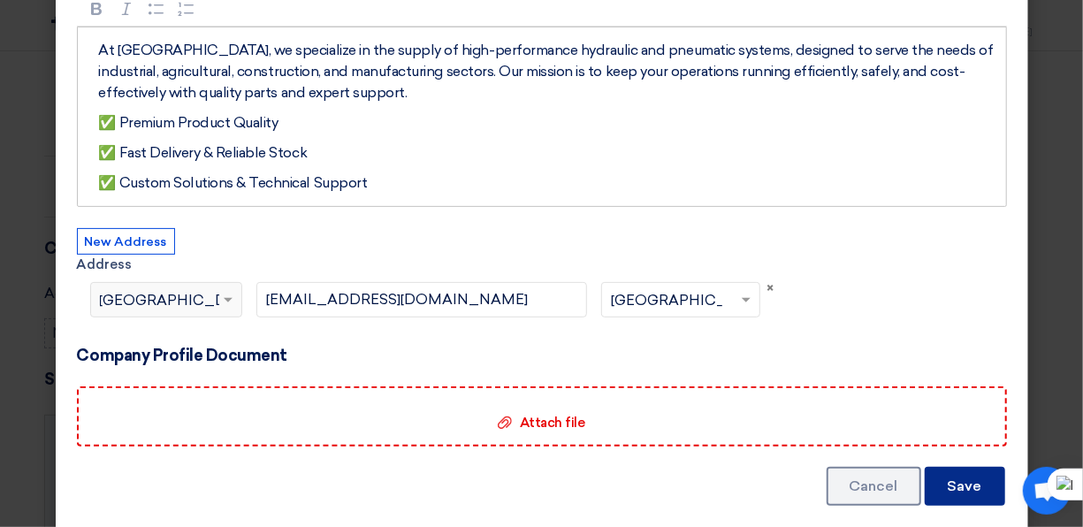
click at [970, 479] on button "Save" at bounding box center [965, 486] width 80 height 39
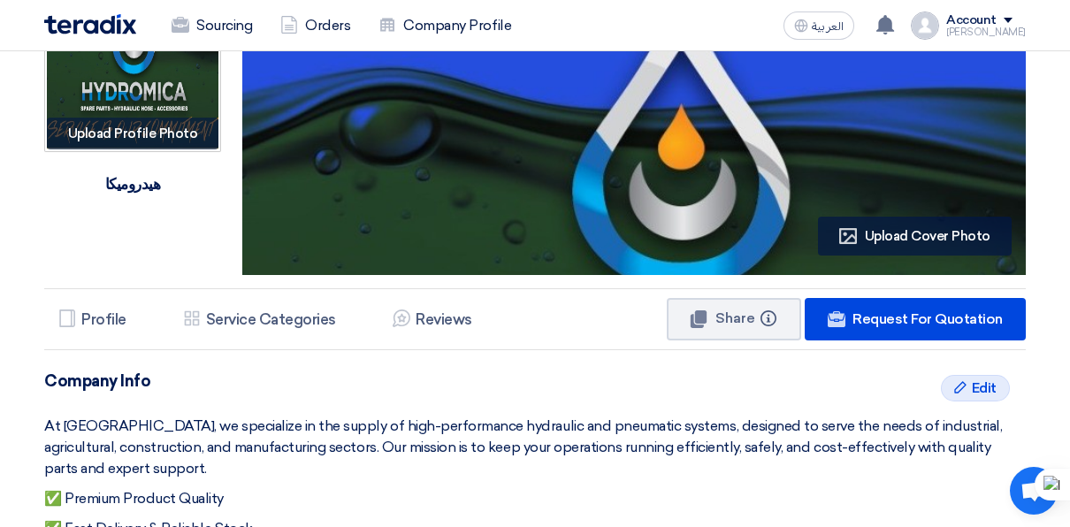
scroll to position [0, 0]
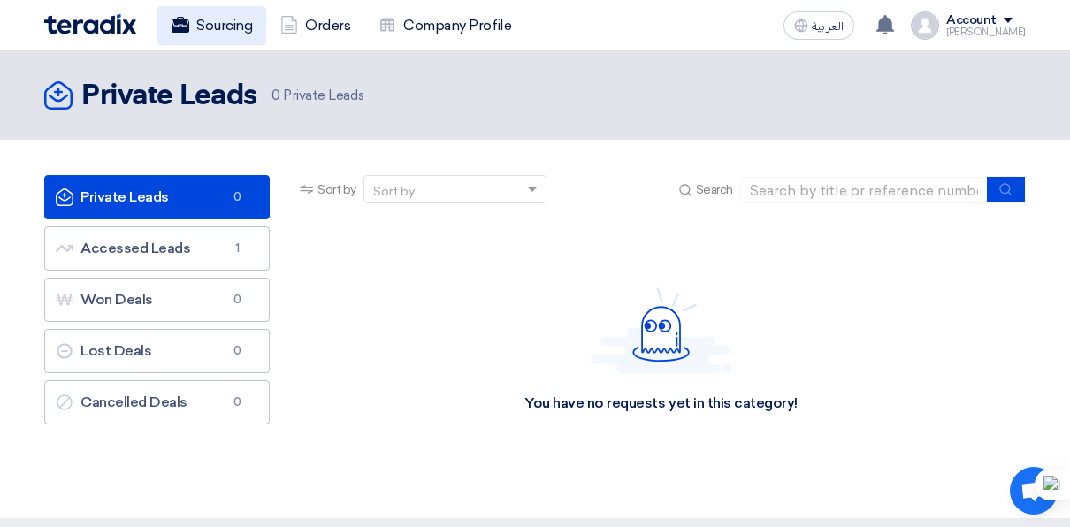
click at [233, 23] on link "Sourcing" at bounding box center [211, 25] width 109 height 39
click at [939, 27] on img at bounding box center [925, 25] width 28 height 28
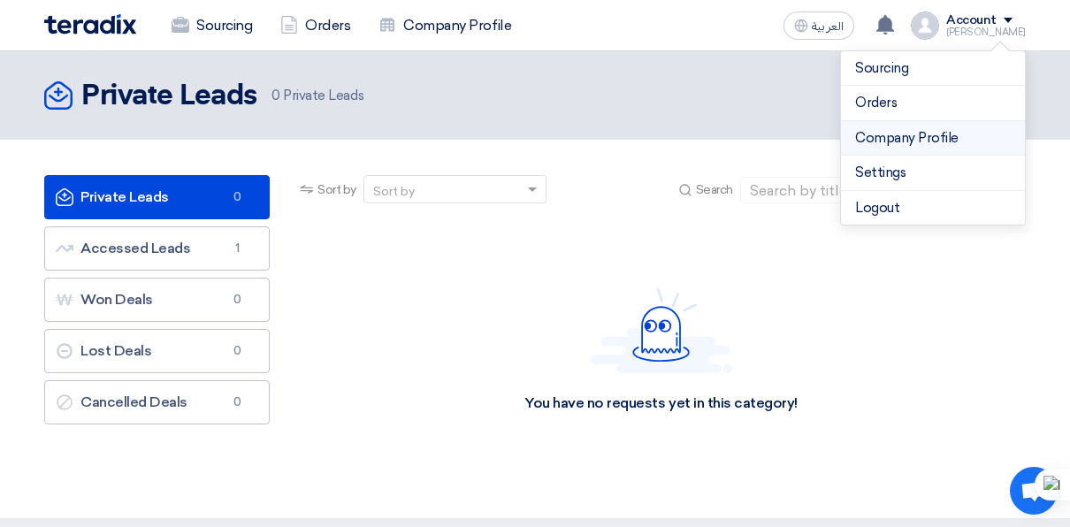
click at [908, 137] on link "Company Profile" at bounding box center [933, 138] width 156 height 20
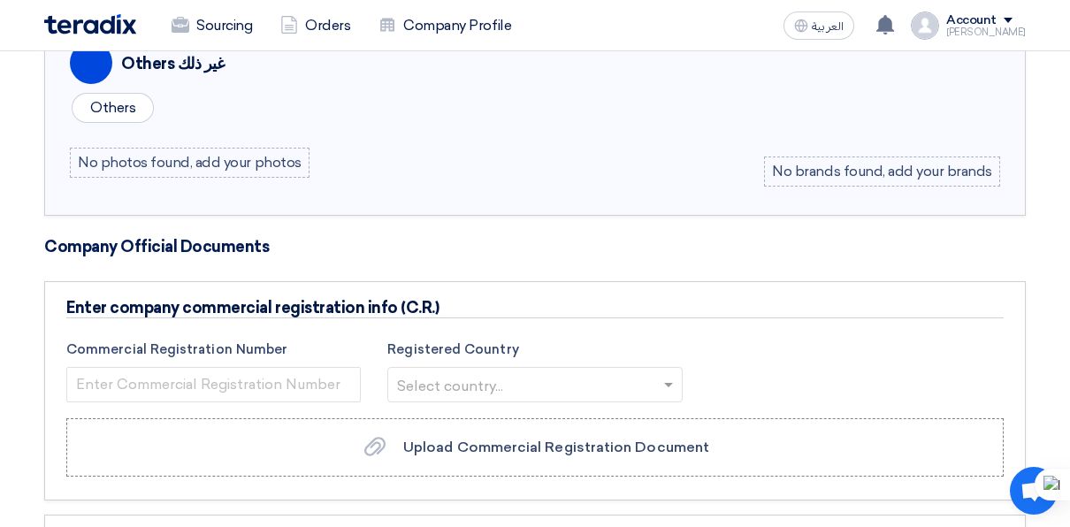
scroll to position [766, 0]
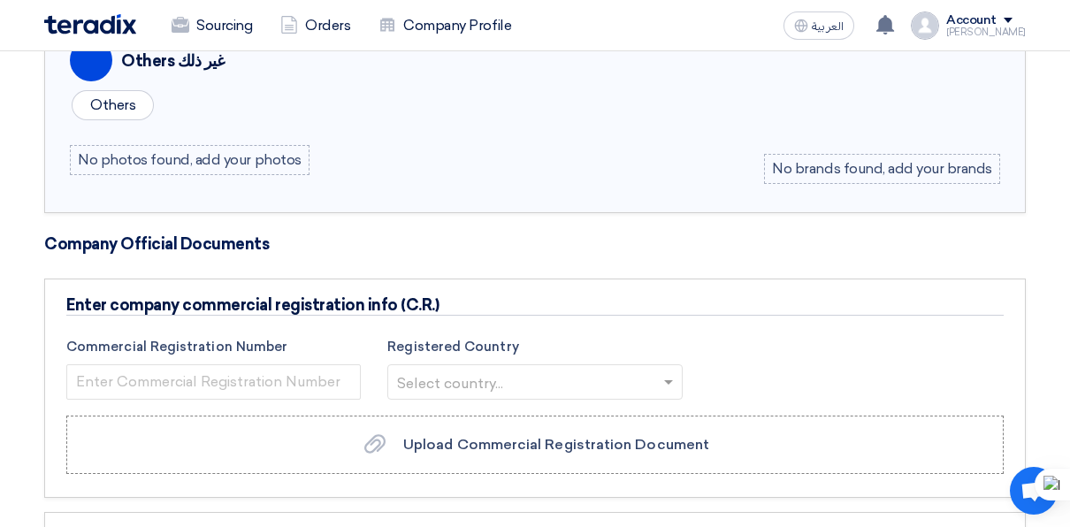
click at [667, 384] on span at bounding box center [671, 381] width 22 height 21
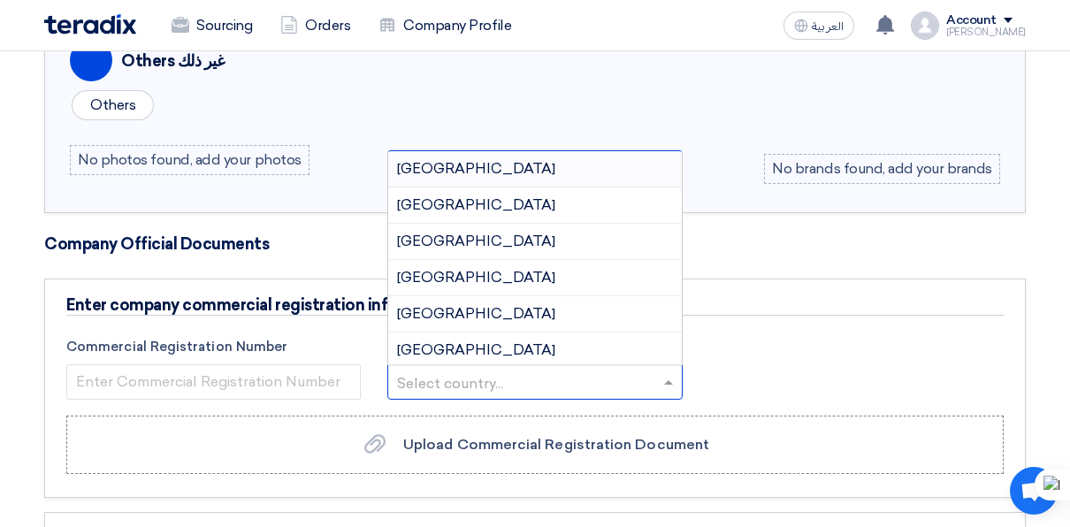
click at [846, 249] on h4 "Company Official Documents" at bounding box center [535, 243] width 982 height 19
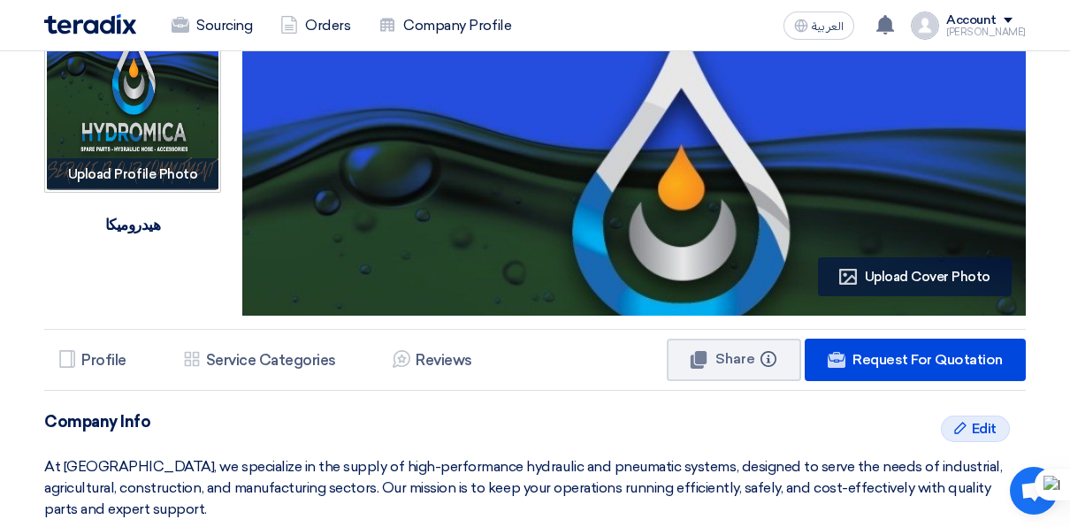
scroll to position [0, 0]
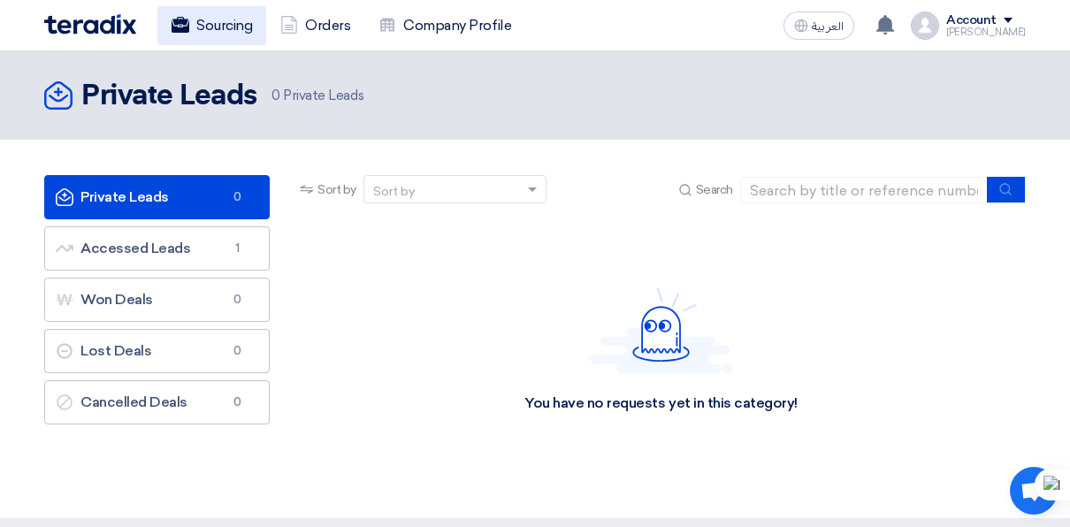
click at [247, 23] on link "Sourcing" at bounding box center [211, 25] width 109 height 39
click at [245, 22] on link "Sourcing" at bounding box center [211, 25] width 109 height 39
click at [221, 29] on link "Sourcing" at bounding box center [211, 25] width 109 height 39
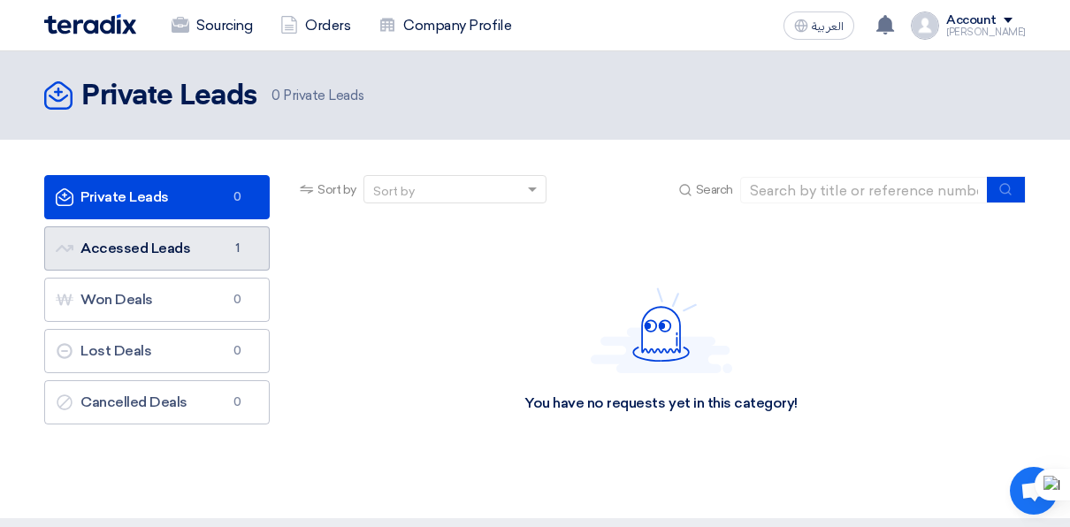
click at [164, 226] on link "Accessed Leads Accessed Leads 1" at bounding box center [156, 248] width 225 height 44
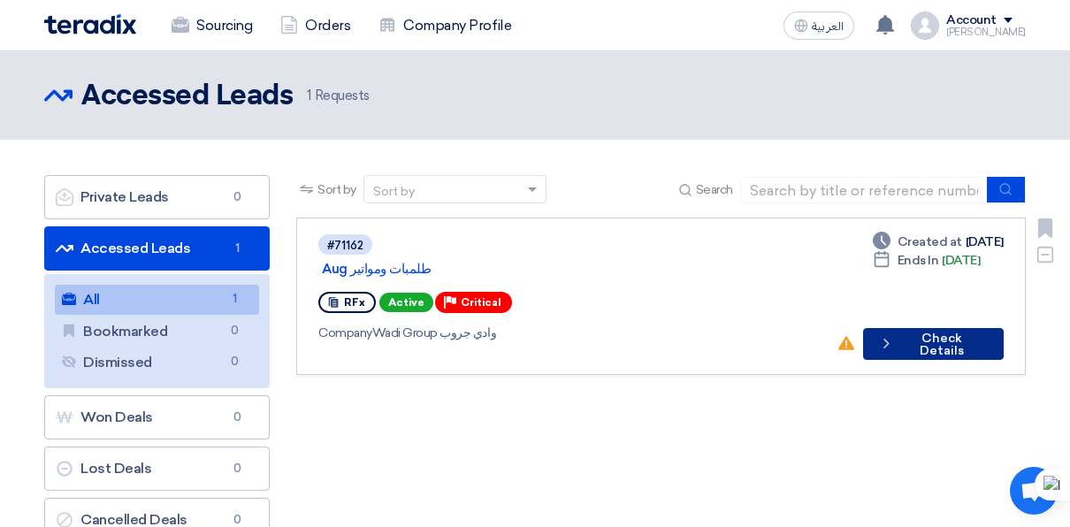
click at [895, 335] on icon "Check details" at bounding box center [886, 343] width 17 height 17
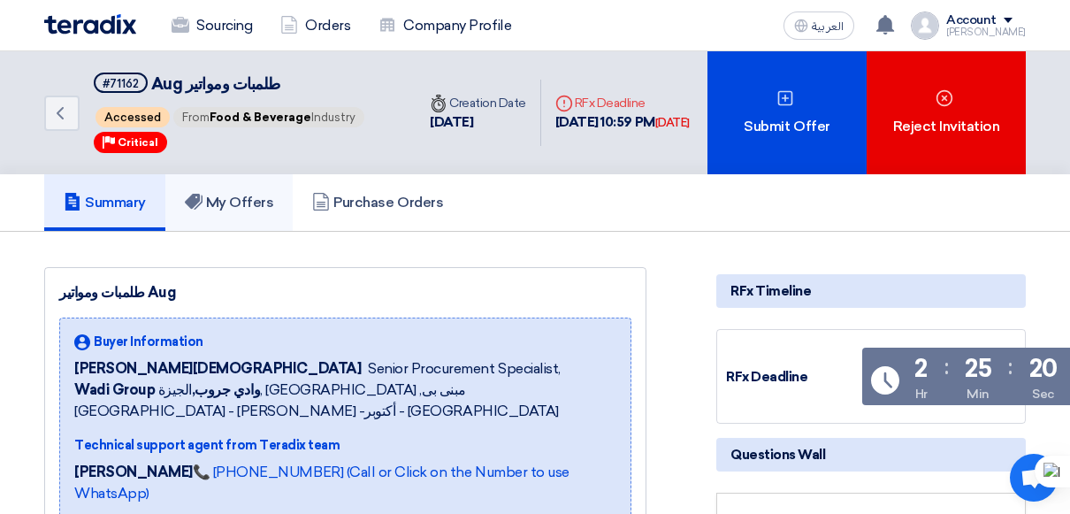
click at [233, 192] on link "My Offers" at bounding box center [229, 202] width 128 height 57
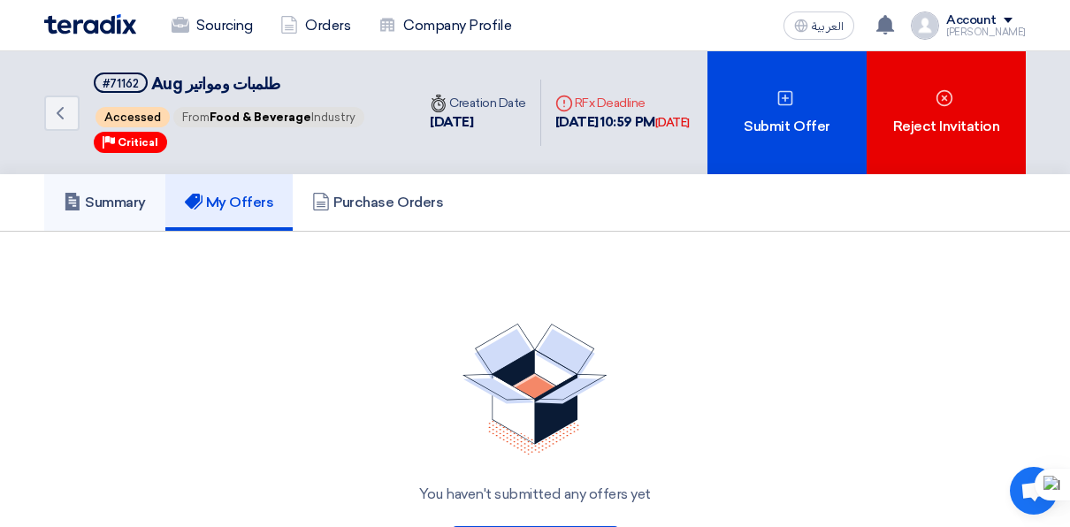
click at [139, 194] on h5 "Summary" at bounding box center [105, 203] width 82 height 18
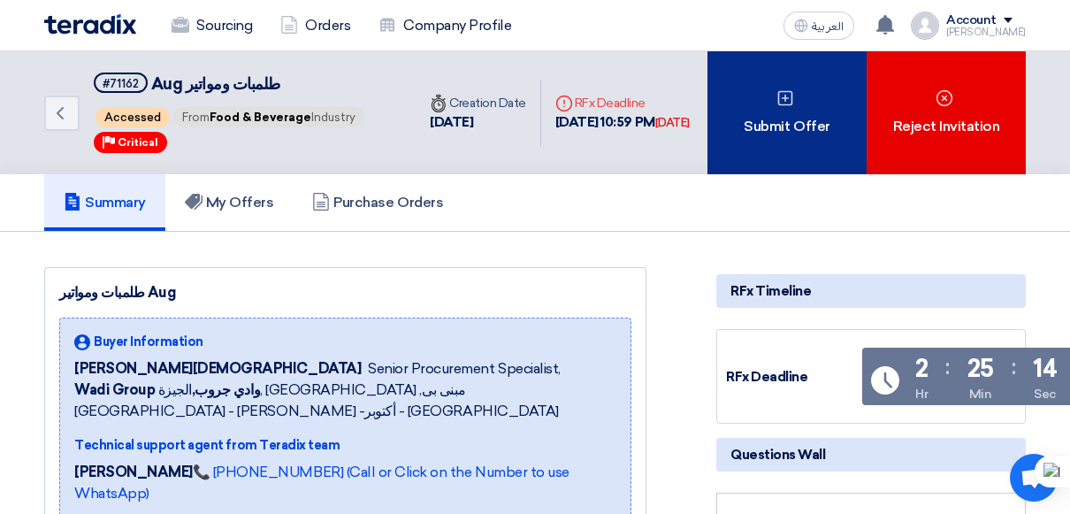
click at [805, 106] on div "Submit Offer" at bounding box center [786, 112] width 159 height 123
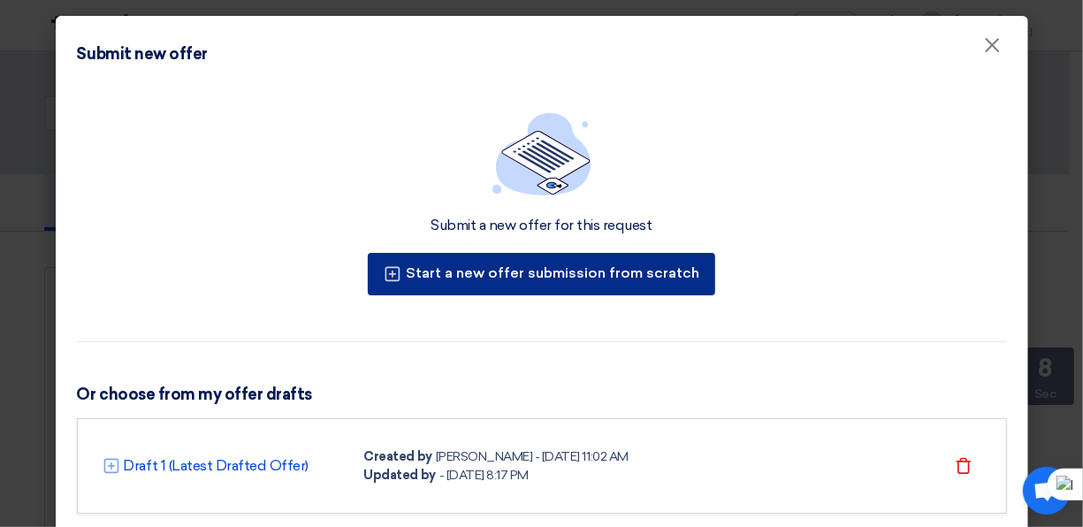
click at [600, 287] on button "Start a new offer submission from scratch" at bounding box center [542, 274] width 348 height 42
click at [600, 287] on div "Start a new offer submission from scratch" at bounding box center [541, 274] width 355 height 50
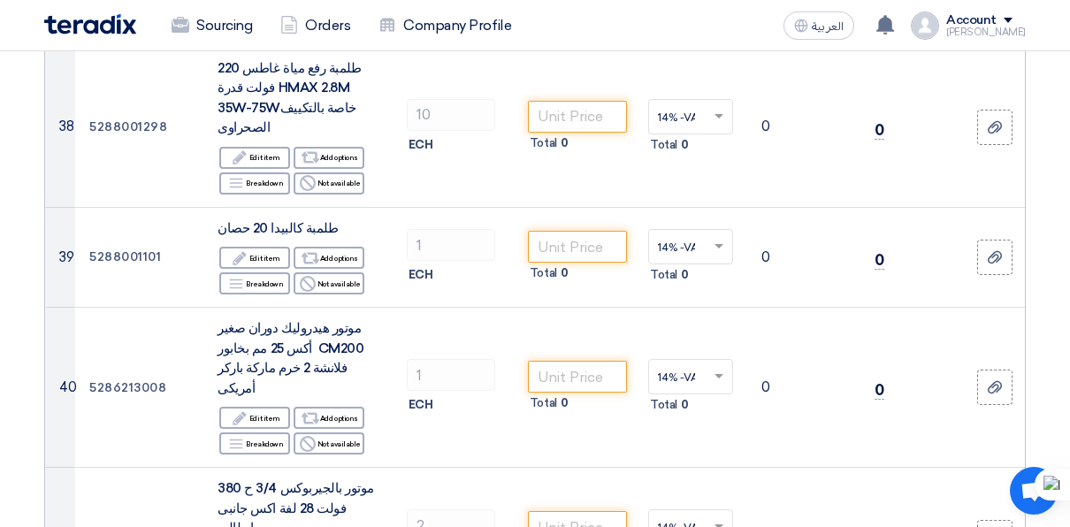
scroll to position [4955, 0]
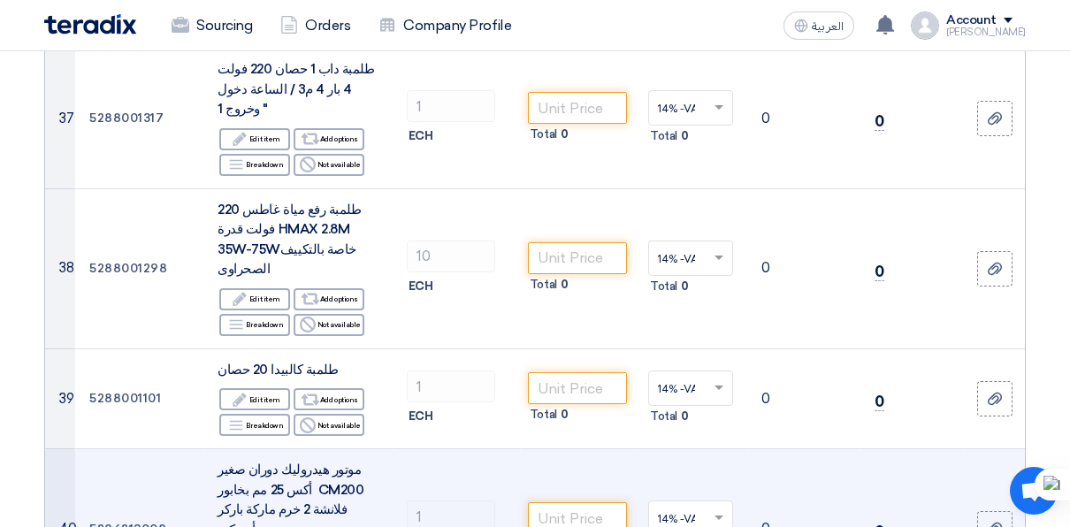
click at [714, 510] on span at bounding box center [721, 518] width 22 height 16
click at [698, 506] on input "text" at bounding box center [682, 520] width 48 height 29
click at [692, 506] on input "text" at bounding box center [682, 520] width 48 height 29
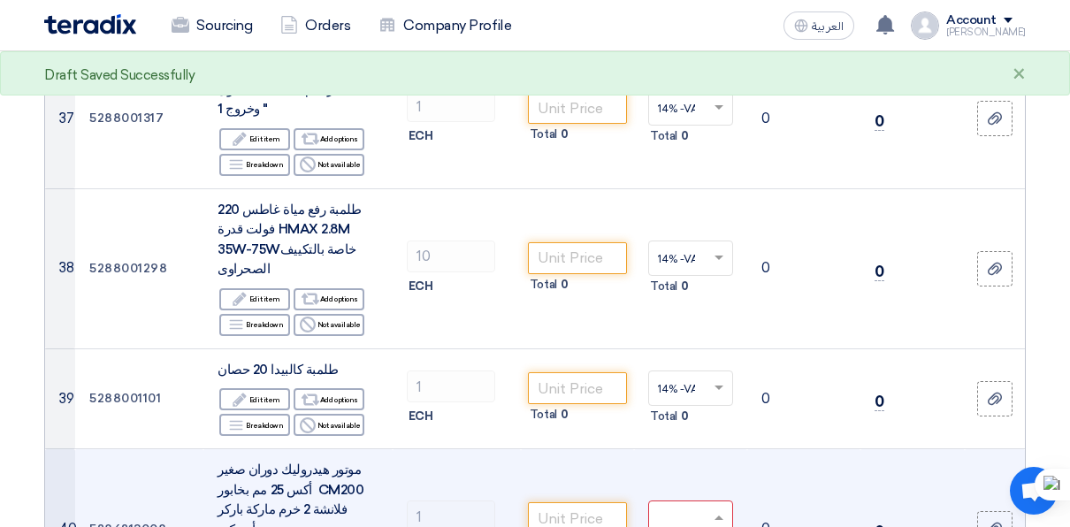
click at [819, 449] on td "0" at bounding box center [803, 529] width 113 height 160
click at [591, 502] on input "number" at bounding box center [577, 518] width 99 height 32
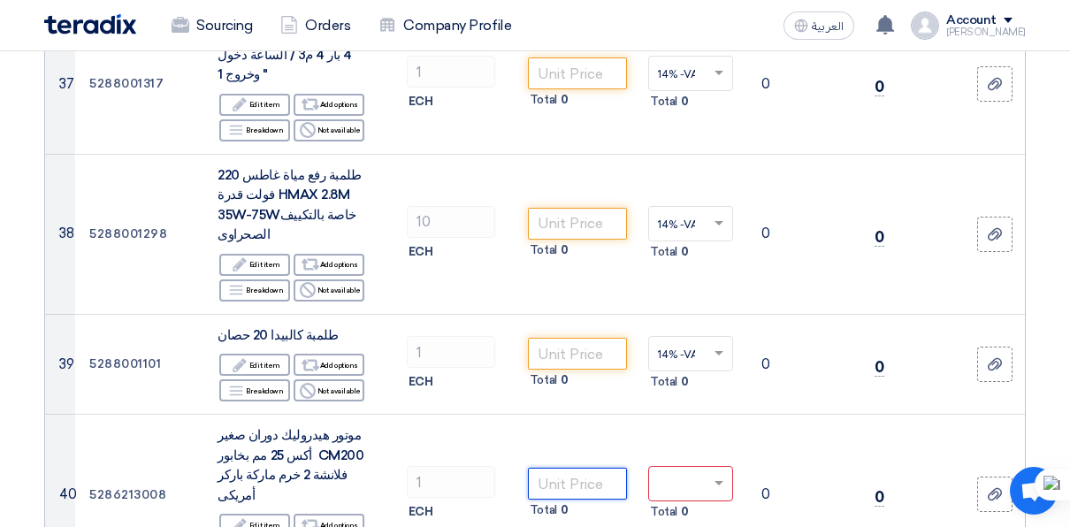
scroll to position [4998, 0]
